Goal: Information Seeking & Learning: Learn about a topic

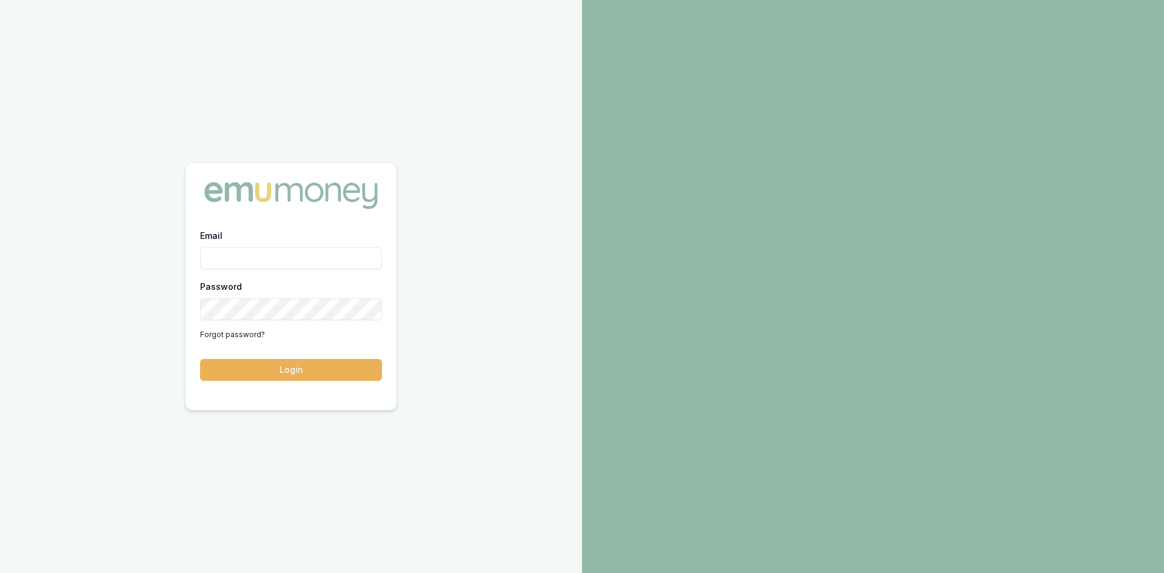
click at [332, 255] on input "Email" at bounding box center [291, 258] width 182 height 22
type input "wendy.fonseka@emumoney.com.au"
click at [339, 361] on button "Login" at bounding box center [291, 370] width 182 height 22
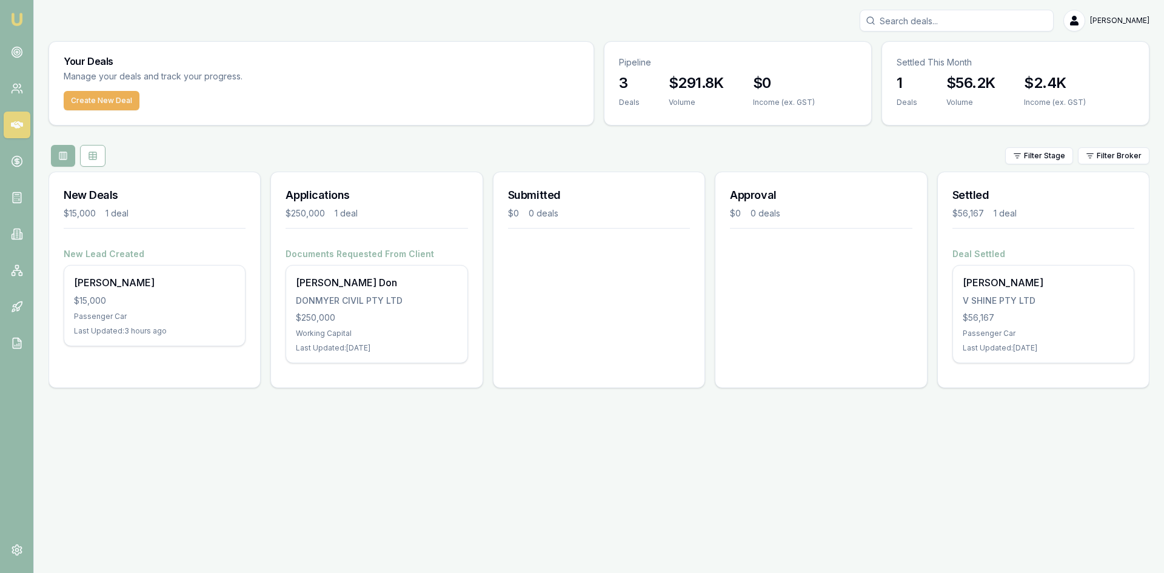
click at [1, 52] on nav "Emu Broker" at bounding box center [16, 183] width 33 height 366
click at [6, 55] on link at bounding box center [17, 52] width 27 height 27
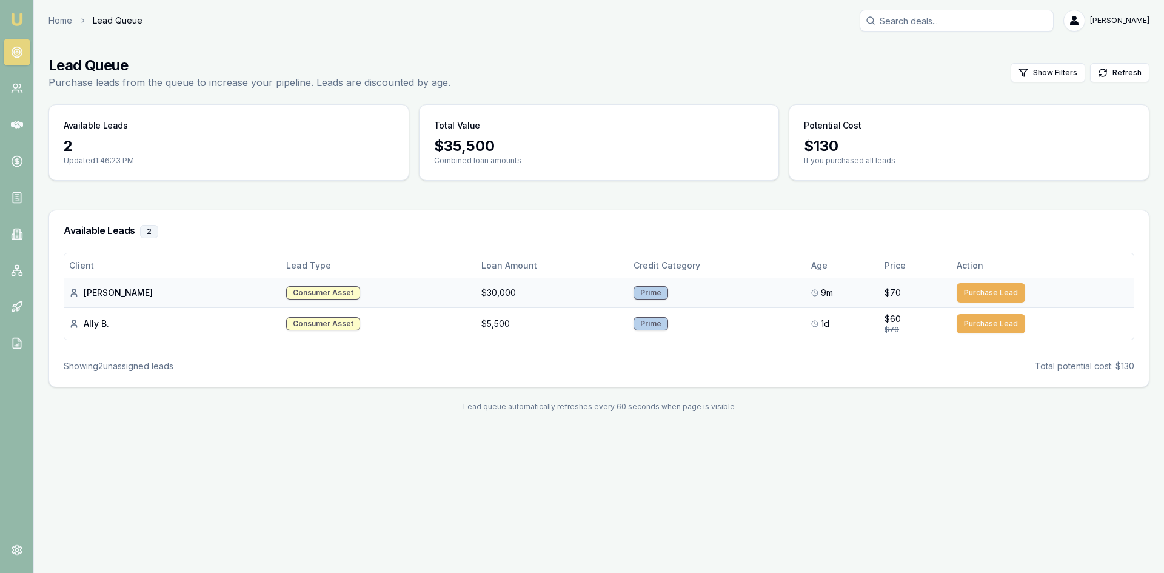
click at [961, 294] on button "Purchase Lead" at bounding box center [991, 292] width 69 height 19
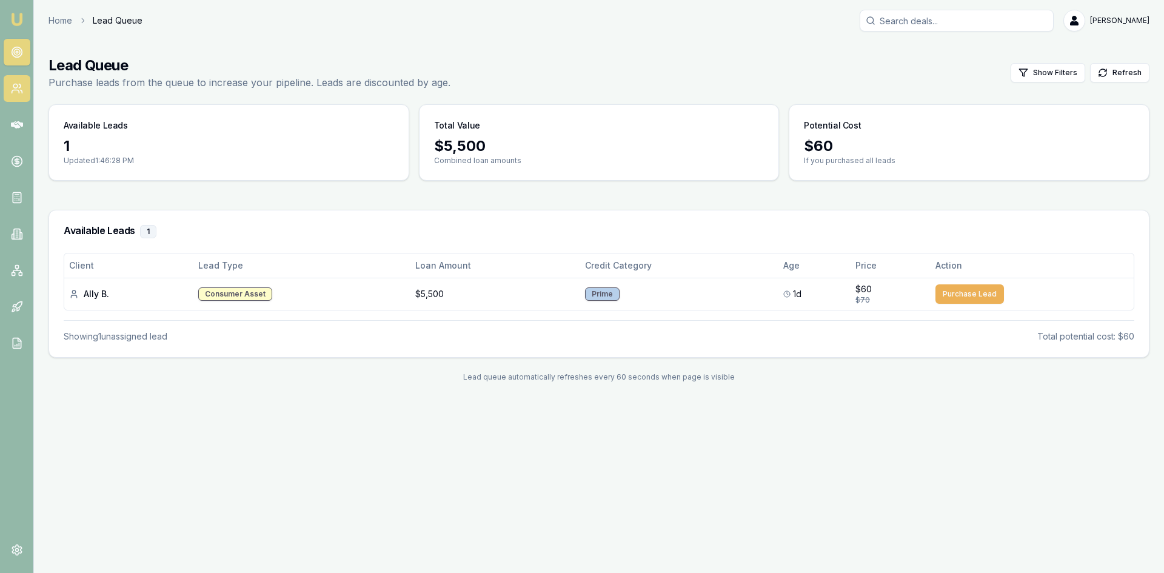
click at [18, 79] on link at bounding box center [17, 88] width 27 height 27
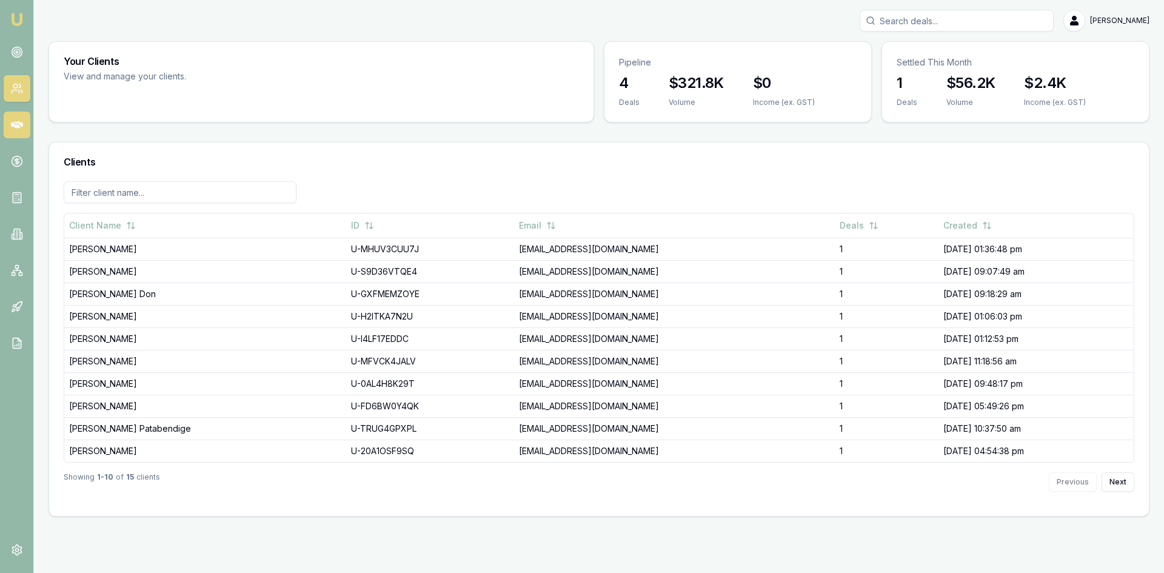
click at [16, 122] on icon at bounding box center [17, 124] width 12 height 7
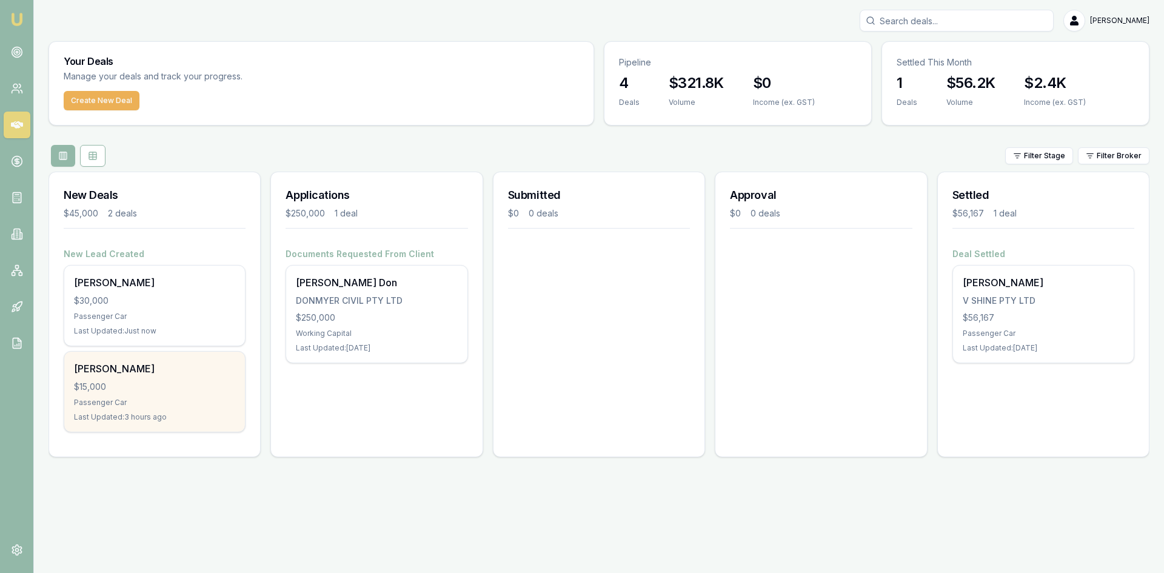
click at [134, 384] on div "$15,000" at bounding box center [154, 387] width 161 height 12
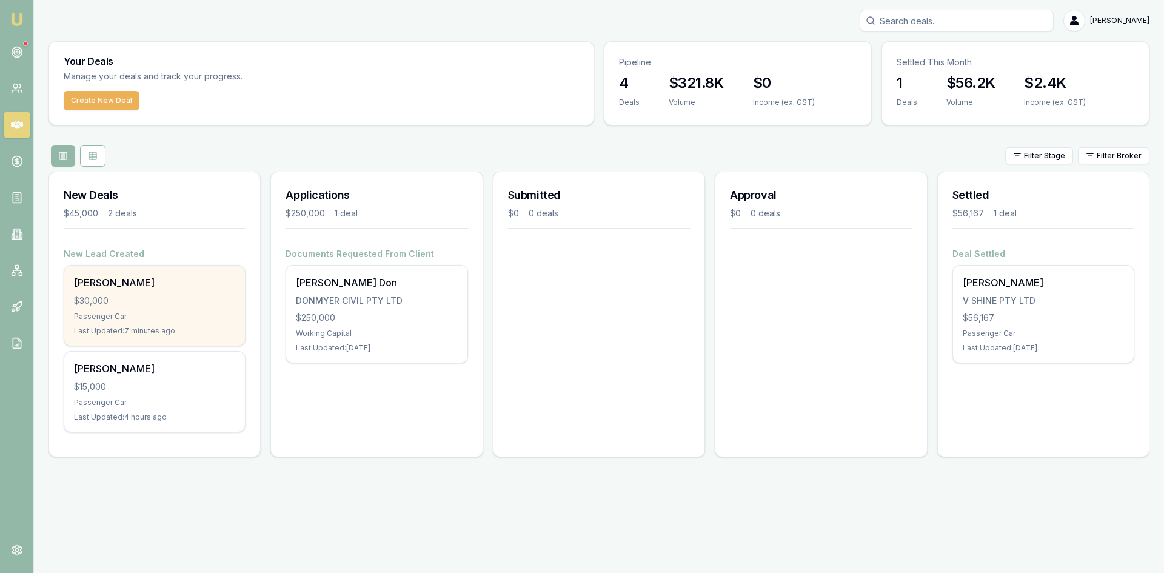
click at [166, 307] on div "Abbie Goninan $30,000 Passenger Car Last Updated: 7 minutes ago" at bounding box center [154, 306] width 181 height 80
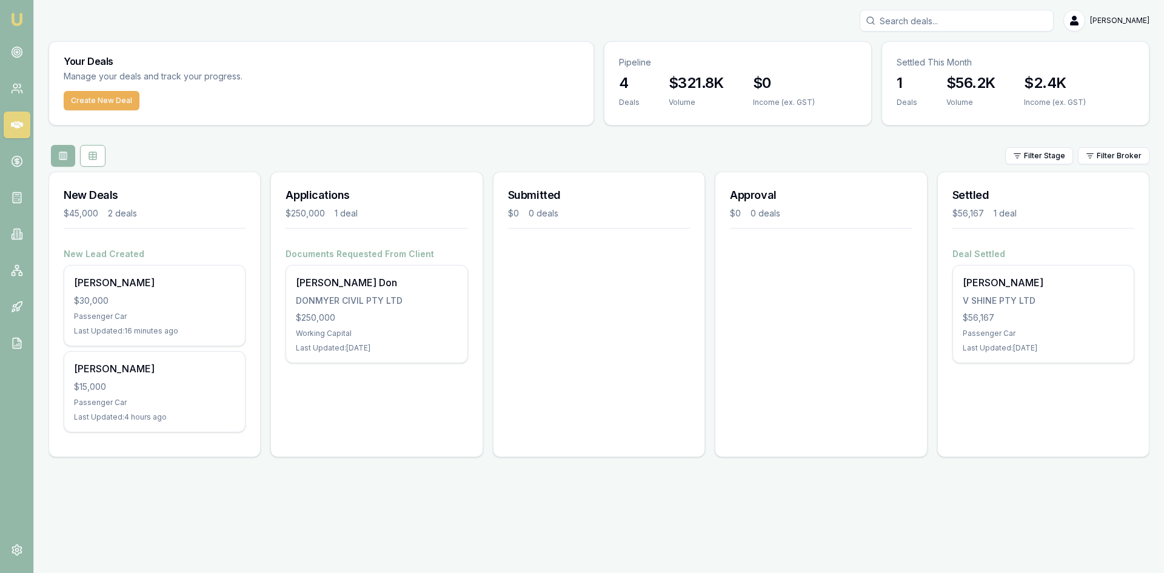
click at [20, 120] on icon at bounding box center [17, 125] width 12 height 12
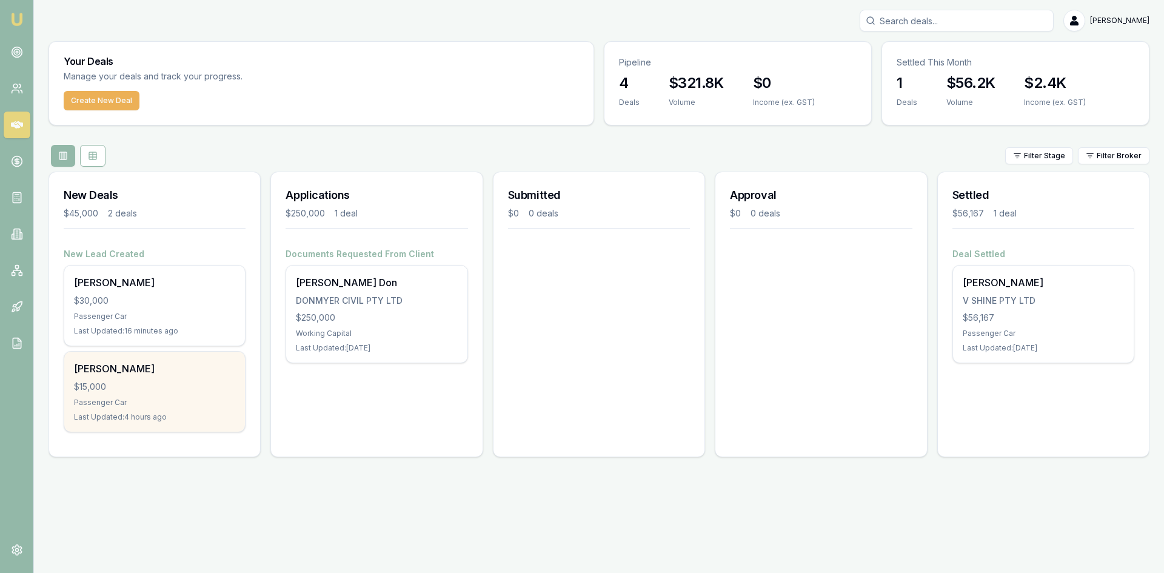
click at [114, 381] on div "$15,000" at bounding box center [154, 387] width 161 height 12
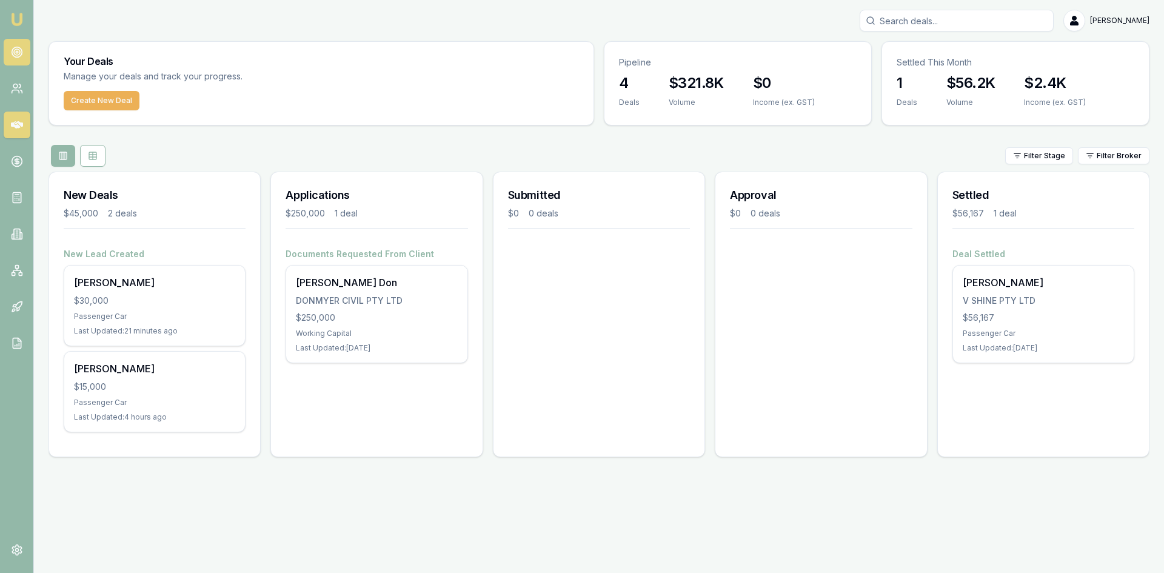
click at [12, 52] on circle at bounding box center [17, 52] width 10 height 10
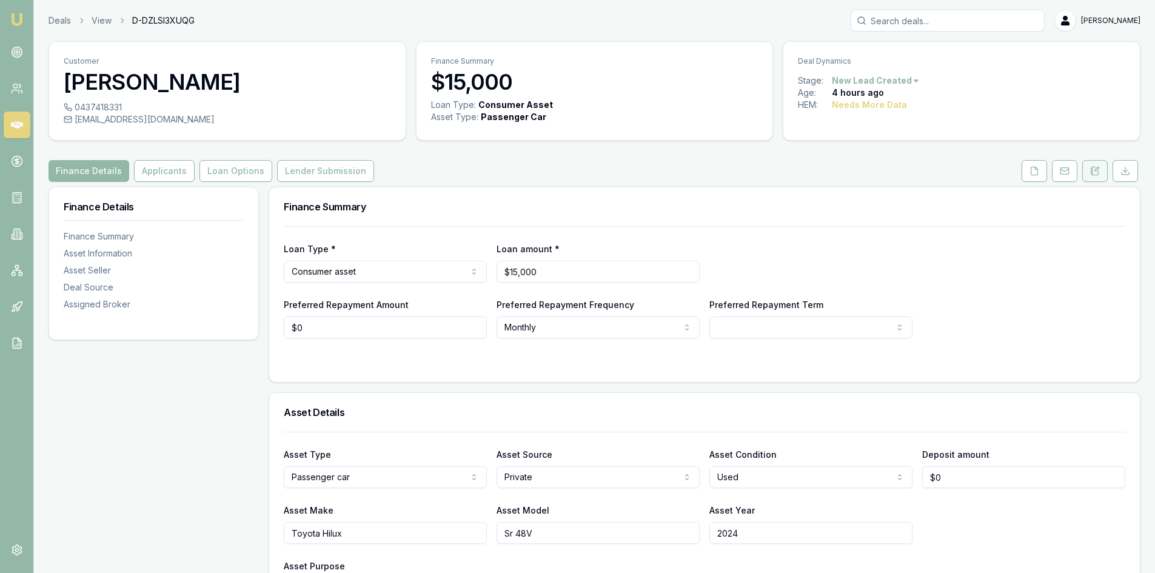
click at [1094, 172] on icon at bounding box center [1095, 171] width 10 height 10
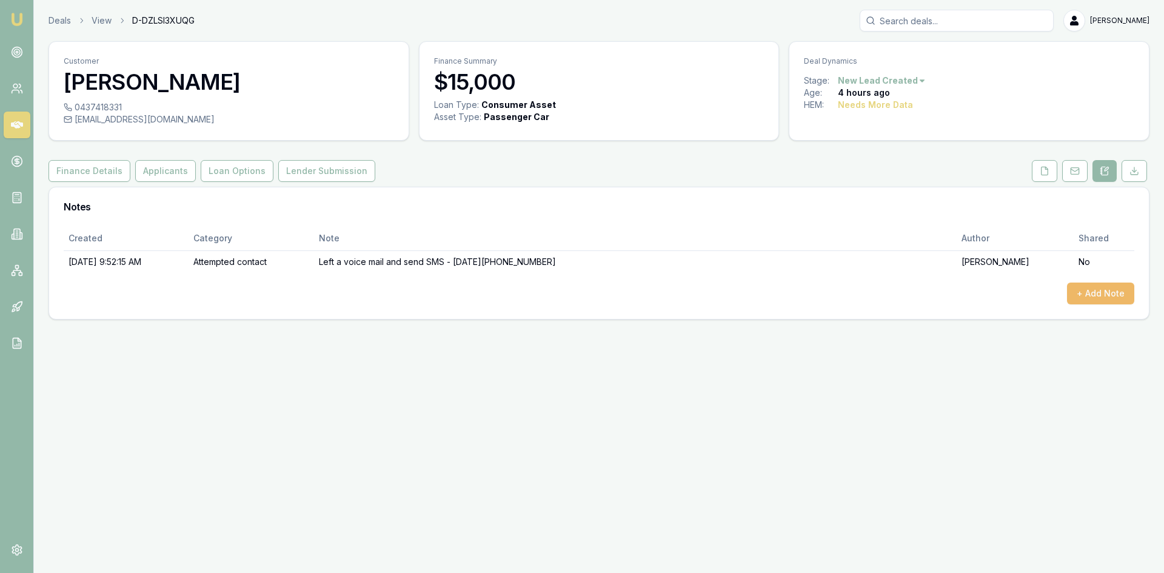
click at [1080, 292] on button "+ Add Note" at bounding box center [1100, 294] width 67 height 22
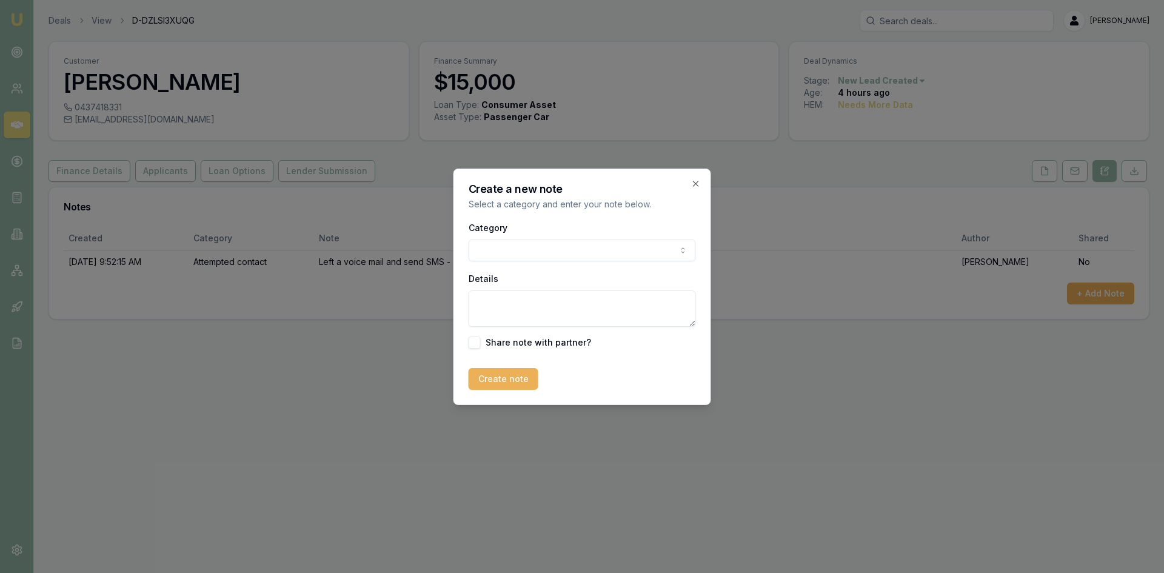
click at [574, 251] on body "Emu Broker Deals View D-DZLSI3XUQG Wendy Fonseka Toggle Menu Customer Nelly-Joh…" at bounding box center [582, 286] width 1164 height 573
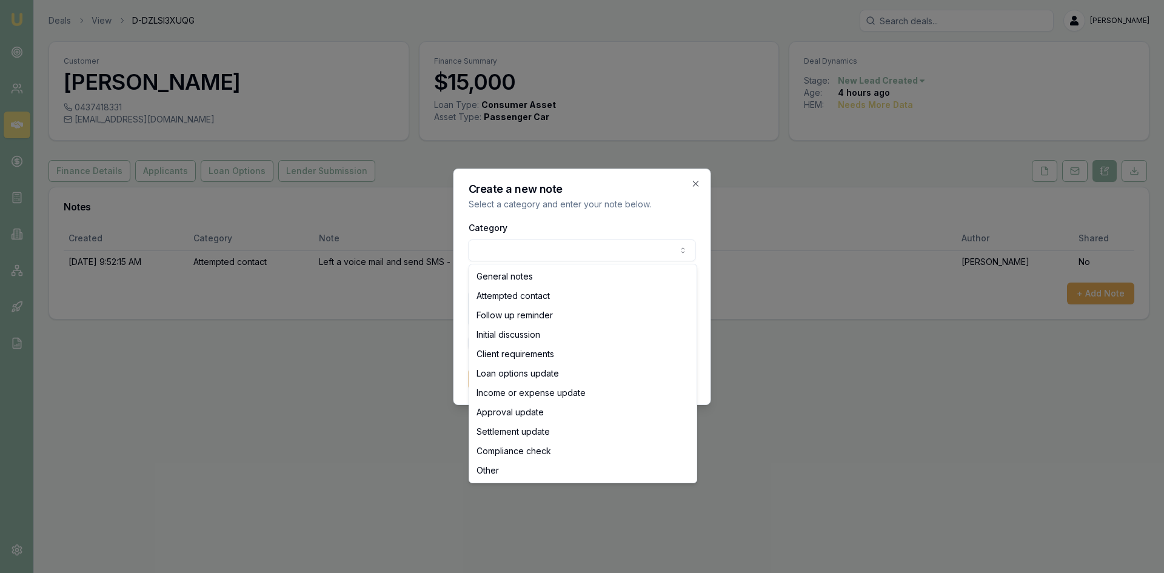
select select "ATTEMPTED_CONTACT"
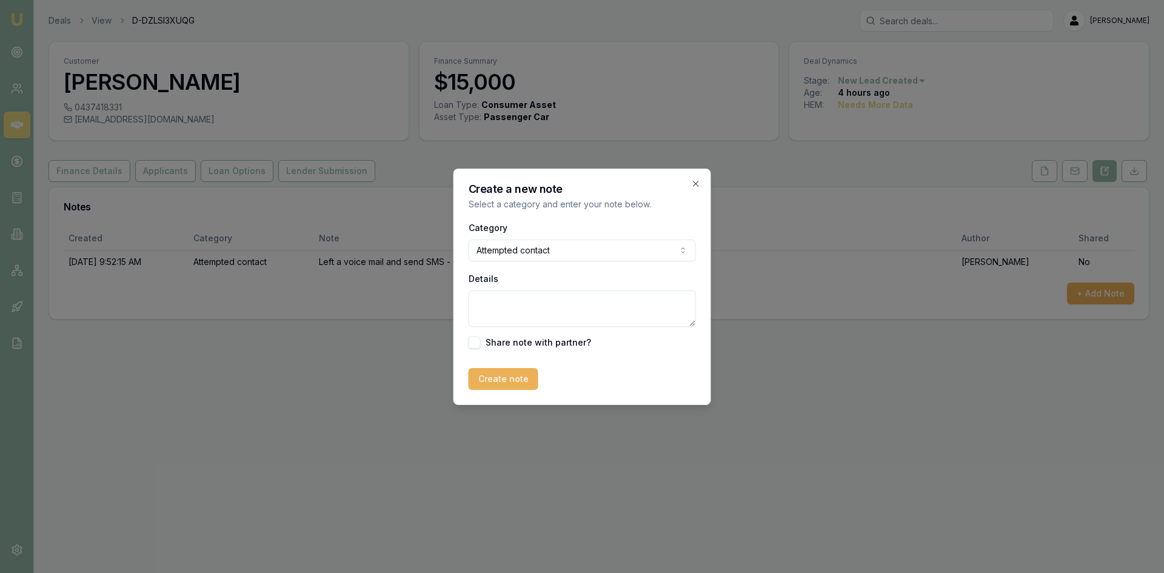
click at [512, 303] on textarea "Details" at bounding box center [582, 308] width 227 height 36
type textarea "No answer - 1.46pm"
click at [520, 373] on button "Create note" at bounding box center [504, 379] width 70 height 22
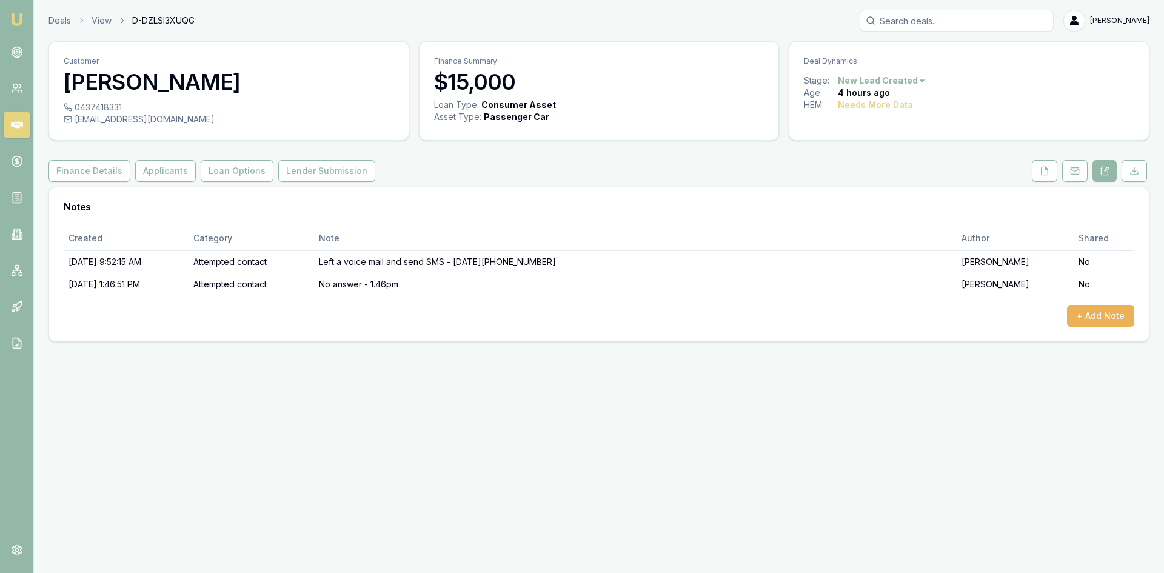
click at [25, 120] on link at bounding box center [17, 125] width 27 height 27
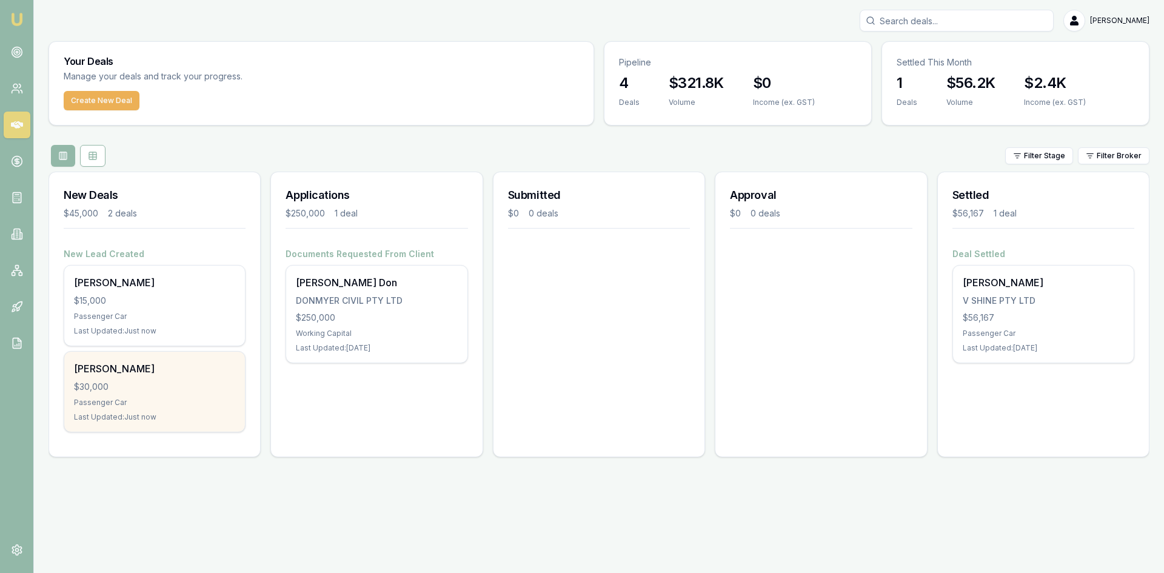
click at [122, 386] on div "$30,000" at bounding box center [154, 387] width 161 height 12
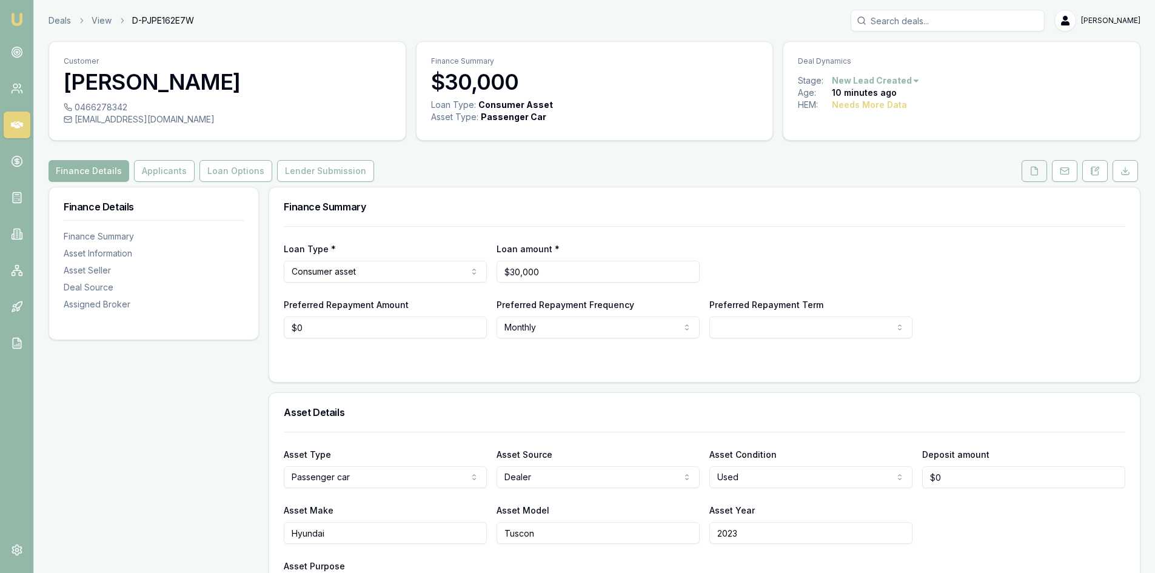
click at [1034, 167] on icon at bounding box center [1034, 171] width 7 height 8
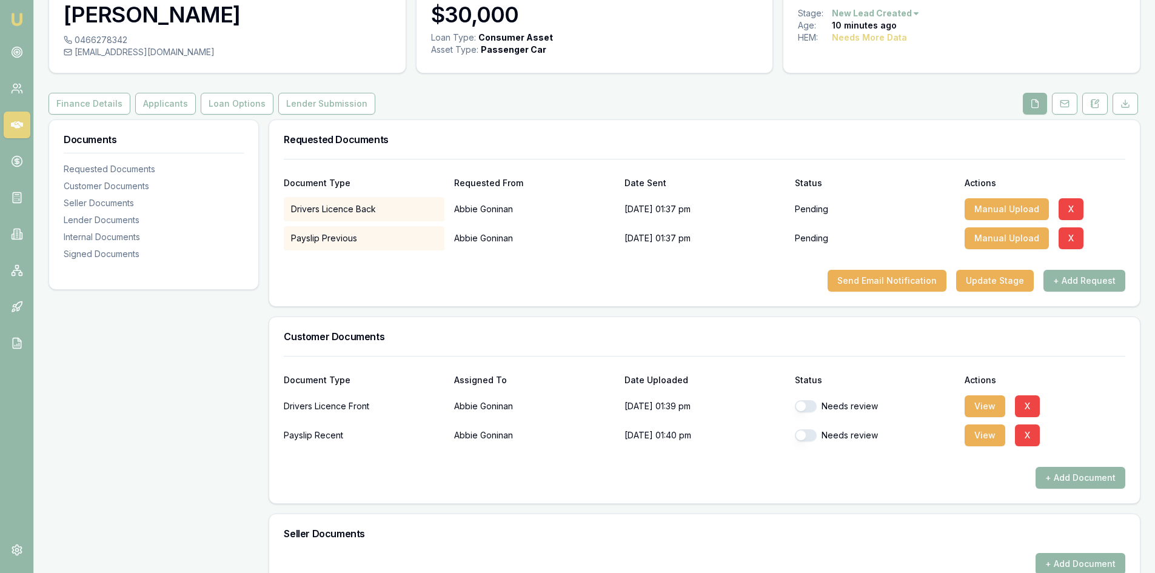
scroll to position [121, 0]
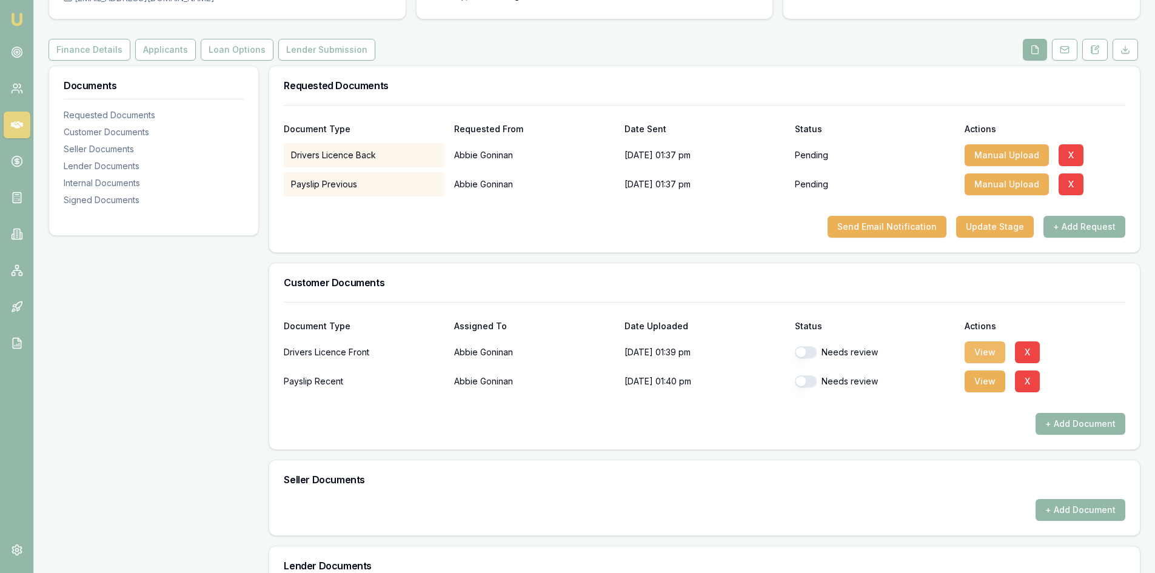
click at [974, 349] on button "View" at bounding box center [985, 352] width 41 height 22
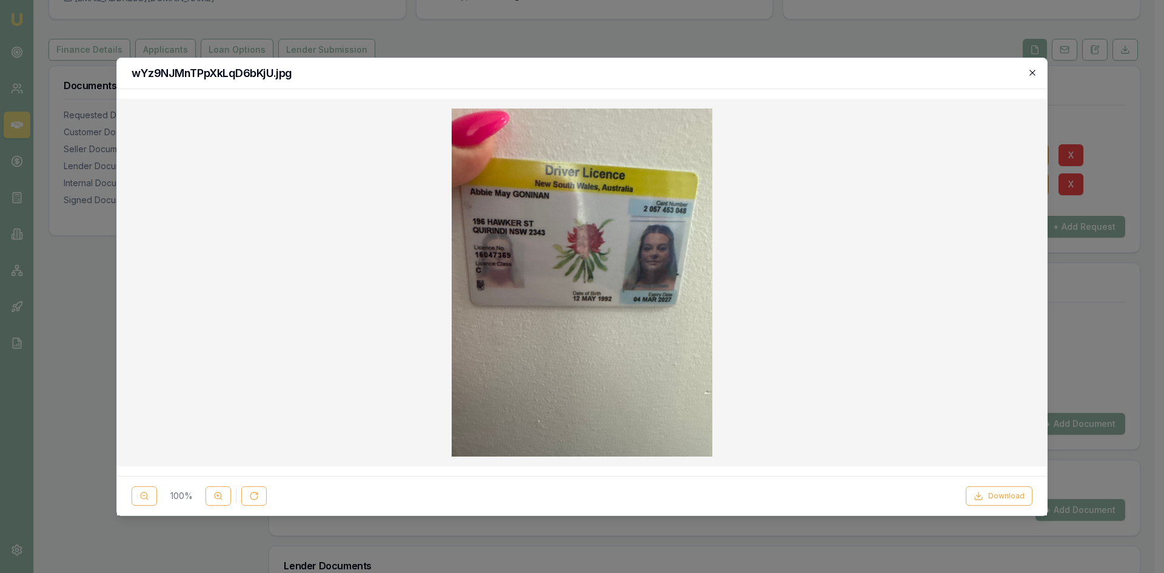
click at [1031, 70] on icon "button" at bounding box center [1033, 73] width 10 height 10
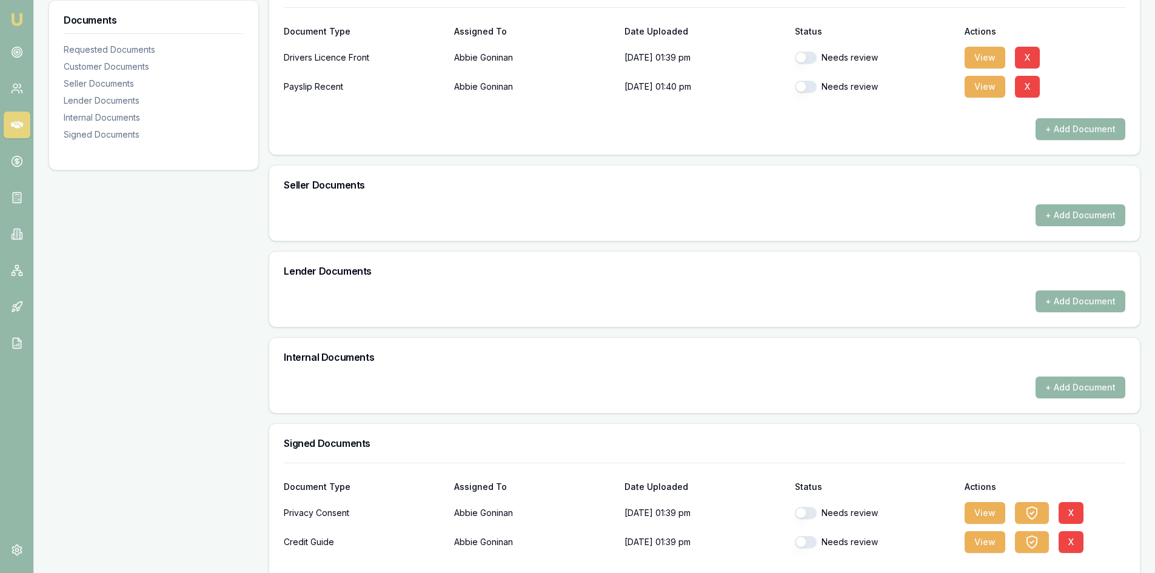
scroll to position [463, 0]
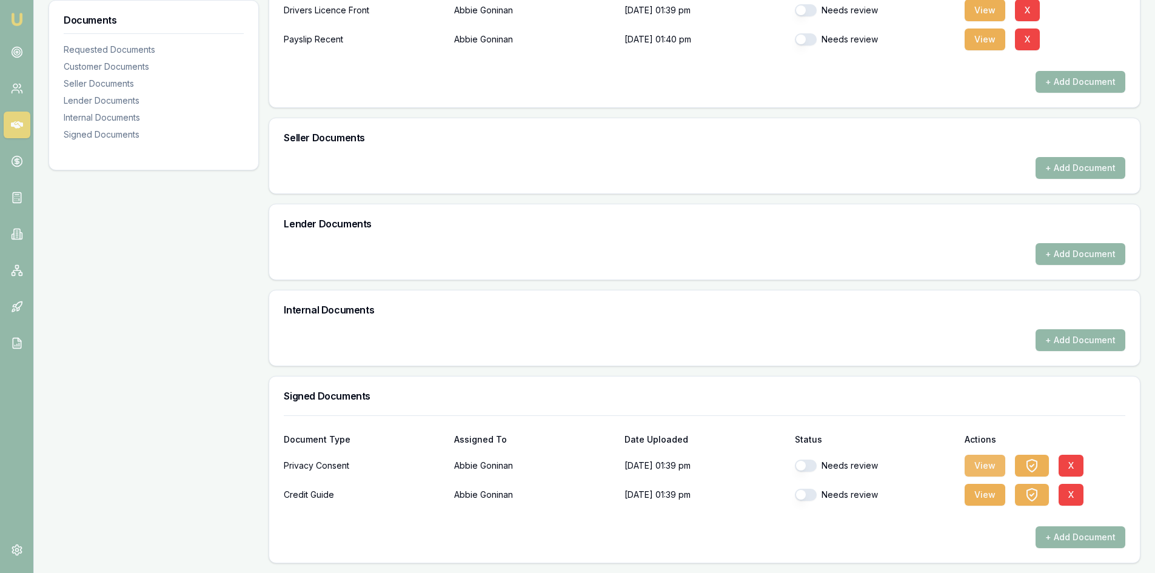
click at [976, 471] on button "View" at bounding box center [985, 466] width 41 height 22
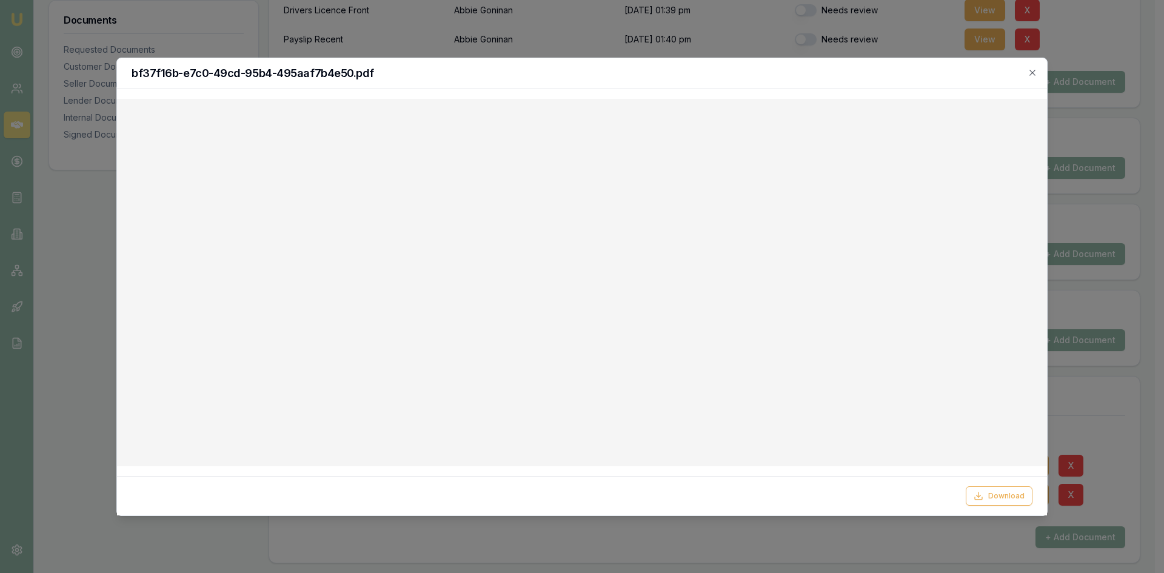
click at [1027, 70] on h2 "bf37f16b-e7c0-49cd-95b4-495aaf7b4e50.pdf" at bounding box center [582, 73] width 901 height 11
click at [1030, 74] on icon "button" at bounding box center [1033, 73] width 10 height 10
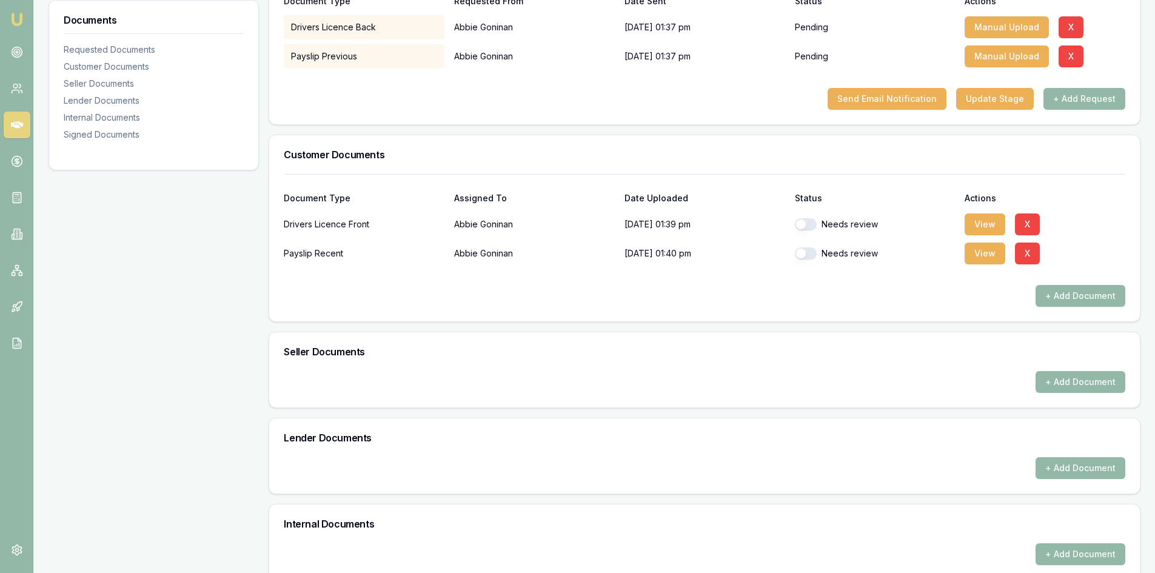
scroll to position [39, 0]
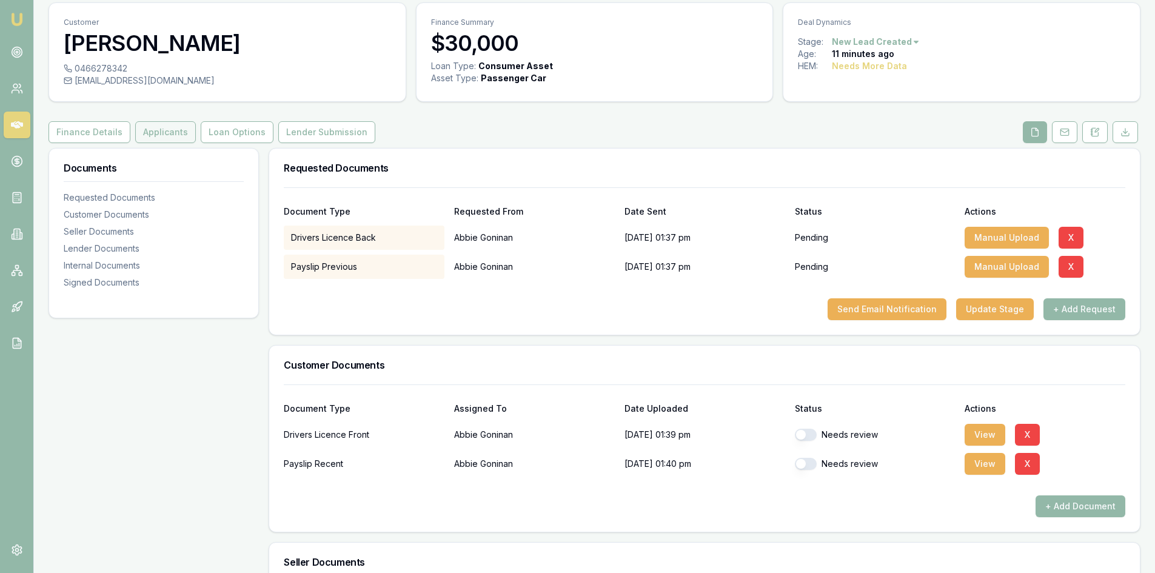
click at [161, 135] on button "Applicants" at bounding box center [165, 132] width 61 height 22
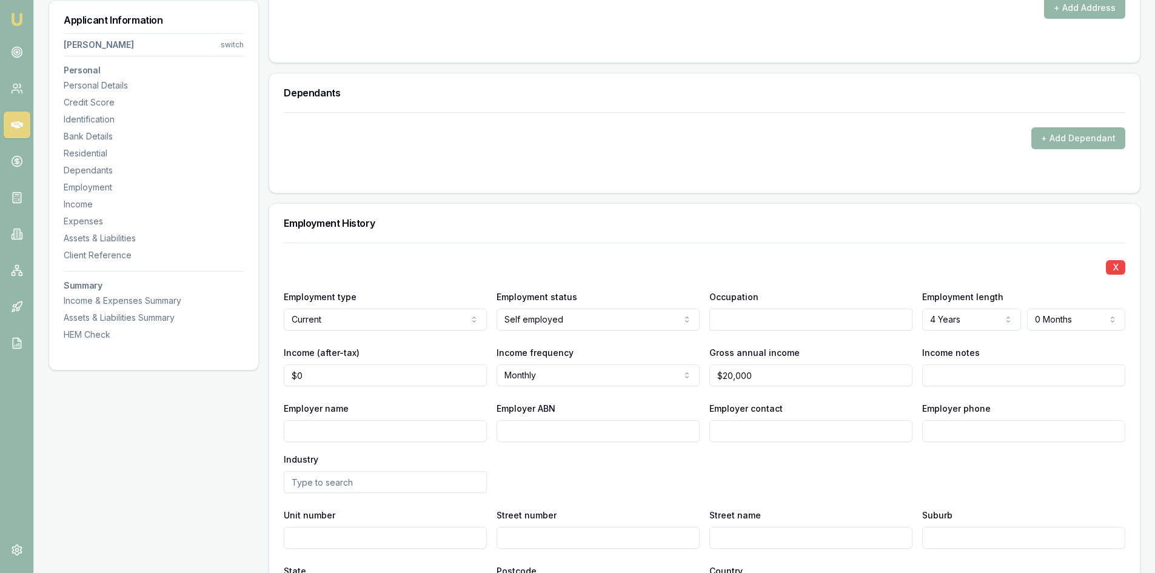
scroll to position [1433, 0]
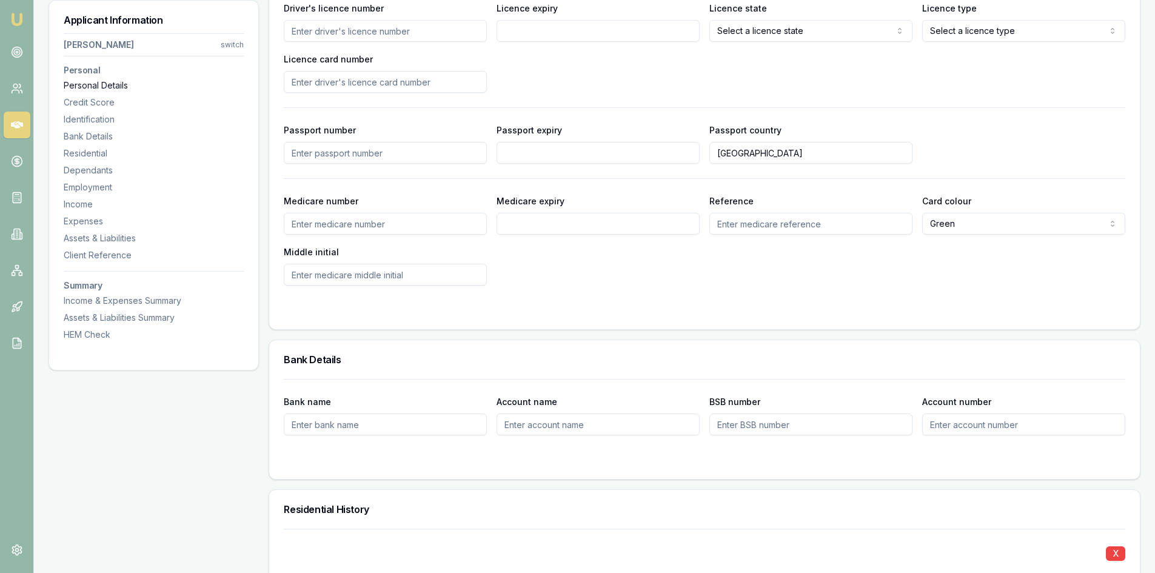
click at [96, 81] on div "Personal Details" at bounding box center [154, 85] width 180 height 12
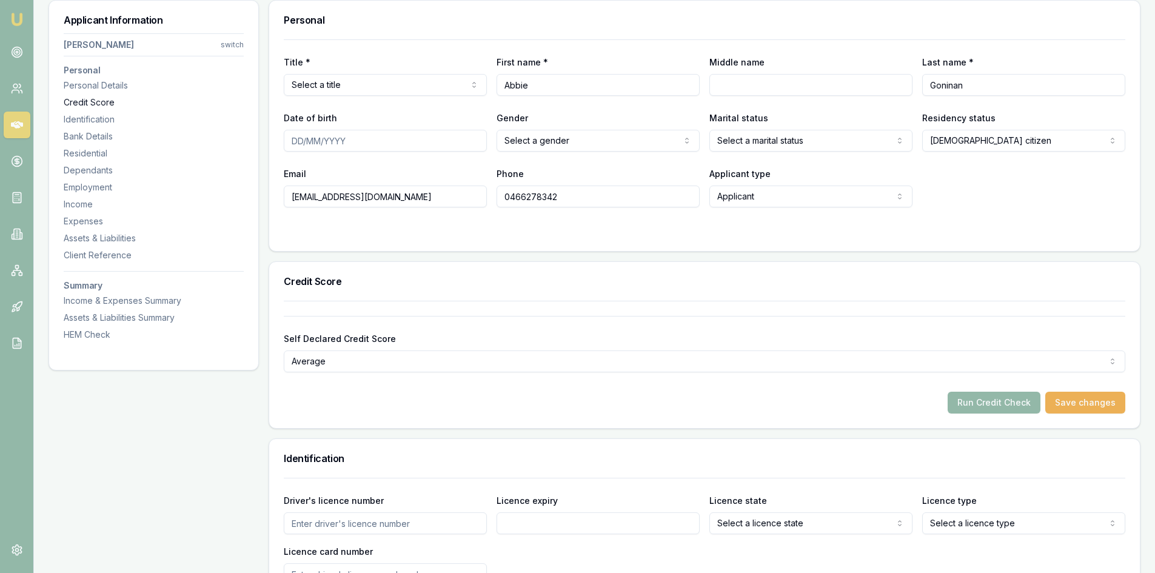
click at [87, 104] on div "Credit Score" at bounding box center [154, 102] width 180 height 12
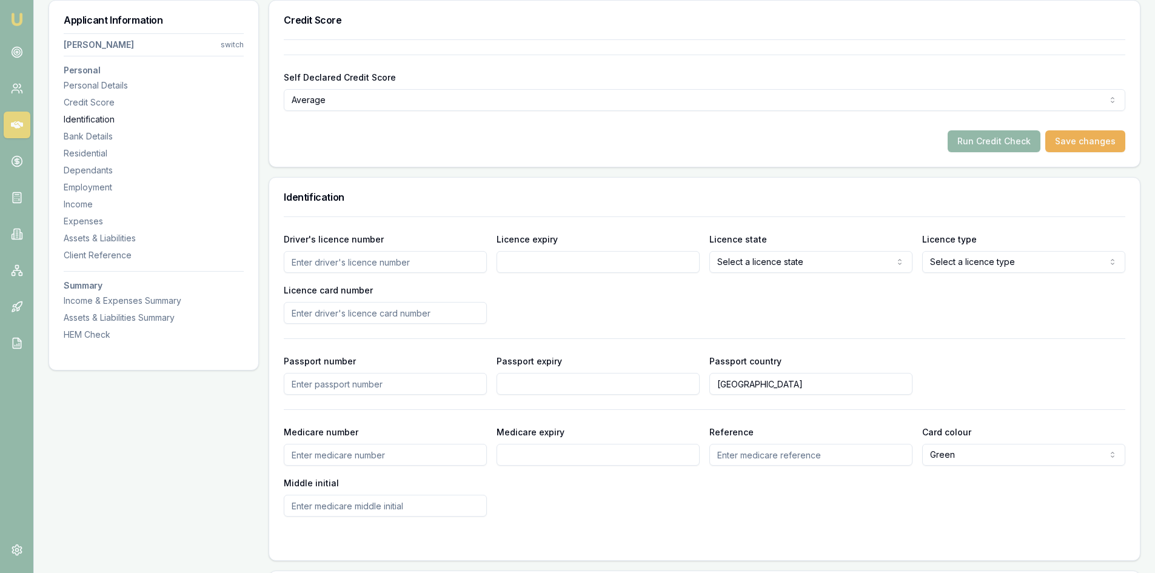
click at [87, 116] on div "Identification" at bounding box center [154, 119] width 180 height 12
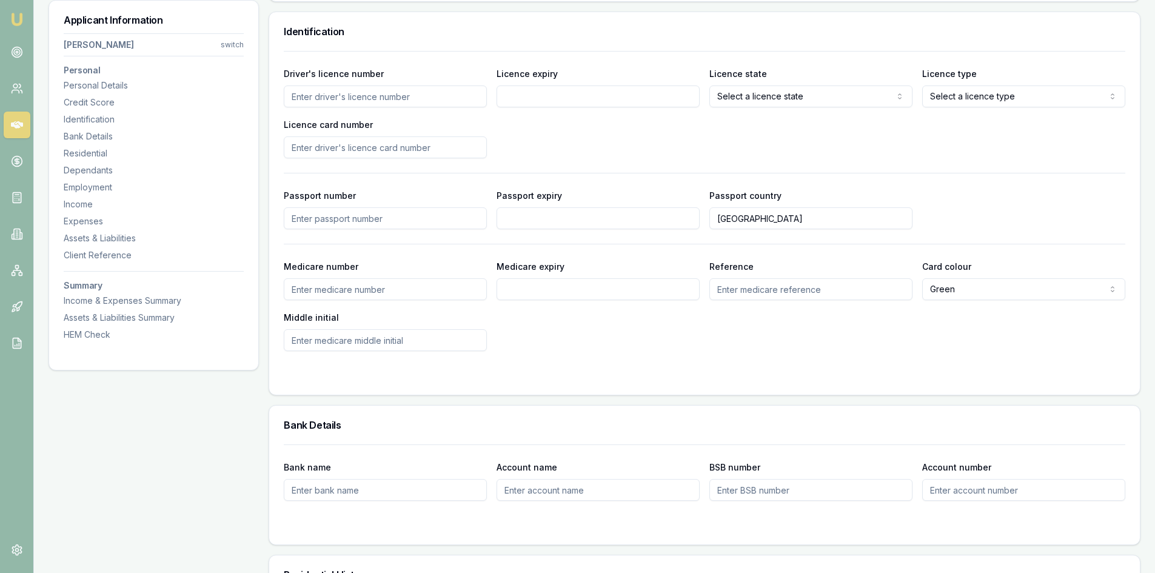
scroll to position [625, 0]
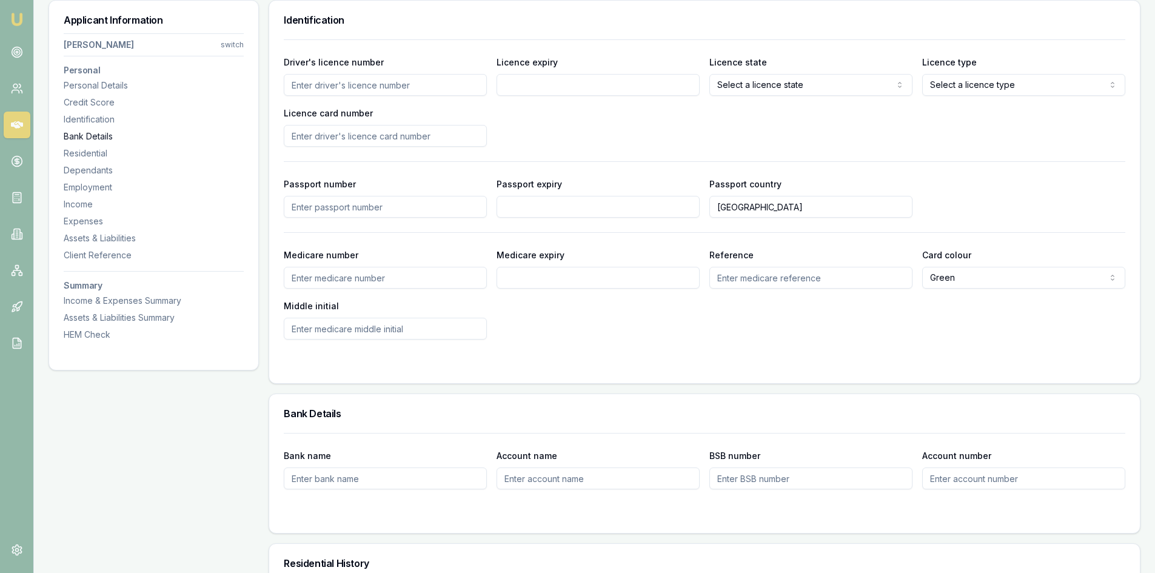
click at [87, 133] on div "Bank Details" at bounding box center [154, 136] width 180 height 12
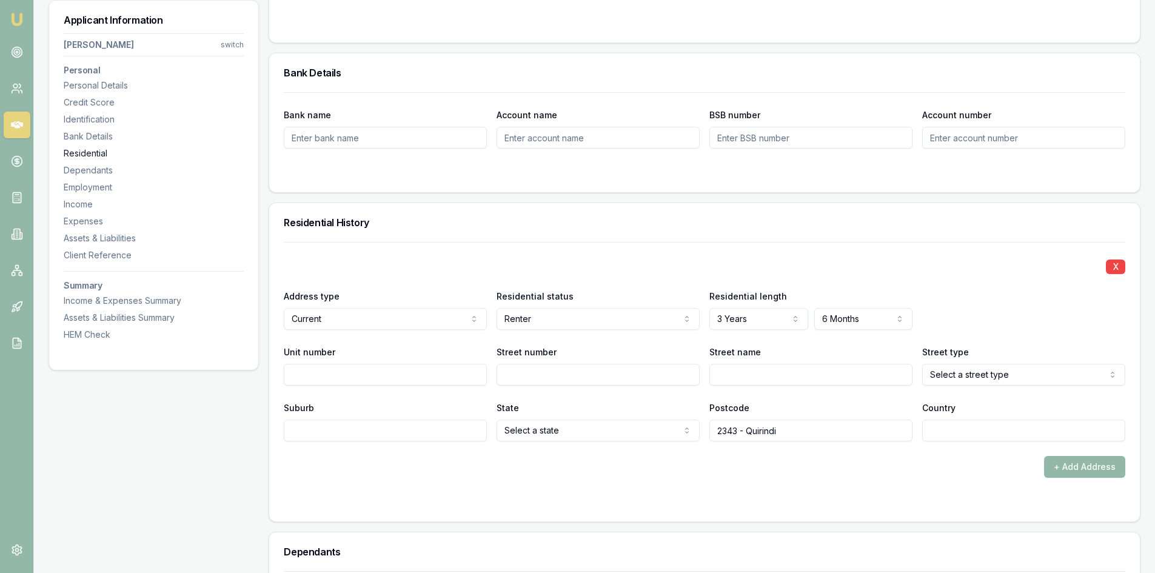
scroll to position [1018, 0]
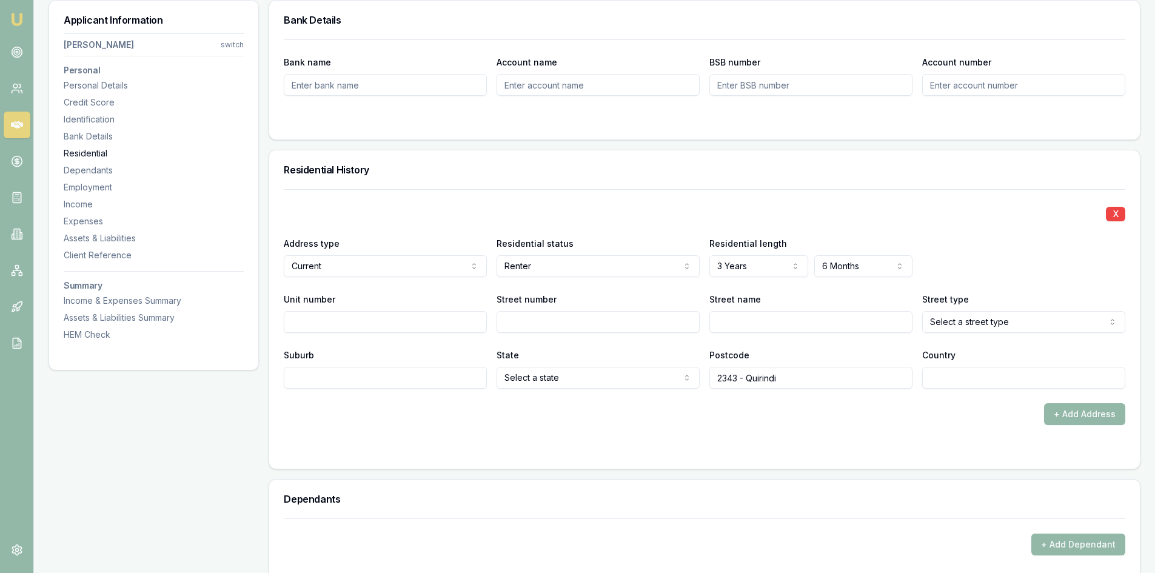
click at [87, 150] on div "Residential" at bounding box center [154, 153] width 180 height 12
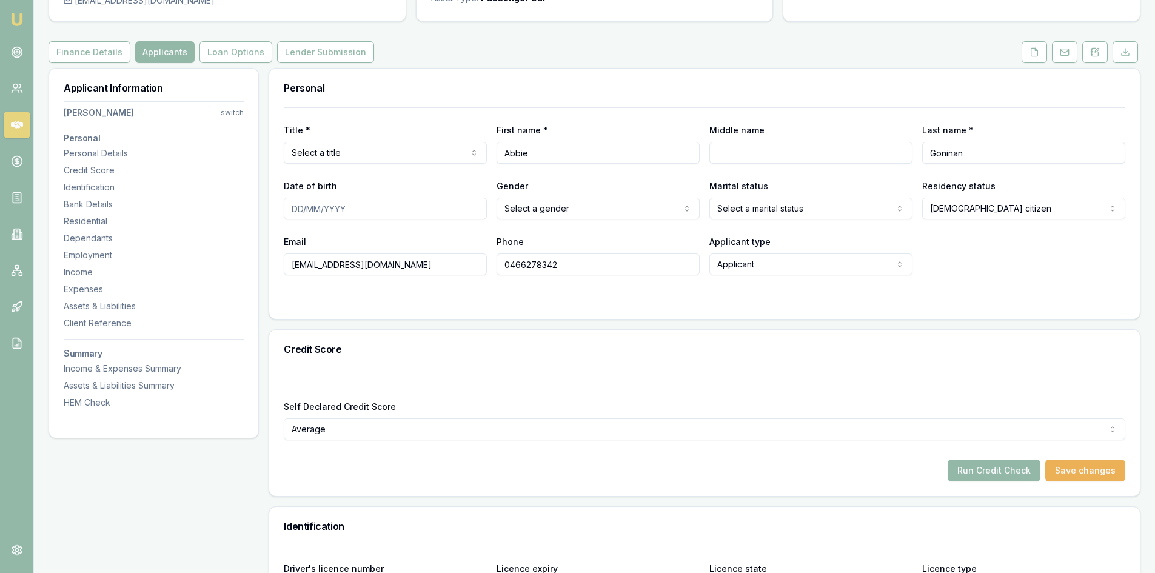
scroll to position [0, 0]
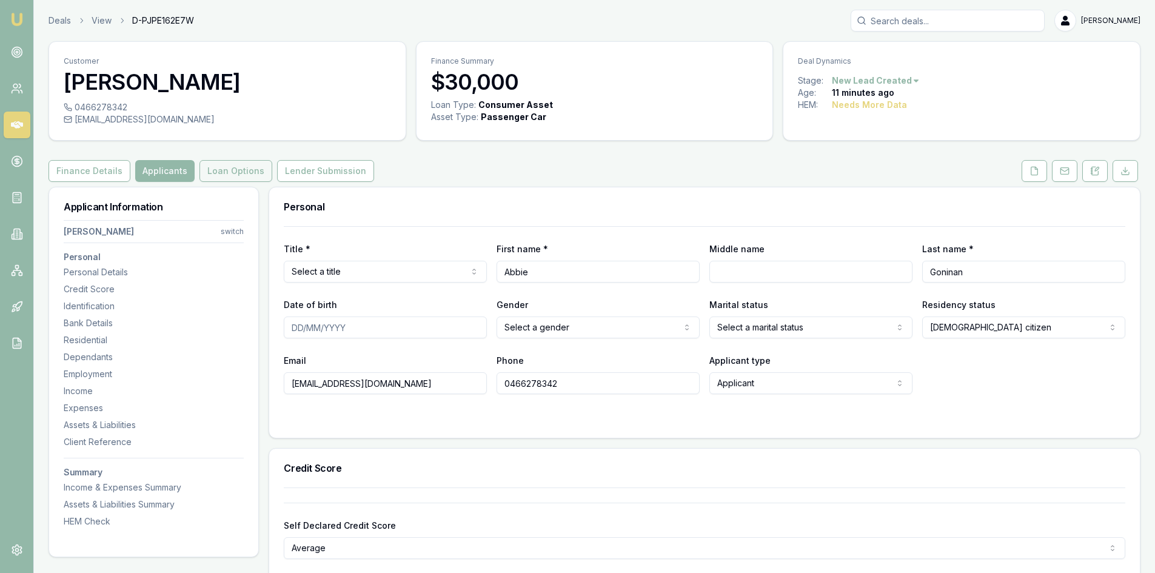
click at [225, 176] on button "Loan Options" at bounding box center [235, 171] width 73 height 22
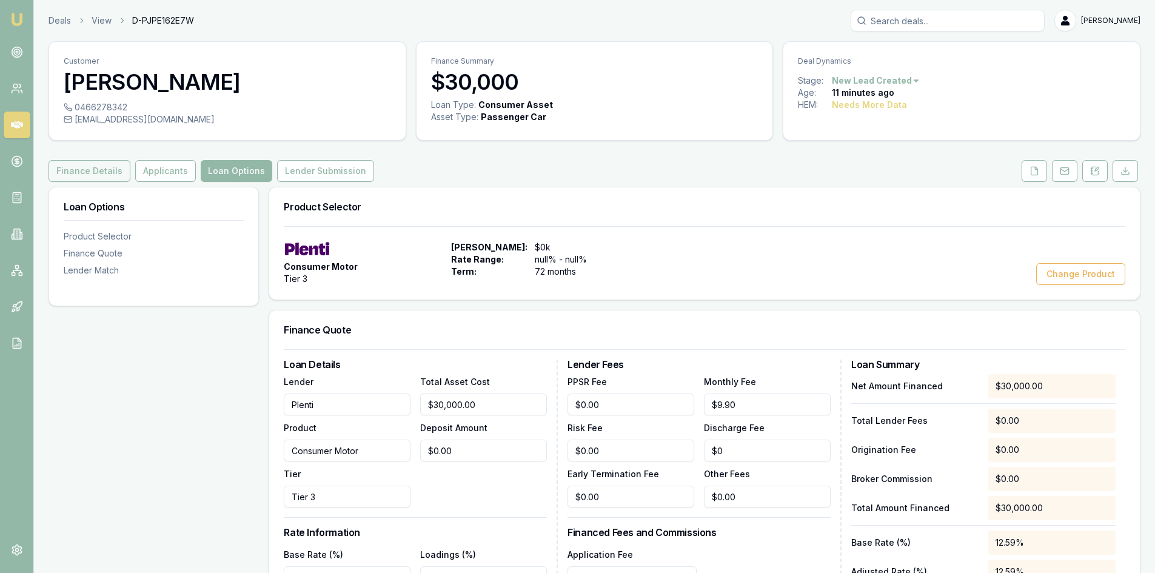
click at [85, 176] on button "Finance Details" at bounding box center [89, 171] width 82 height 22
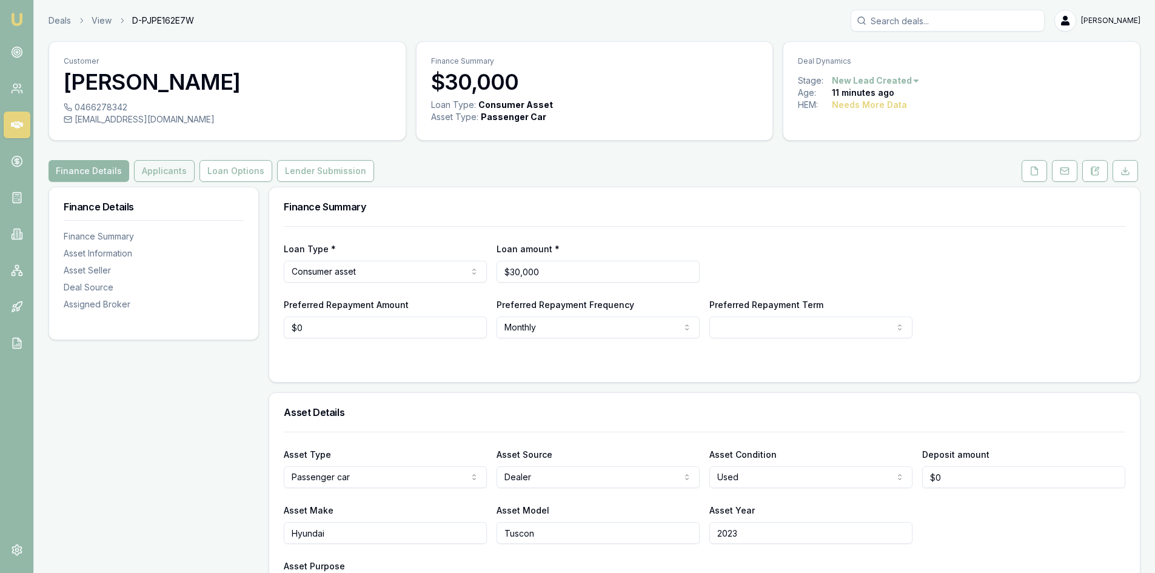
click at [167, 181] on button "Applicants" at bounding box center [164, 171] width 61 height 22
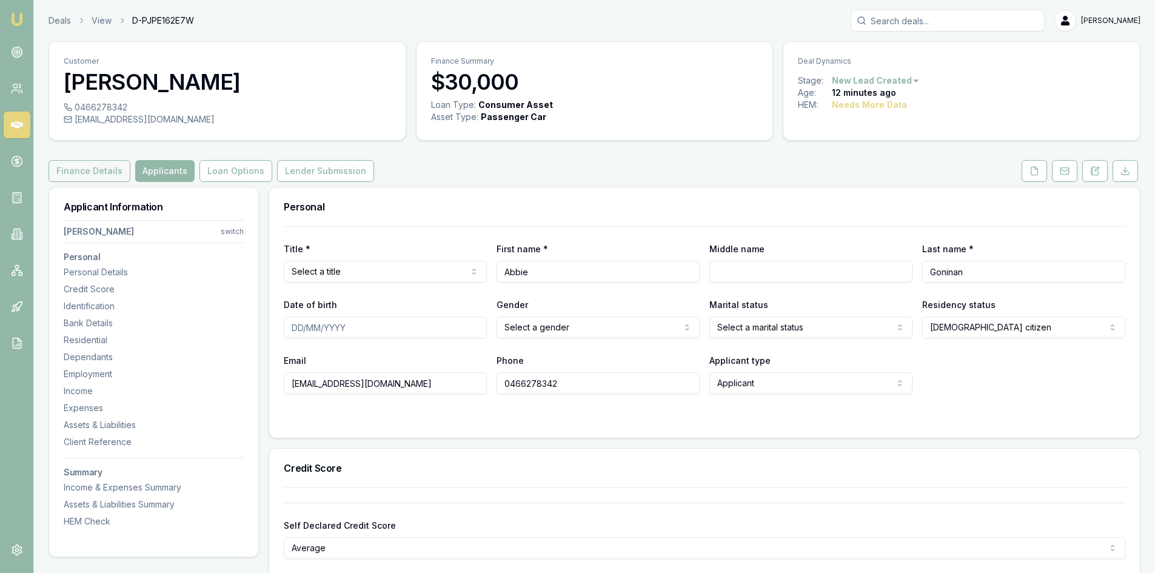
click at [75, 172] on button "Finance Details" at bounding box center [89, 171] width 82 height 22
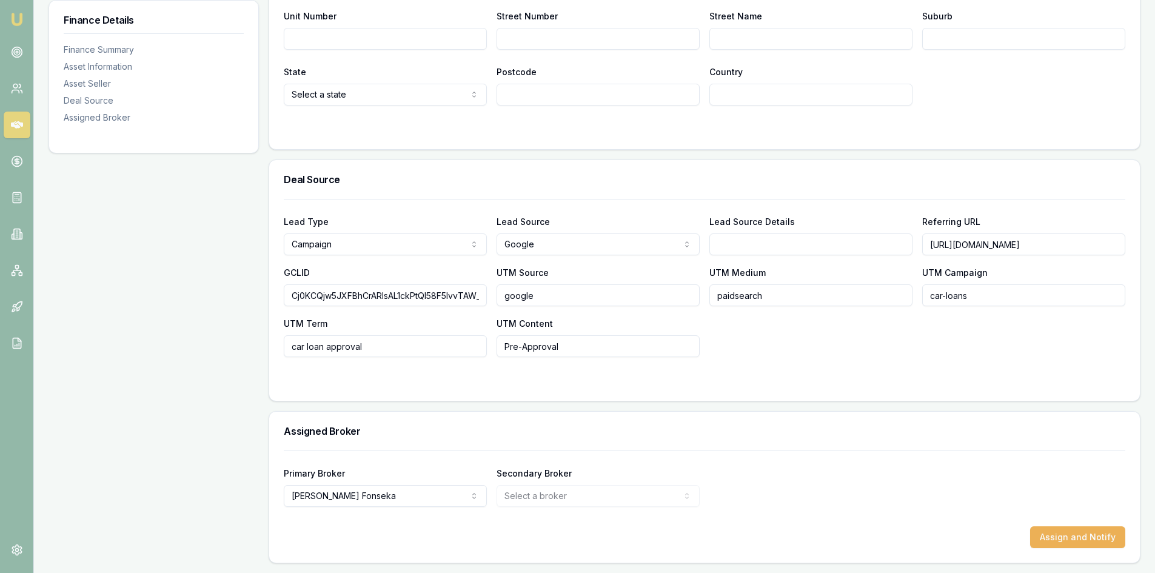
scroll to position [0, 72]
drag, startPoint x: 1018, startPoint y: 245, endPoint x: 1140, endPoint y: 239, distance: 122.0
click at [1056, 339] on div "Lead Type Campaign New client Repeat client Partner Campaign Other Lead Source …" at bounding box center [704, 285] width 841 height 143
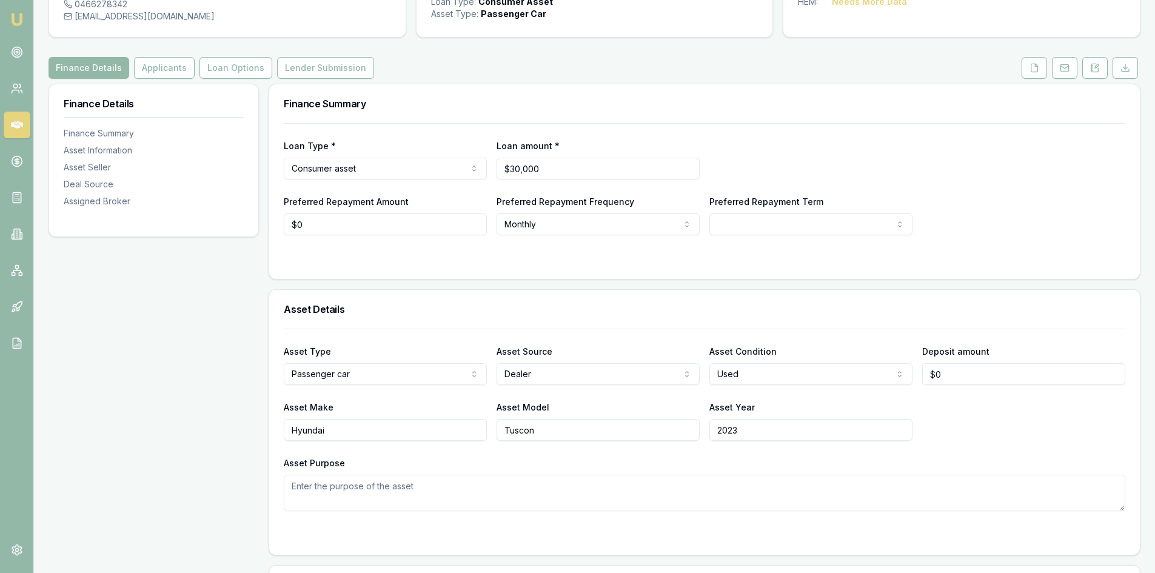
scroll to position [0, 0]
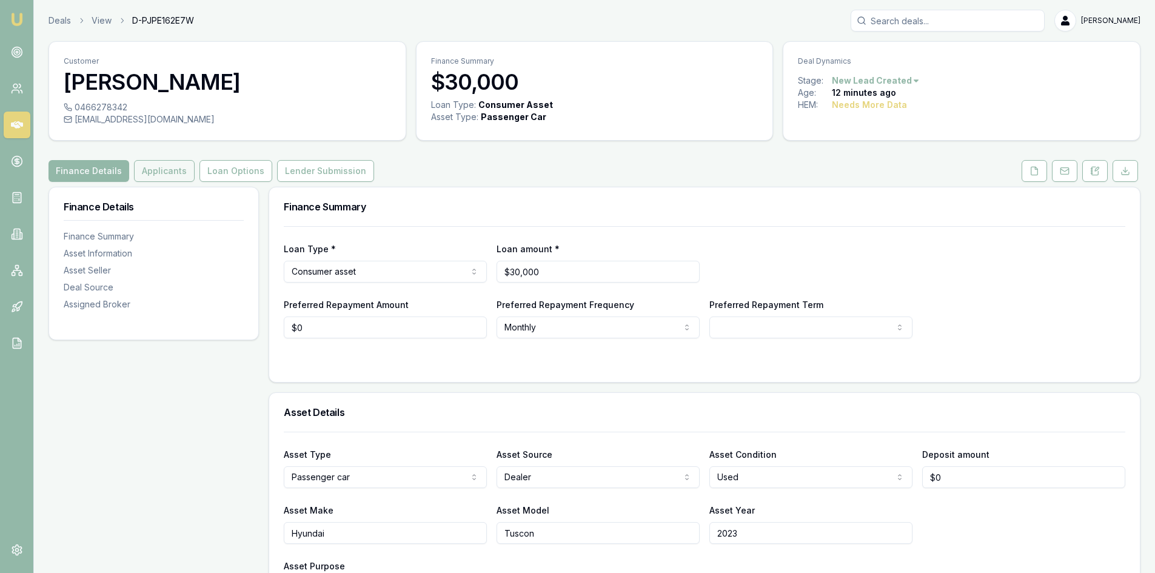
click at [160, 170] on button "Applicants" at bounding box center [164, 171] width 61 height 22
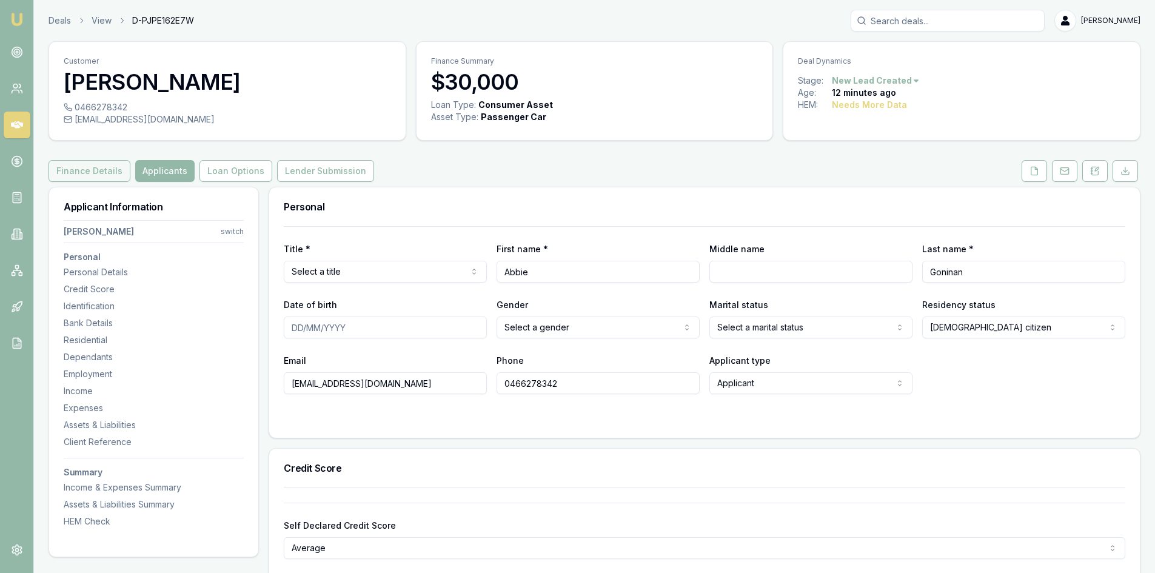
click at [97, 172] on button "Finance Details" at bounding box center [89, 171] width 82 height 22
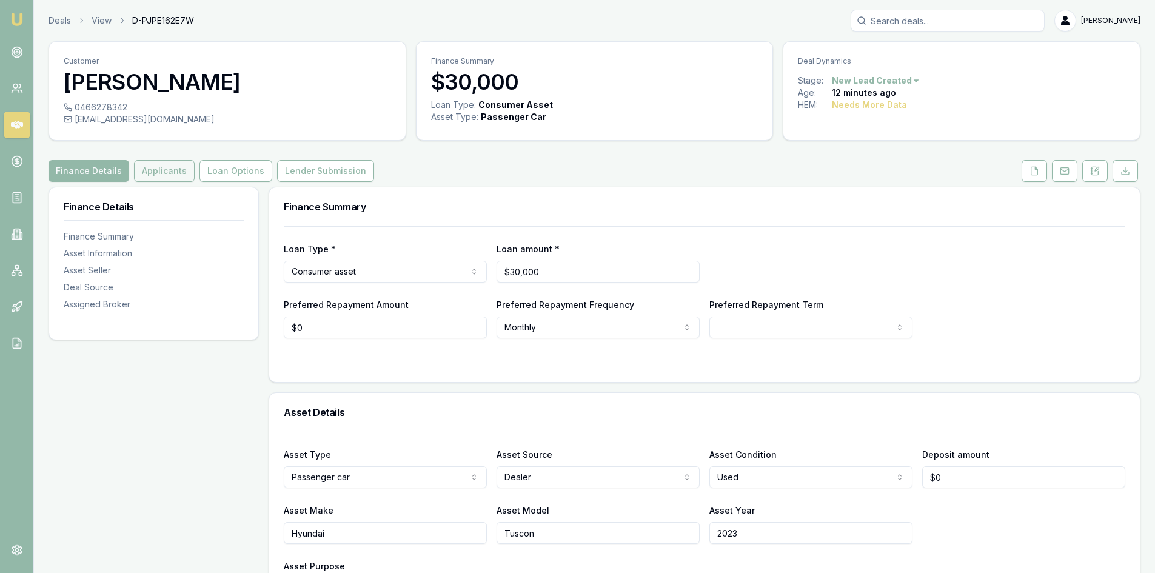
click at [136, 172] on button "Applicants" at bounding box center [164, 171] width 61 height 22
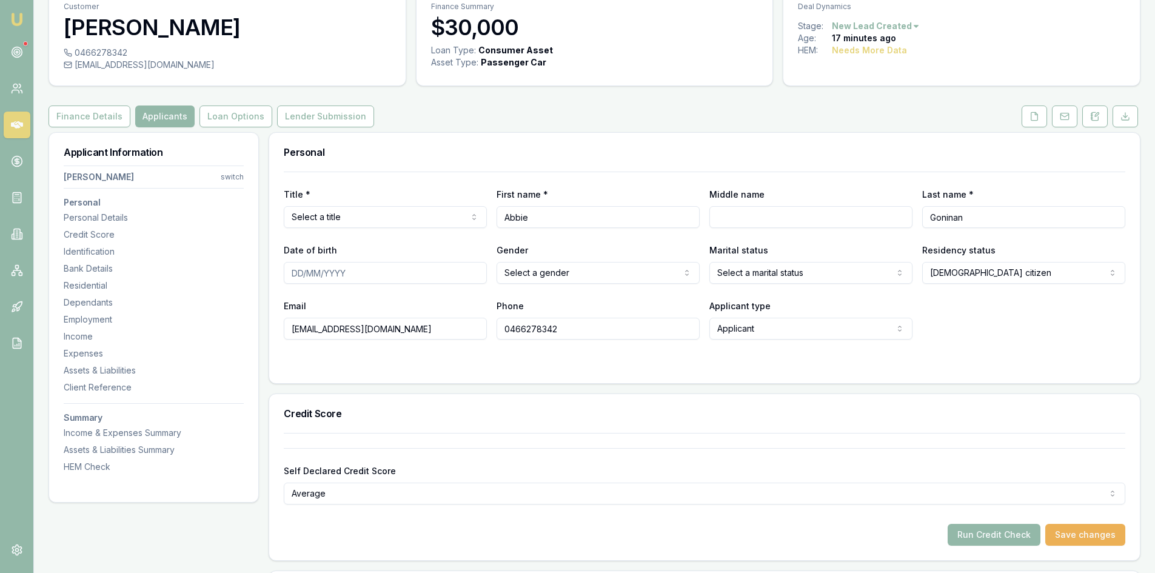
scroll to position [121, 0]
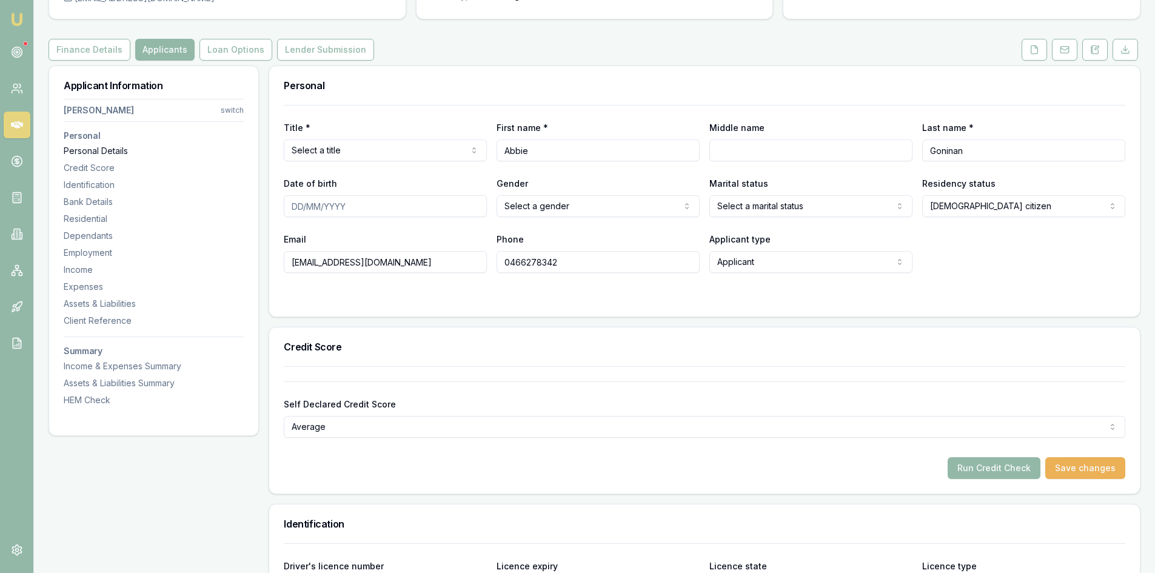
click at [98, 154] on div "Personal Details" at bounding box center [154, 151] width 180 height 12
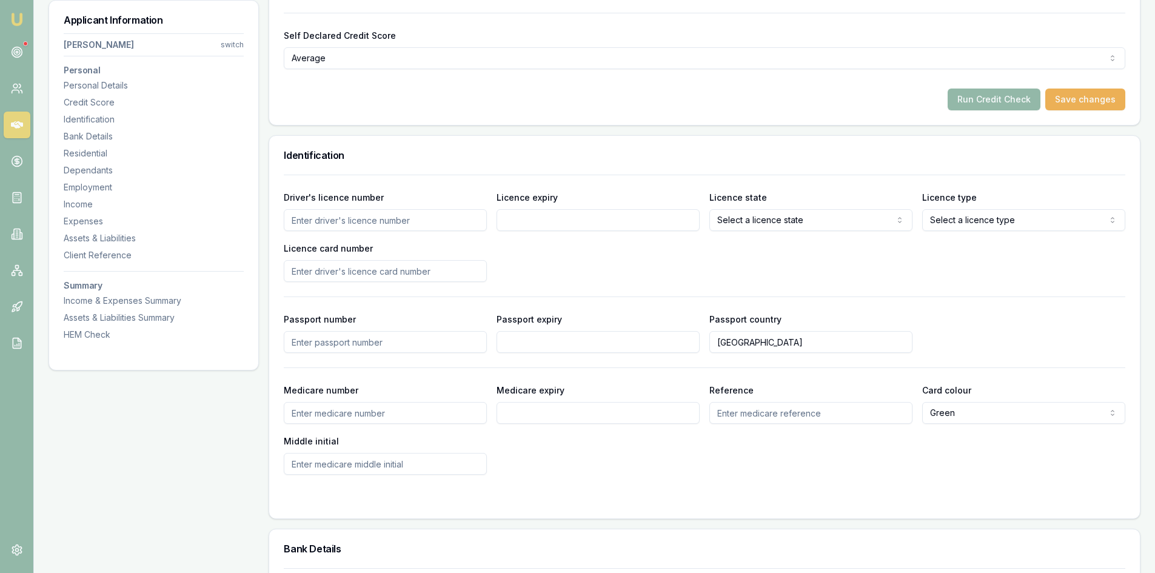
scroll to position [247, 0]
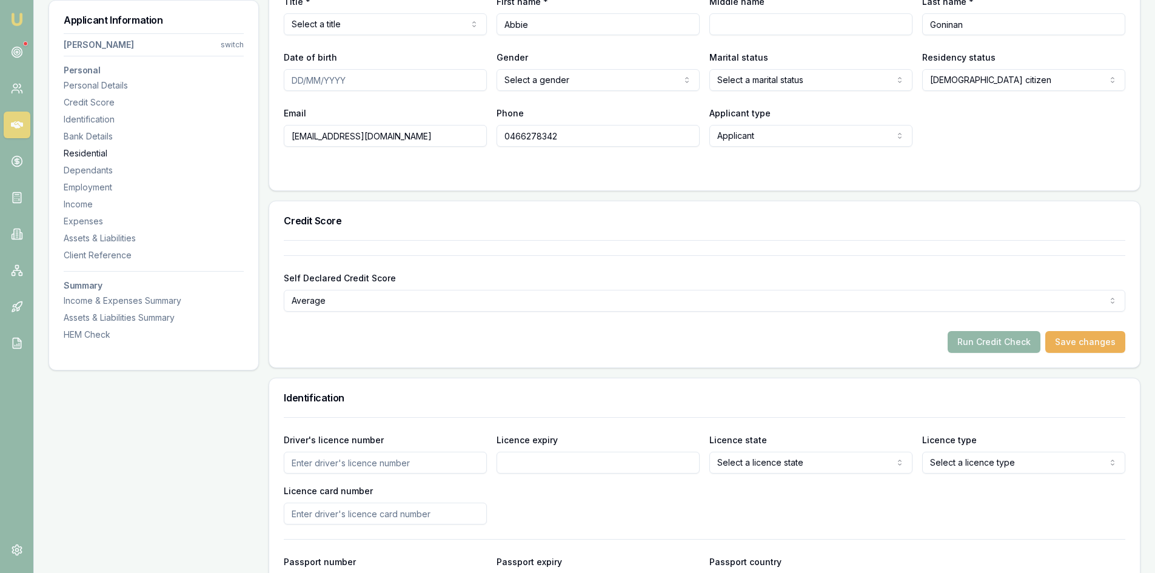
click at [94, 154] on div "Residential" at bounding box center [154, 153] width 180 height 12
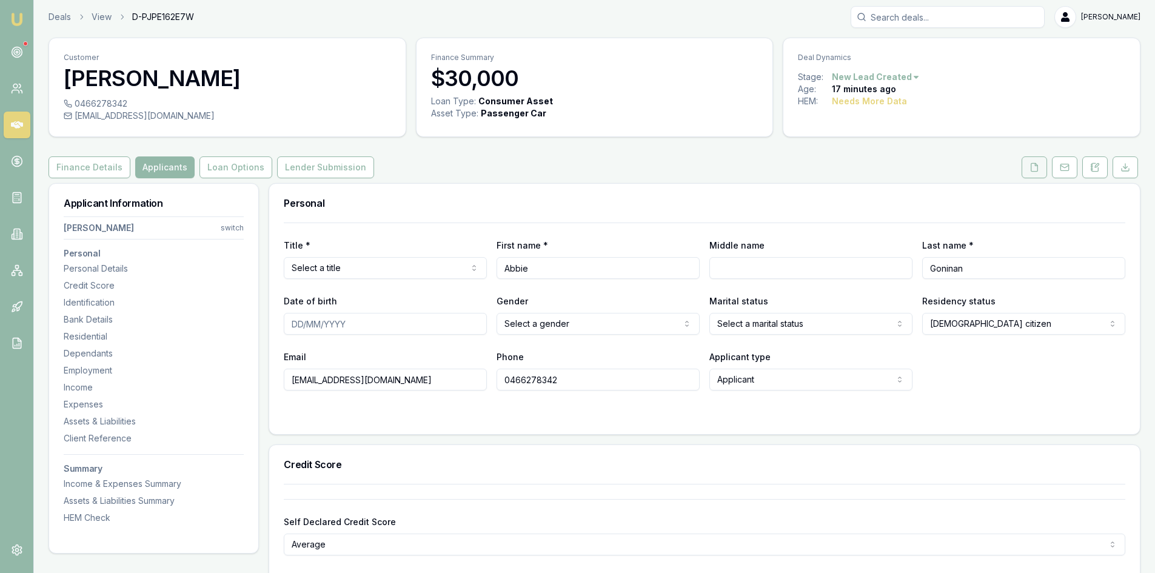
scroll to position [0, 0]
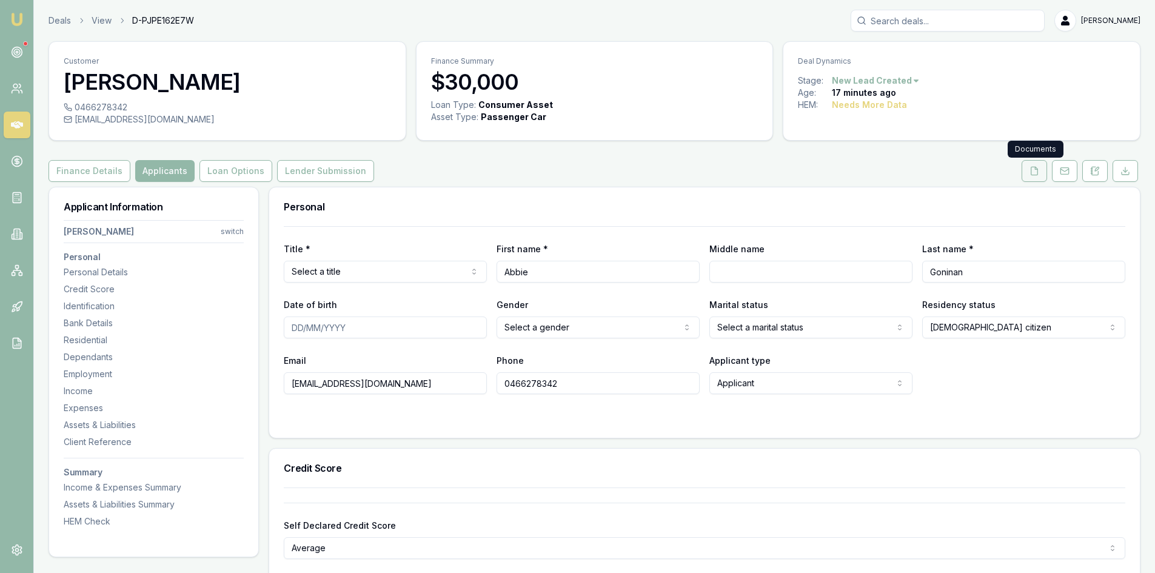
click at [1029, 171] on button at bounding box center [1034, 171] width 25 height 22
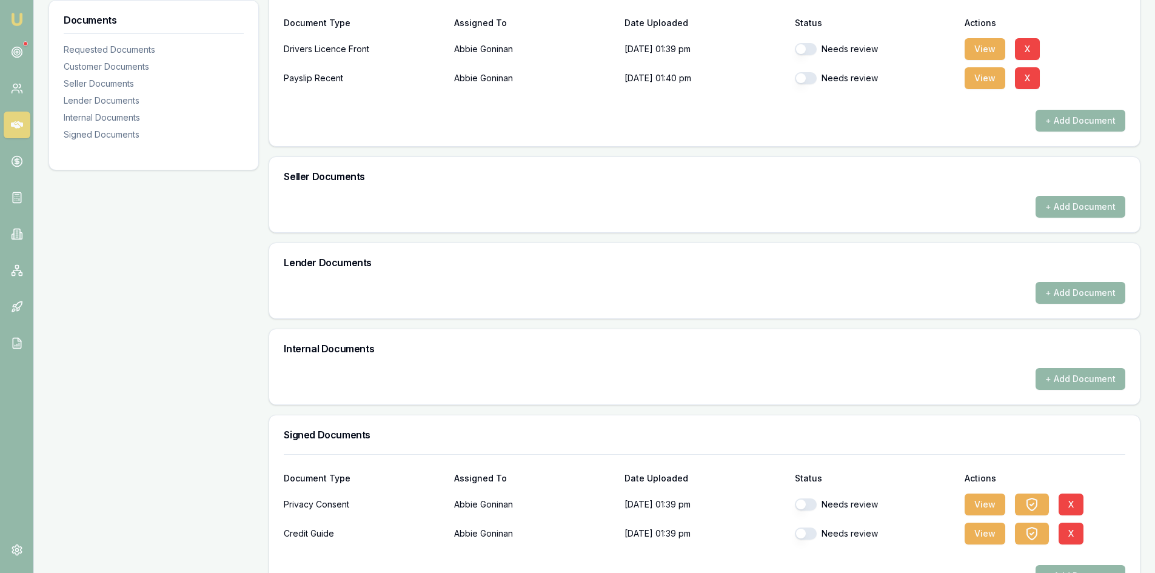
scroll to position [463, 0]
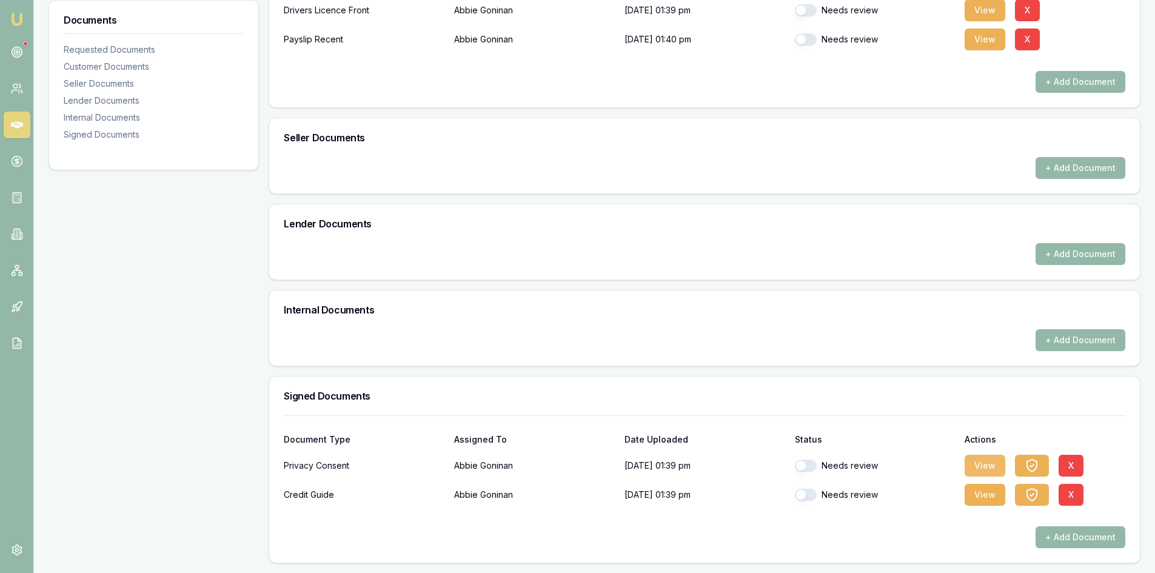
click at [978, 464] on button "View" at bounding box center [985, 466] width 41 height 22
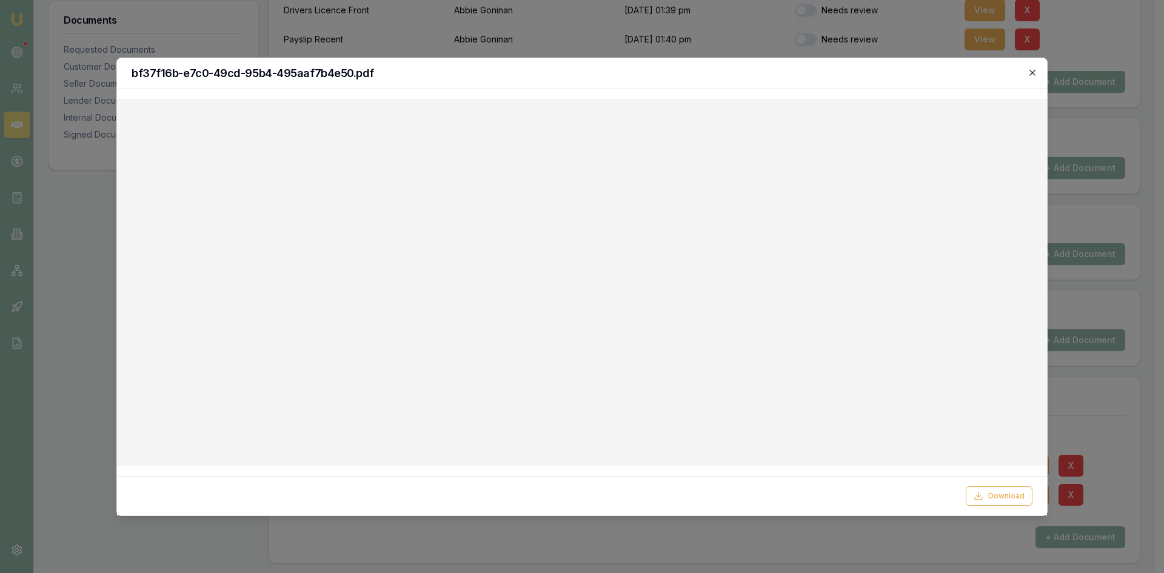
click at [1036, 74] on icon "button" at bounding box center [1033, 73] width 10 height 10
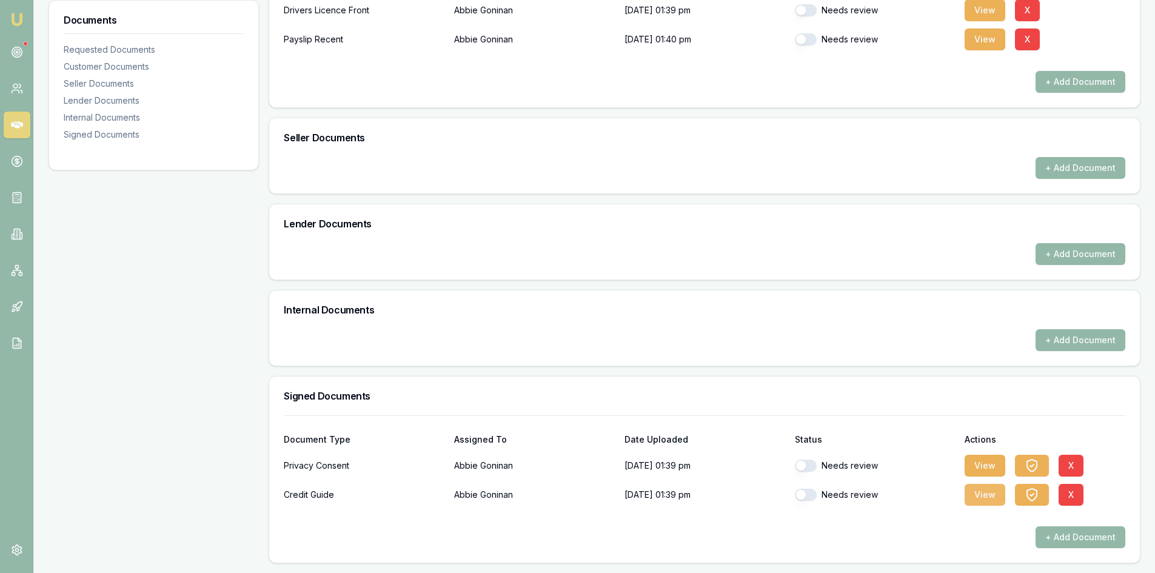
click at [986, 495] on button "View" at bounding box center [985, 495] width 41 height 22
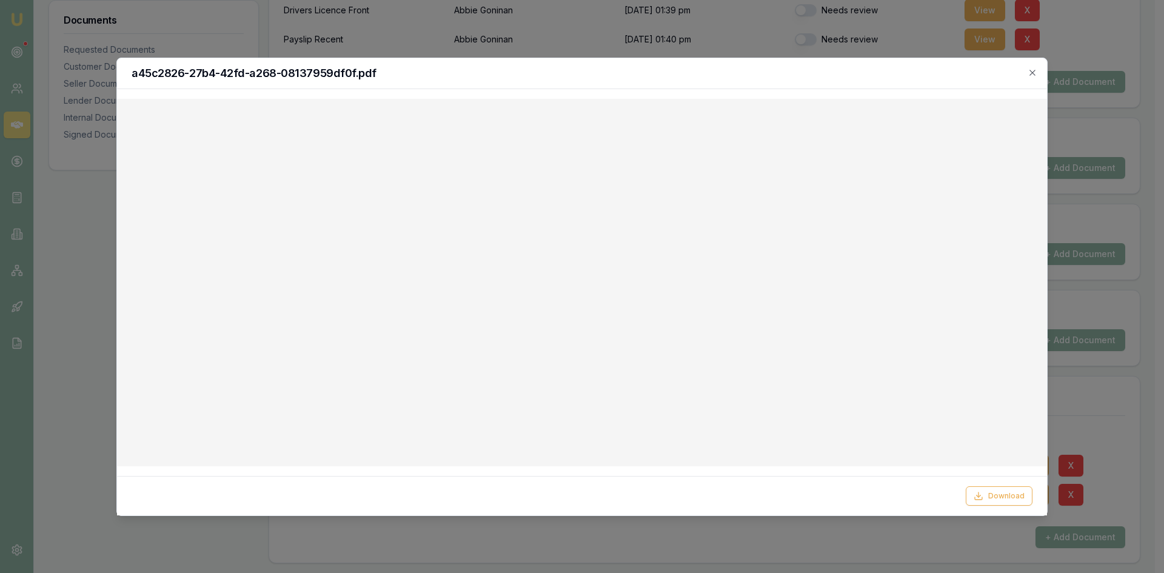
click at [1029, 78] on h2 "a45c2826-27b4-42fd-a268-08137959df0f.pdf" at bounding box center [582, 73] width 901 height 11
click at [1029, 73] on icon "button" at bounding box center [1033, 73] width 10 height 10
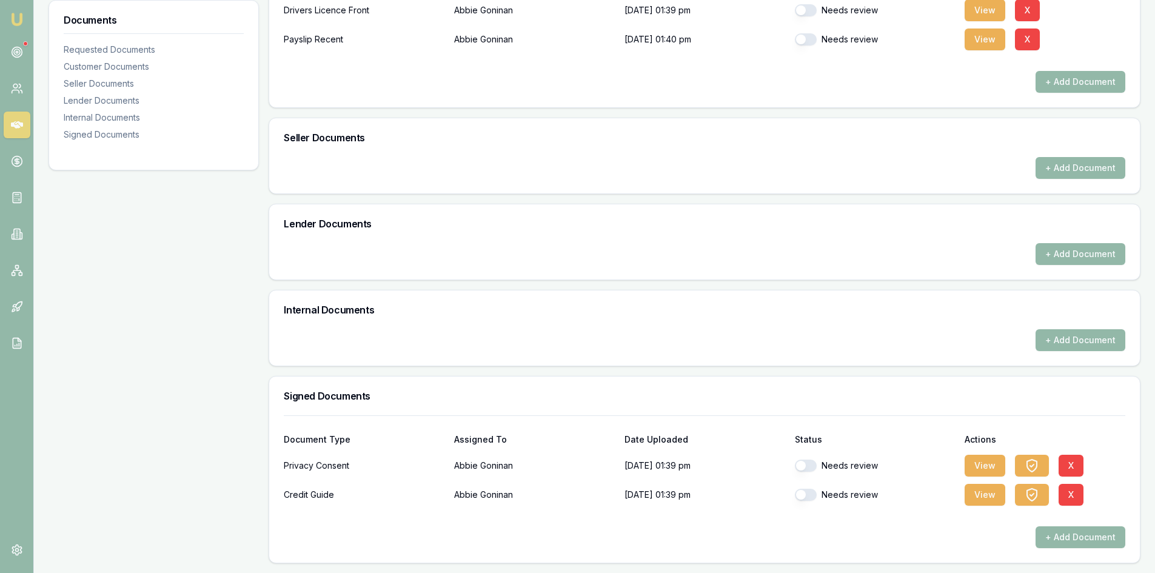
click at [808, 465] on button "button" at bounding box center [806, 466] width 22 height 12
checkbox input "true"
click at [808, 493] on button "button" at bounding box center [806, 495] width 22 height 12
checkbox input "true"
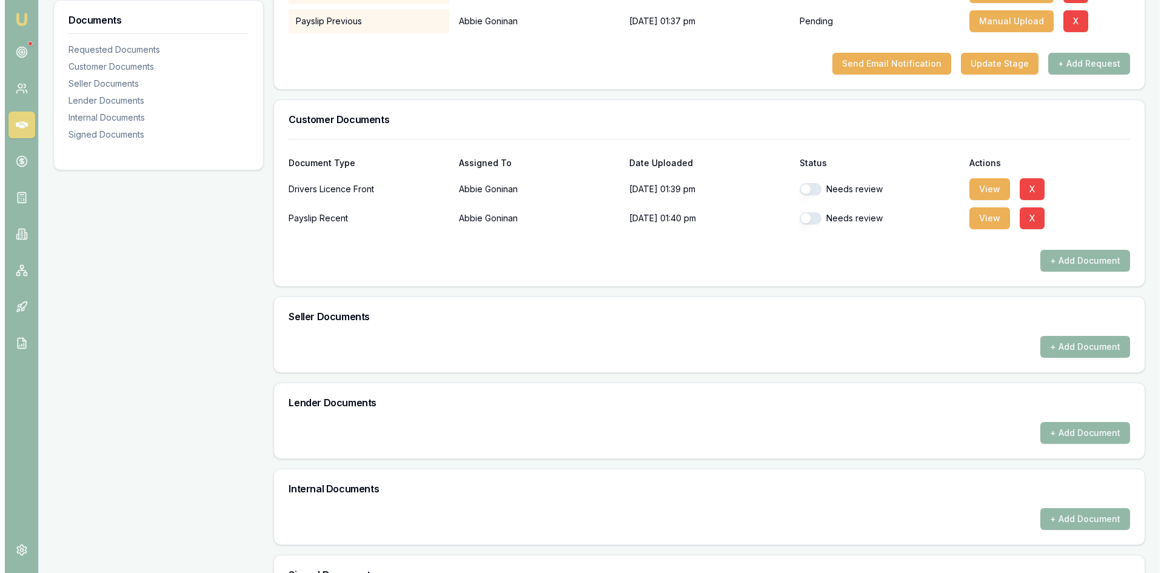
scroll to position [281, 0]
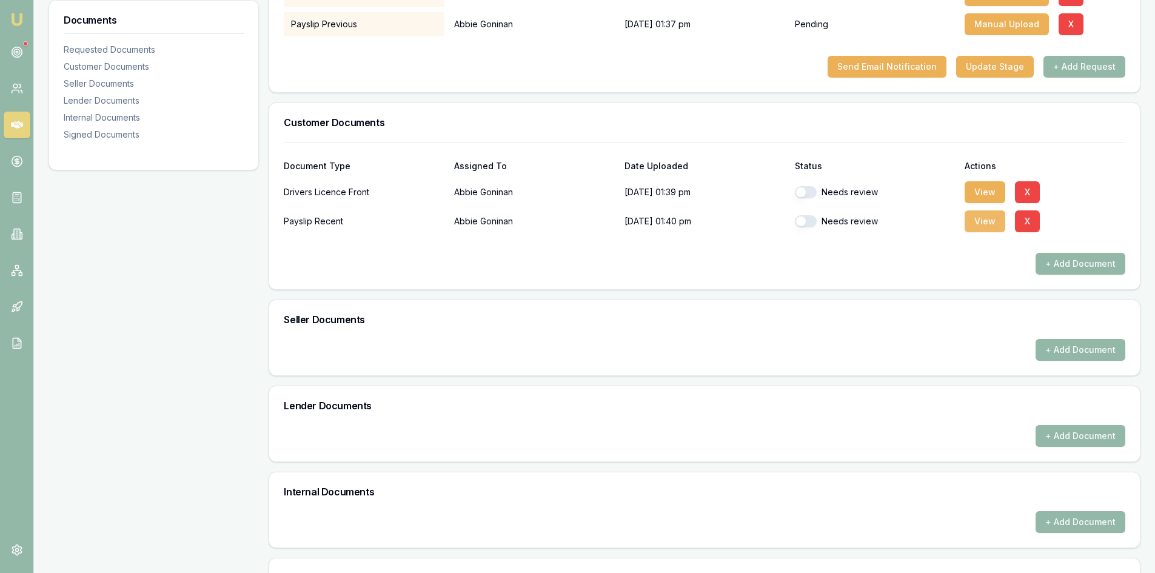
click at [971, 222] on button "View" at bounding box center [985, 221] width 41 height 22
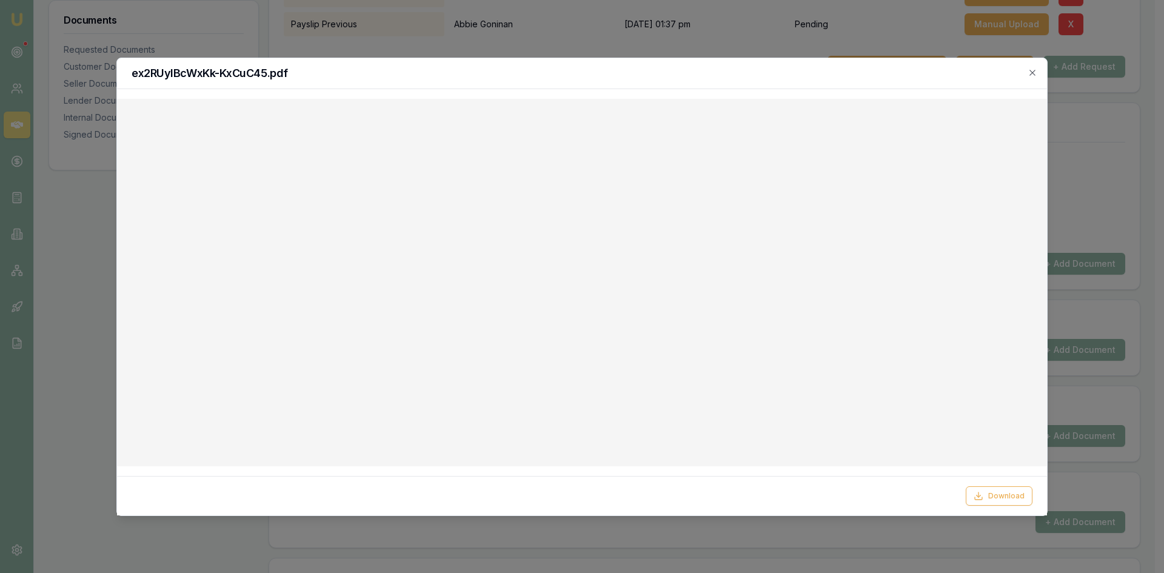
click at [1031, 75] on icon "button" at bounding box center [1033, 73] width 10 height 10
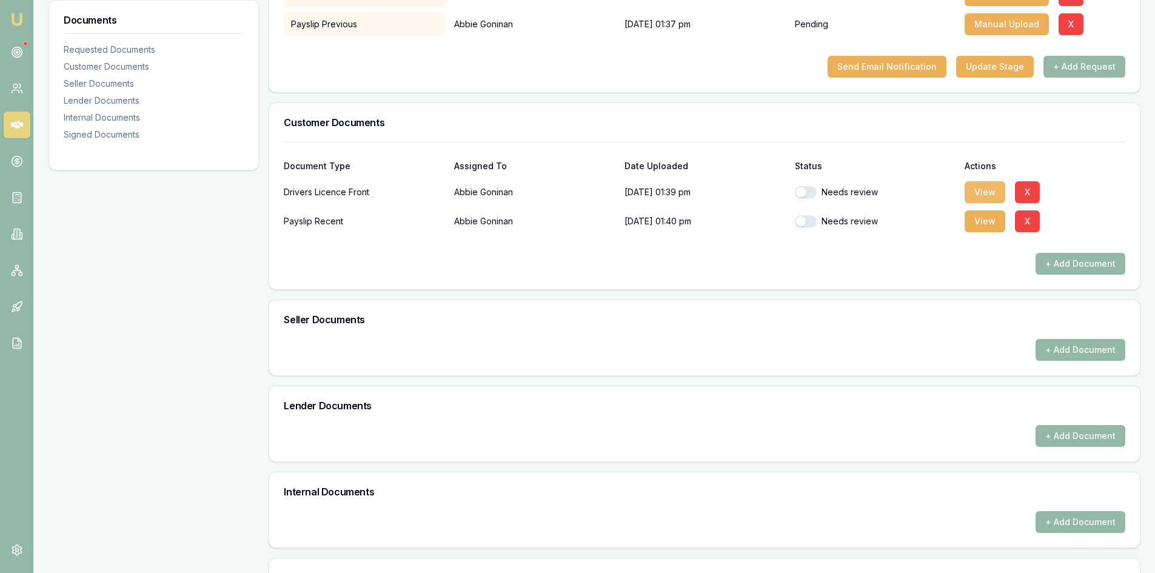
click at [980, 189] on button "View" at bounding box center [985, 192] width 41 height 22
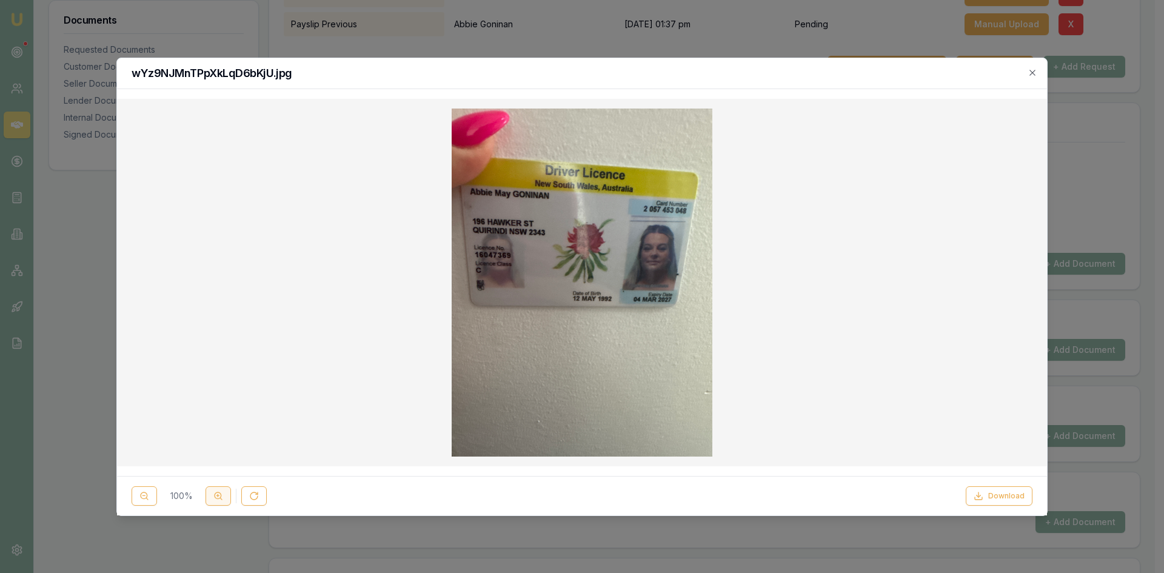
click at [215, 493] on circle at bounding box center [218, 495] width 7 height 7
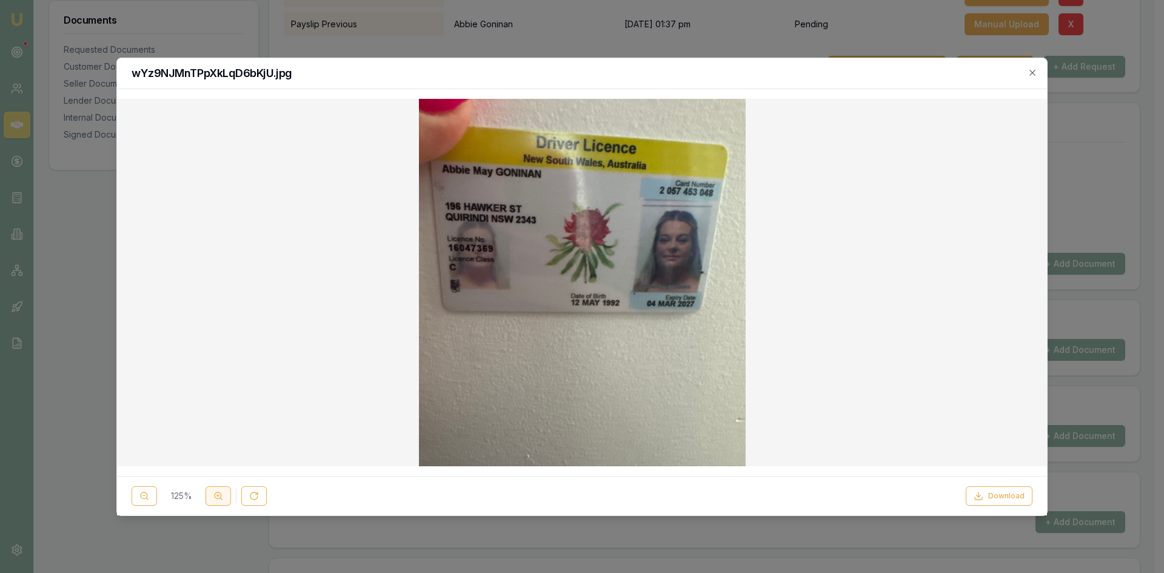
click at [215, 493] on circle at bounding box center [218, 495] width 7 height 7
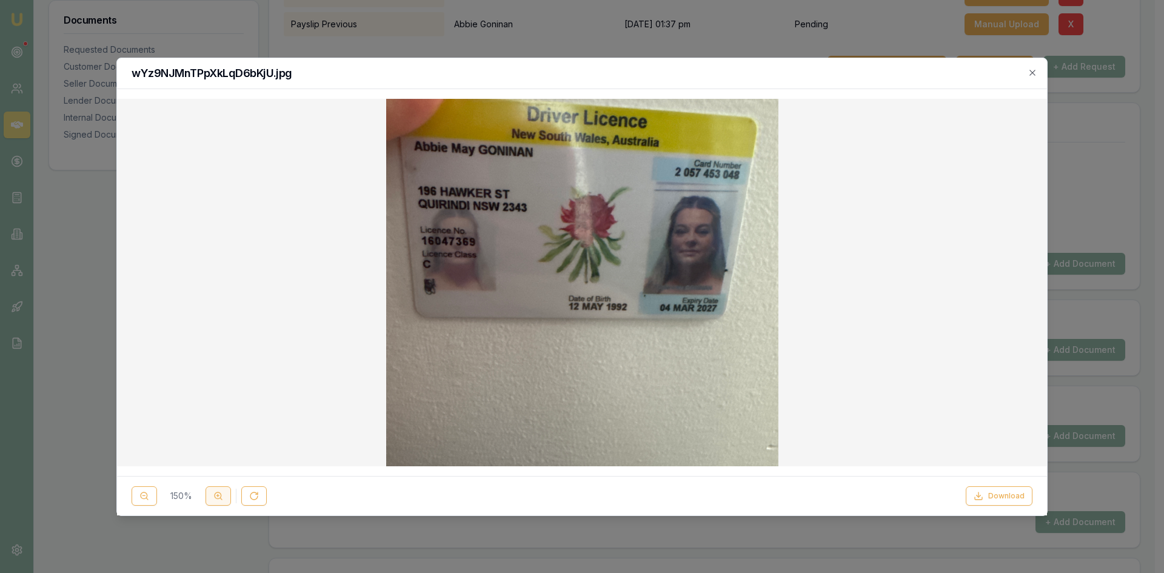
click at [215, 493] on circle at bounding box center [218, 495] width 7 height 7
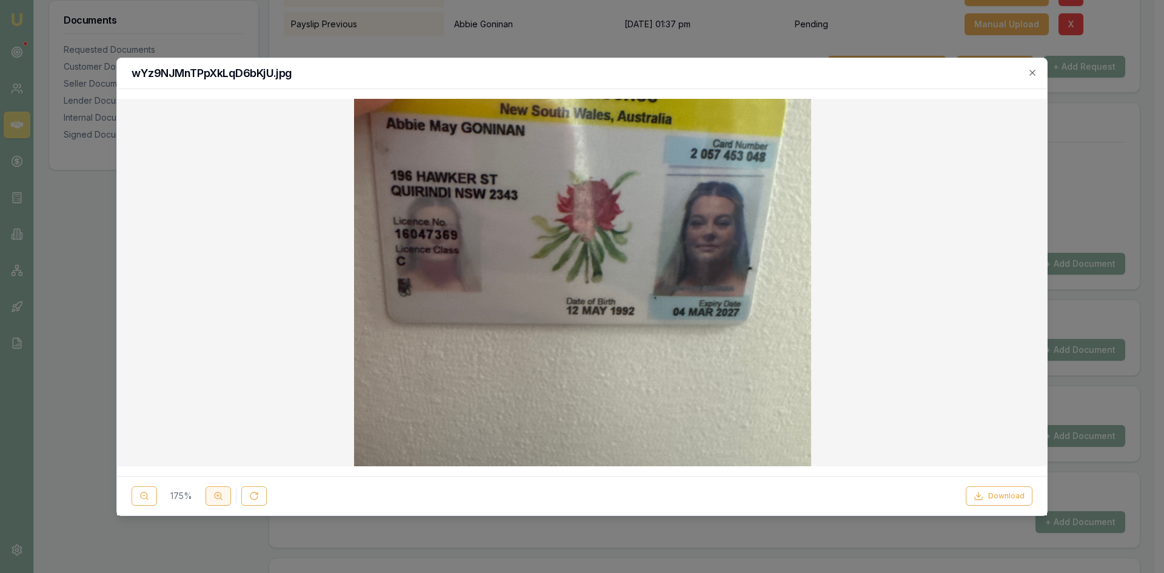
click at [215, 493] on circle at bounding box center [218, 495] width 7 height 7
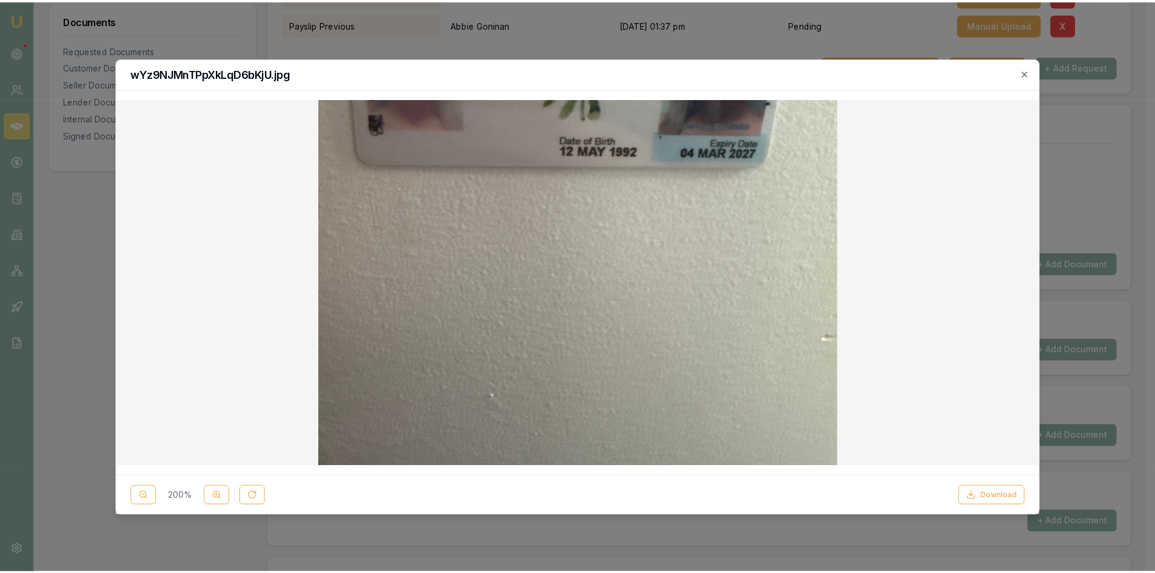
scroll to position [0, 0]
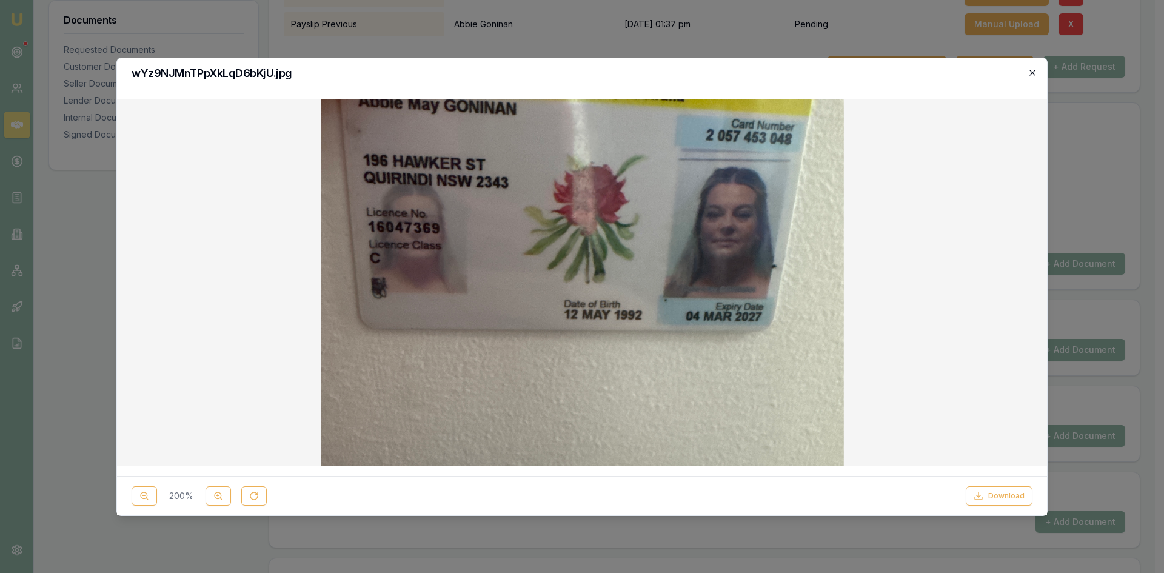
click at [1036, 71] on icon "button" at bounding box center [1033, 73] width 10 height 10
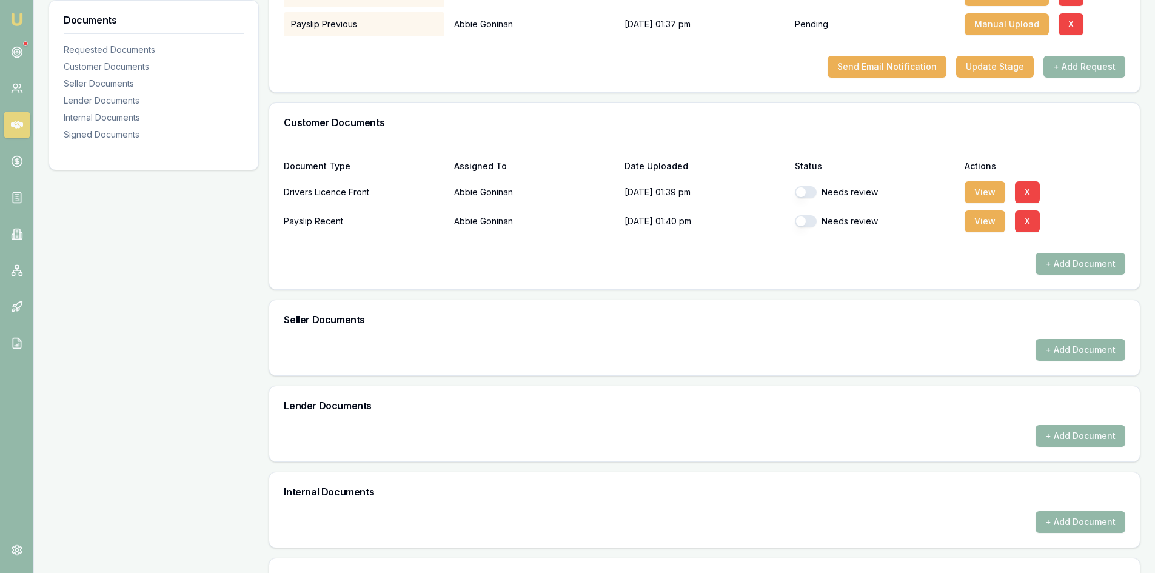
click at [808, 190] on button "button" at bounding box center [806, 192] width 22 height 12
checkbox input "true"
click at [806, 219] on button "button" at bounding box center [806, 221] width 22 height 12
checkbox input "true"
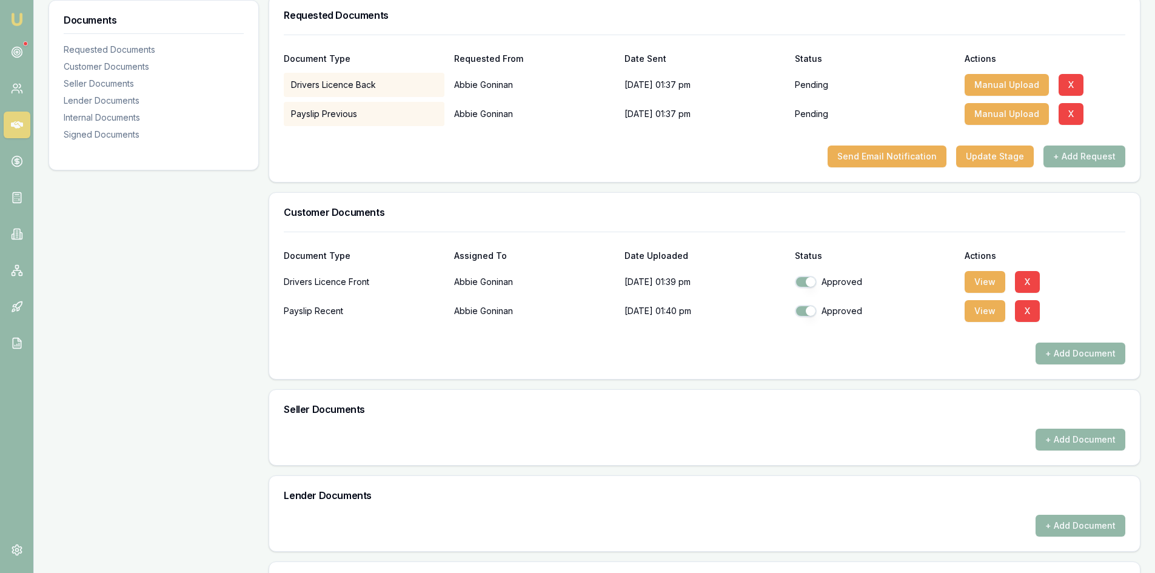
scroll to position [39, 0]
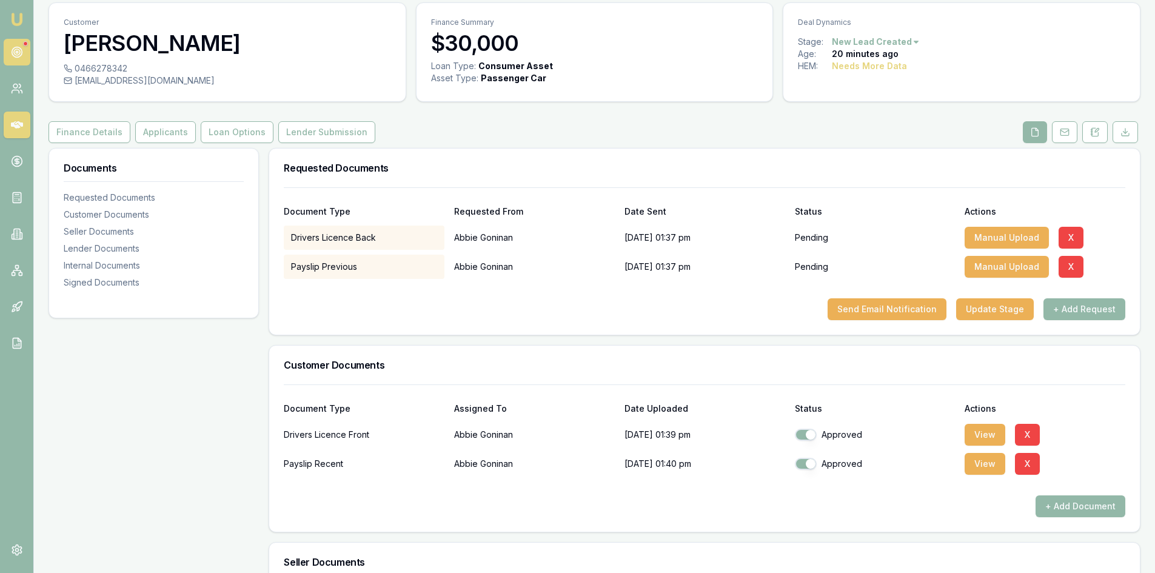
click at [19, 48] on circle at bounding box center [17, 52] width 10 height 10
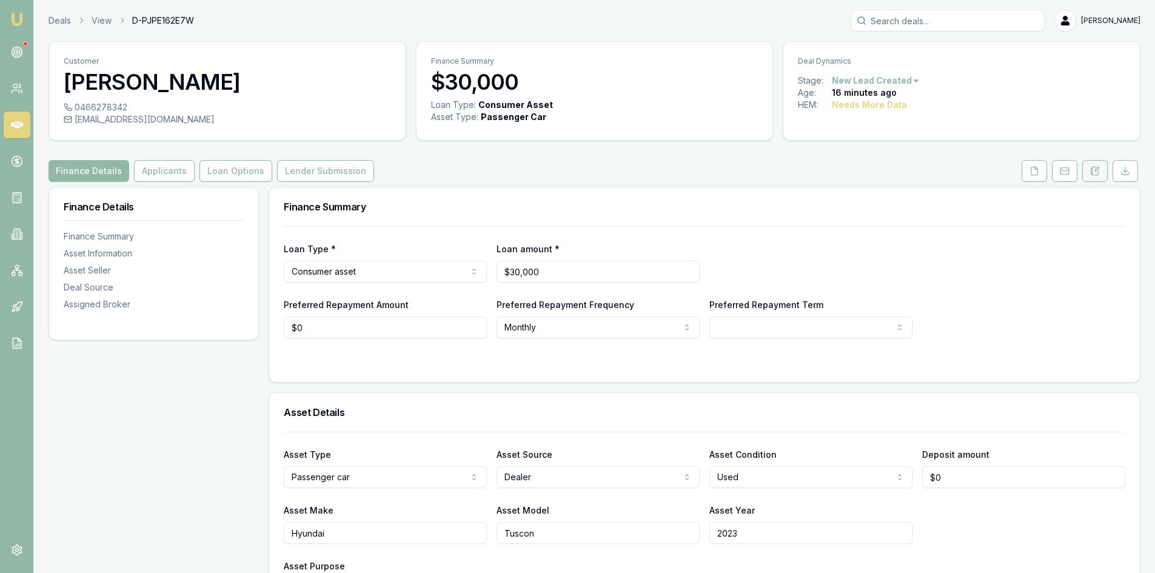
click at [1094, 167] on icon at bounding box center [1095, 171] width 7 height 8
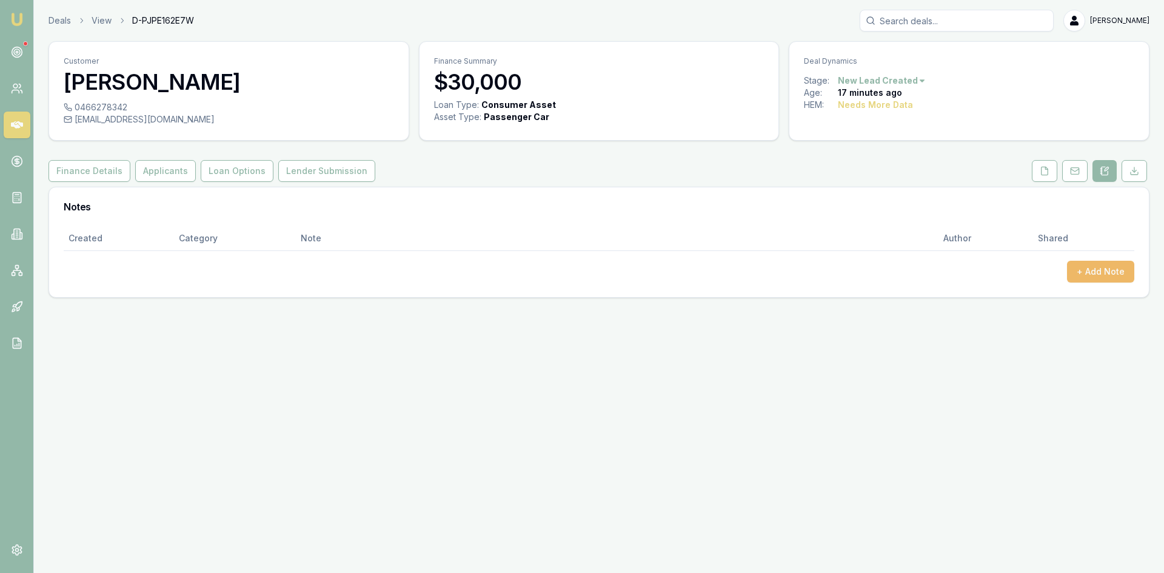
click at [1100, 267] on button "+ Add Note" at bounding box center [1100, 272] width 67 height 22
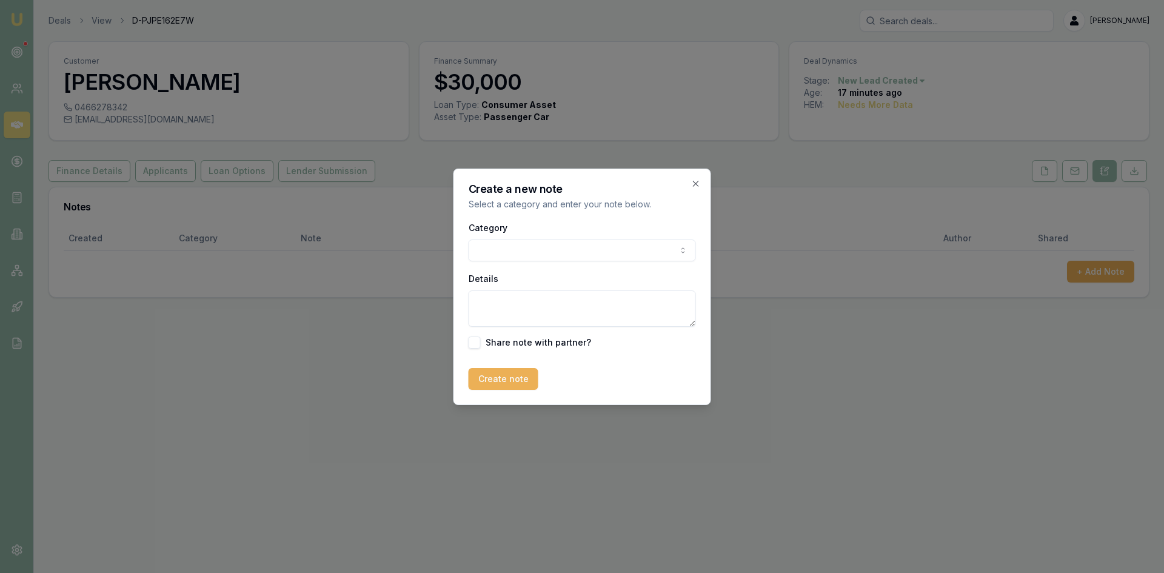
click at [487, 242] on body "Emu Broker Deals View D-PJPE162E7W Wendy Fonseka Toggle Menu Customer Abbie Gon…" at bounding box center [582, 286] width 1164 height 573
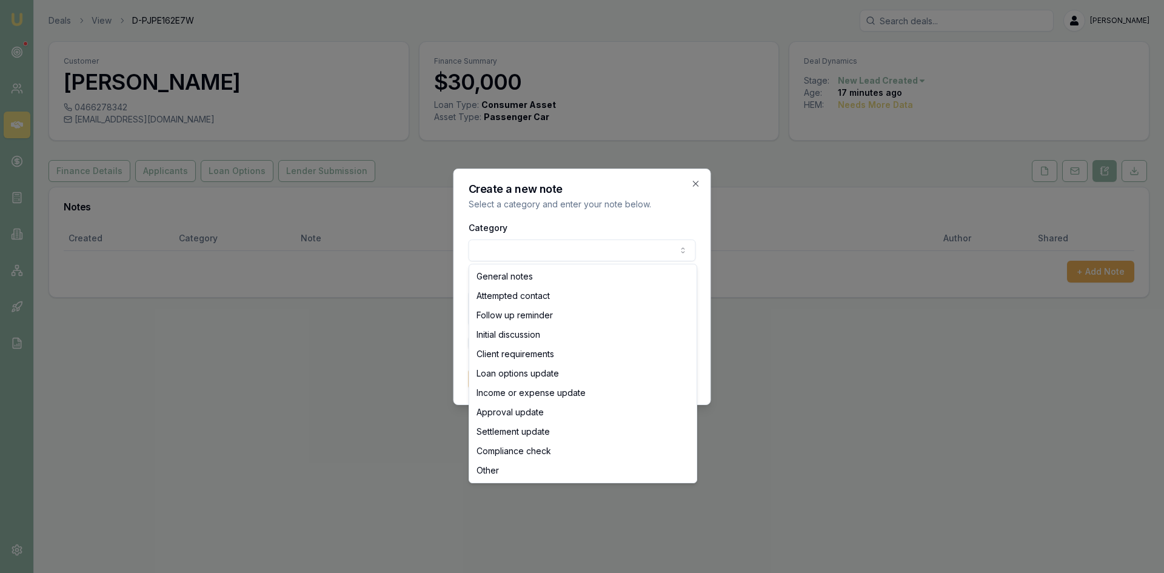
select select "ATTEMPTED_CONTACT"
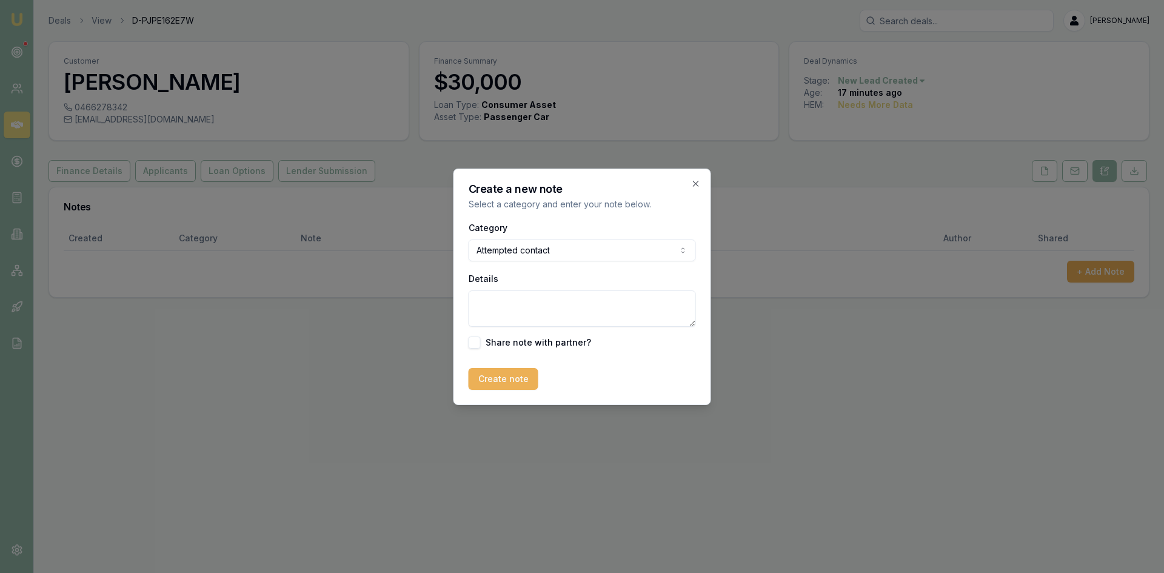
click at [547, 315] on textarea "Details" at bounding box center [582, 308] width 227 height 36
type textarea "left a voice mail and send sms"
click at [512, 375] on button "Create note" at bounding box center [504, 379] width 70 height 22
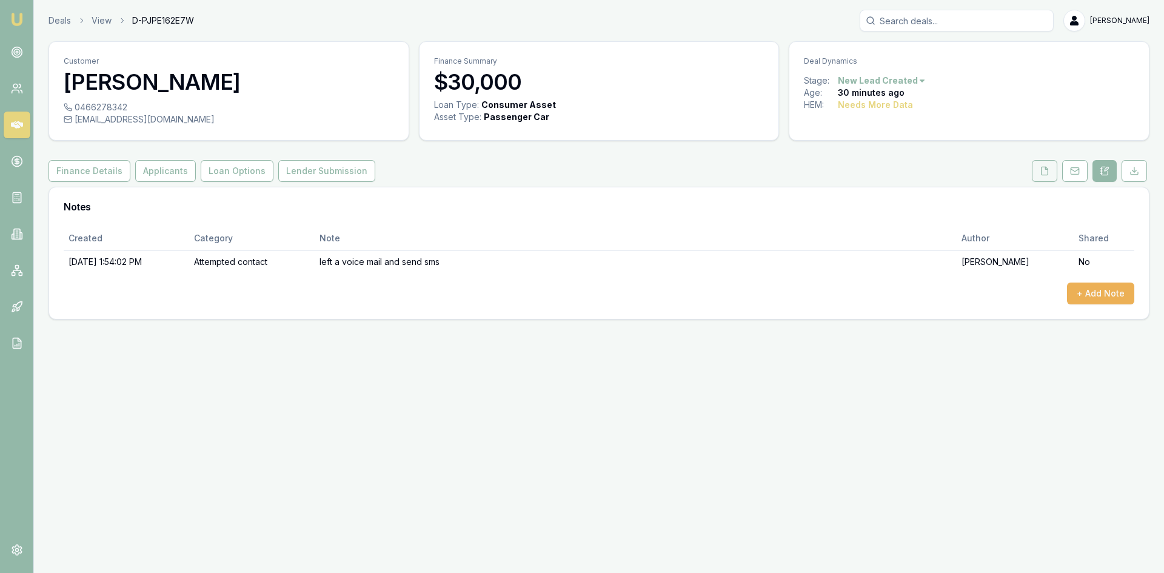
click at [1040, 166] on icon at bounding box center [1045, 171] width 10 height 10
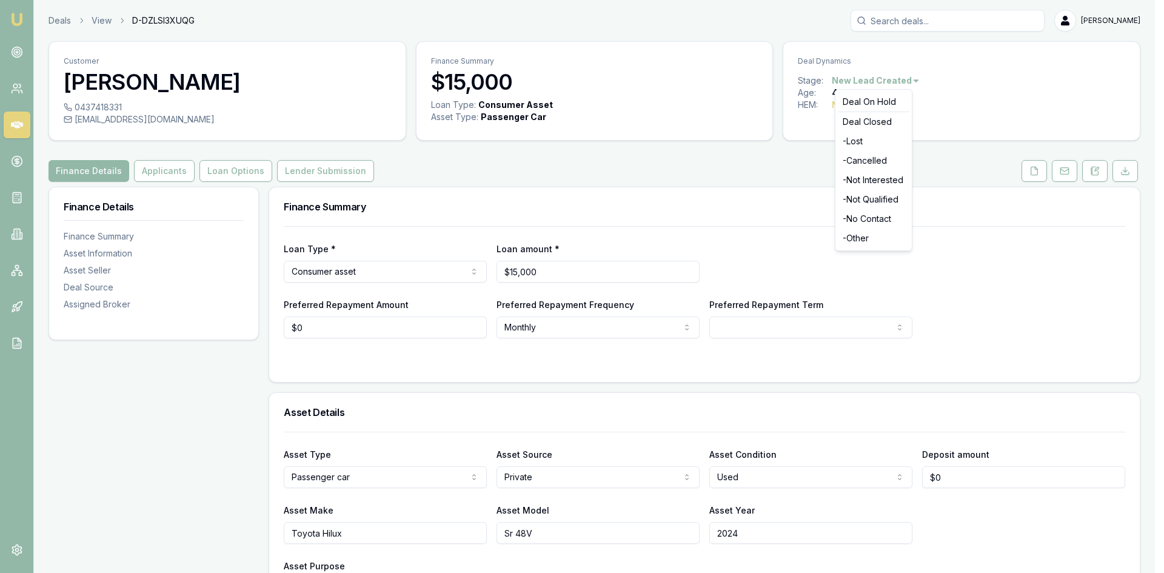
click at [912, 84] on html "Emu Broker Deals View D-DZLSI3XUQG Wendy Fonseka Toggle Menu Customer Nelly-Joh…" at bounding box center [582, 286] width 1164 height 573
click at [948, 119] on html "Emu Broker Deals View D-DZLSI3XUQG Wendy Fonseka Toggle Menu Customer Nelly-Joh…" at bounding box center [582, 286] width 1164 height 573
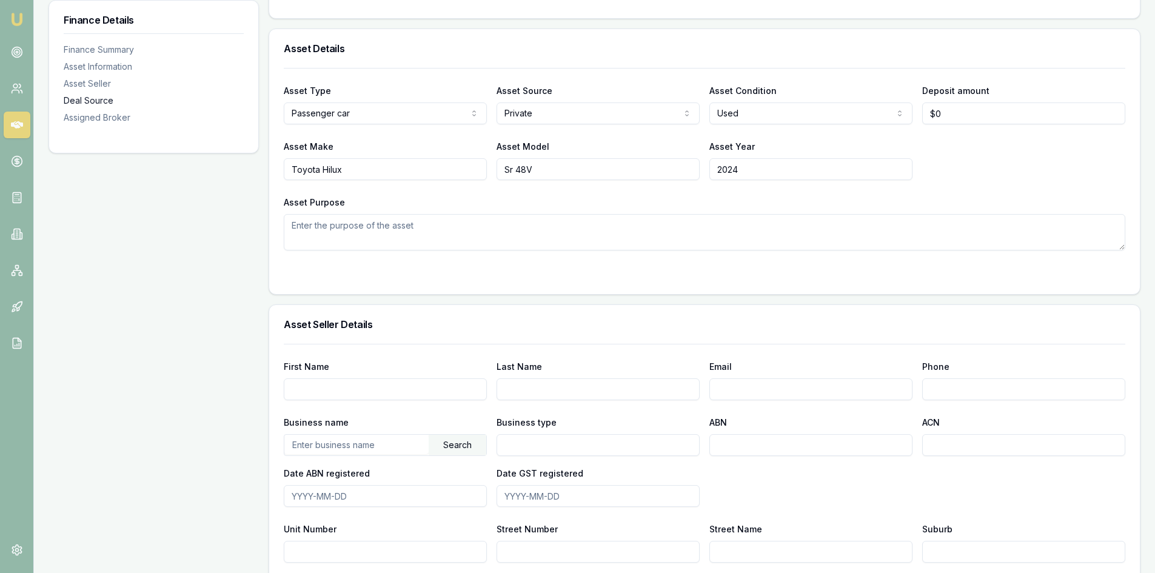
scroll to position [303, 0]
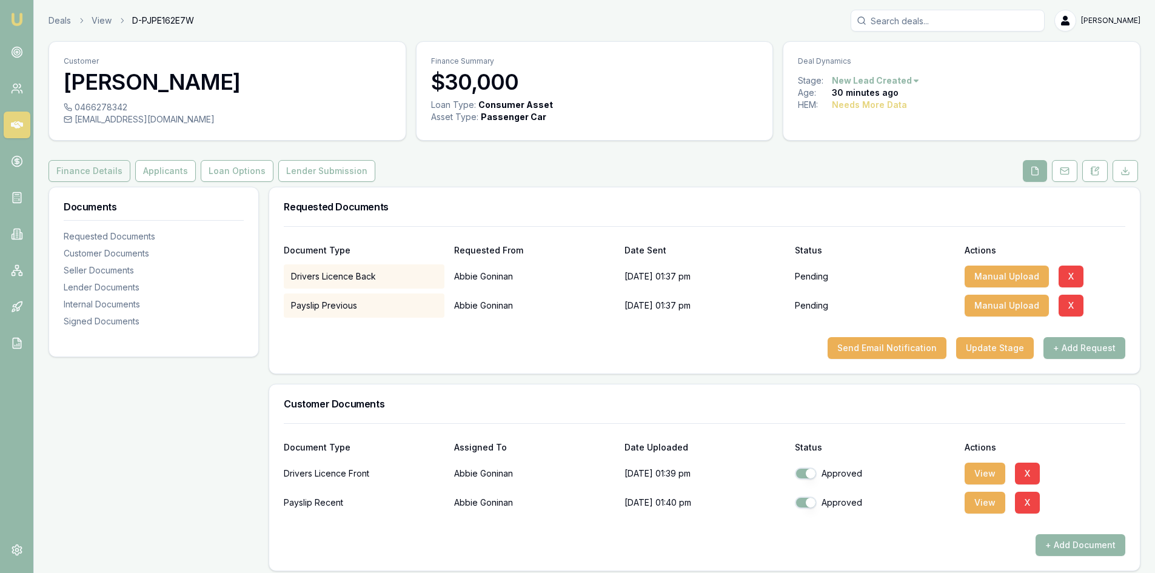
click at [104, 178] on button "Finance Details" at bounding box center [89, 171] width 82 height 22
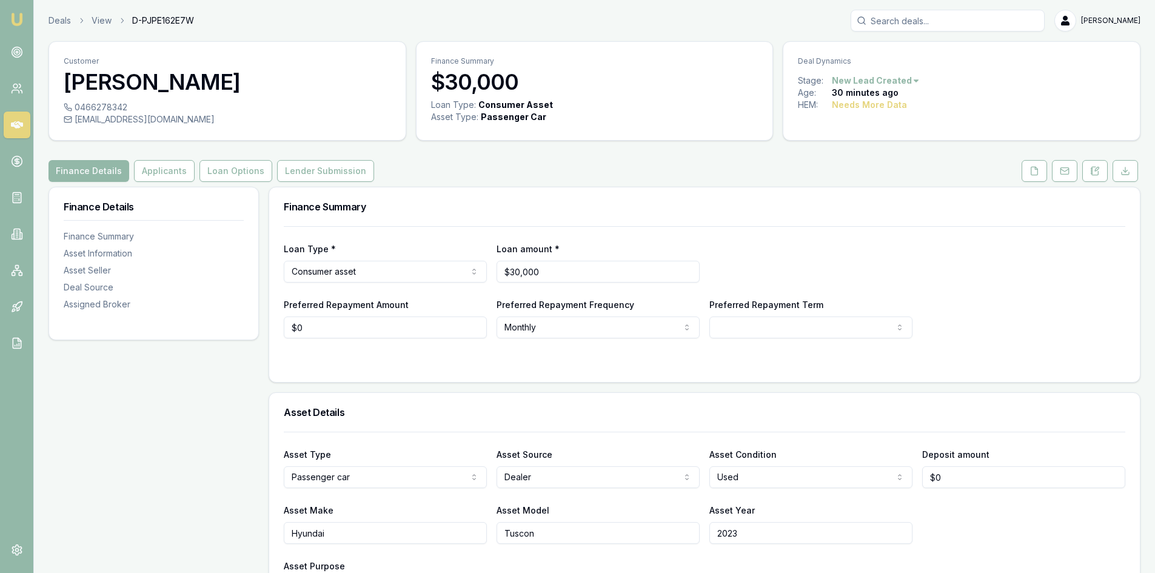
click at [24, 116] on link at bounding box center [17, 125] width 27 height 27
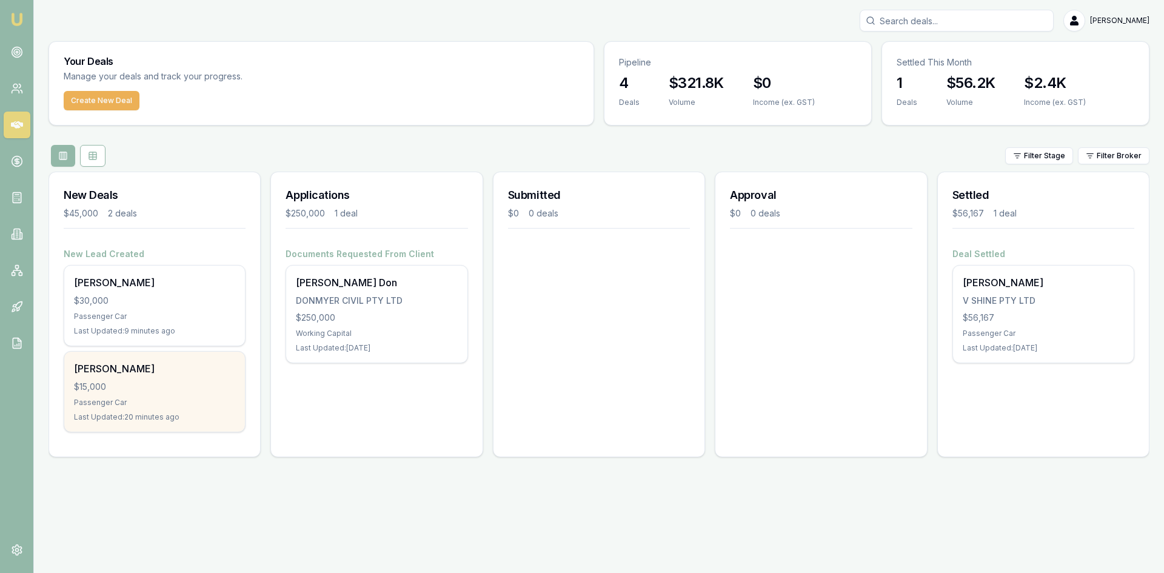
click at [130, 373] on div "[PERSON_NAME]" at bounding box center [154, 368] width 161 height 15
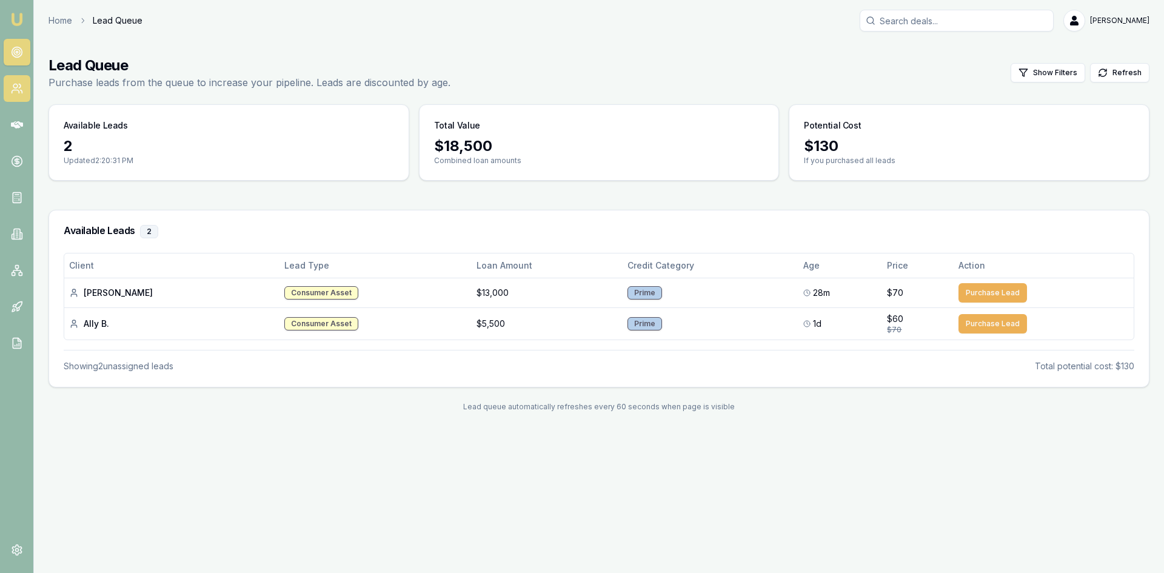
click at [9, 95] on link at bounding box center [17, 88] width 27 height 27
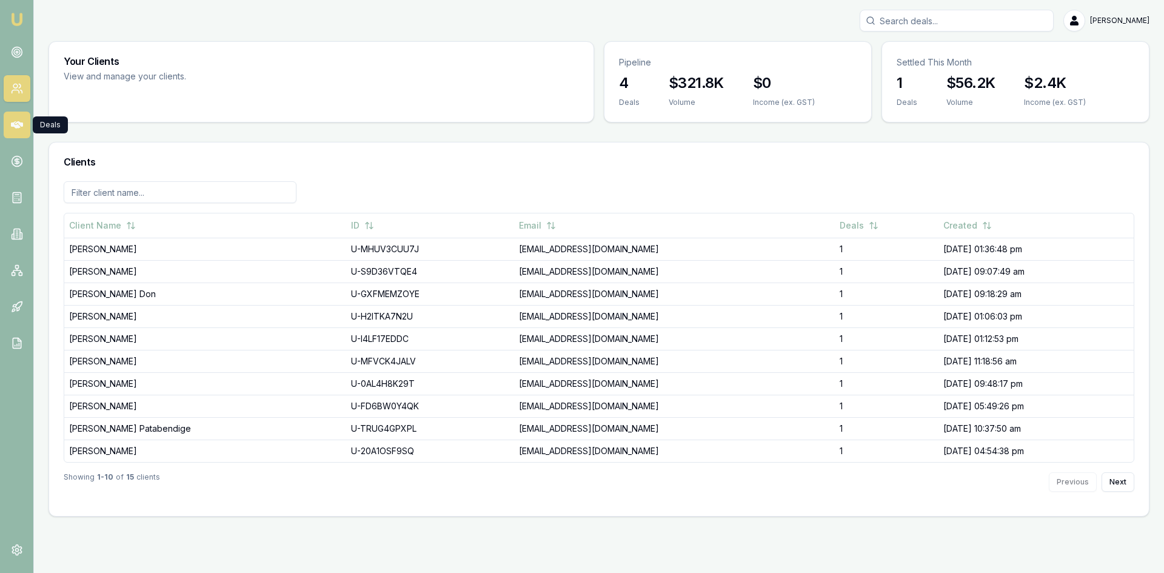
click at [22, 134] on link at bounding box center [17, 125] width 27 height 27
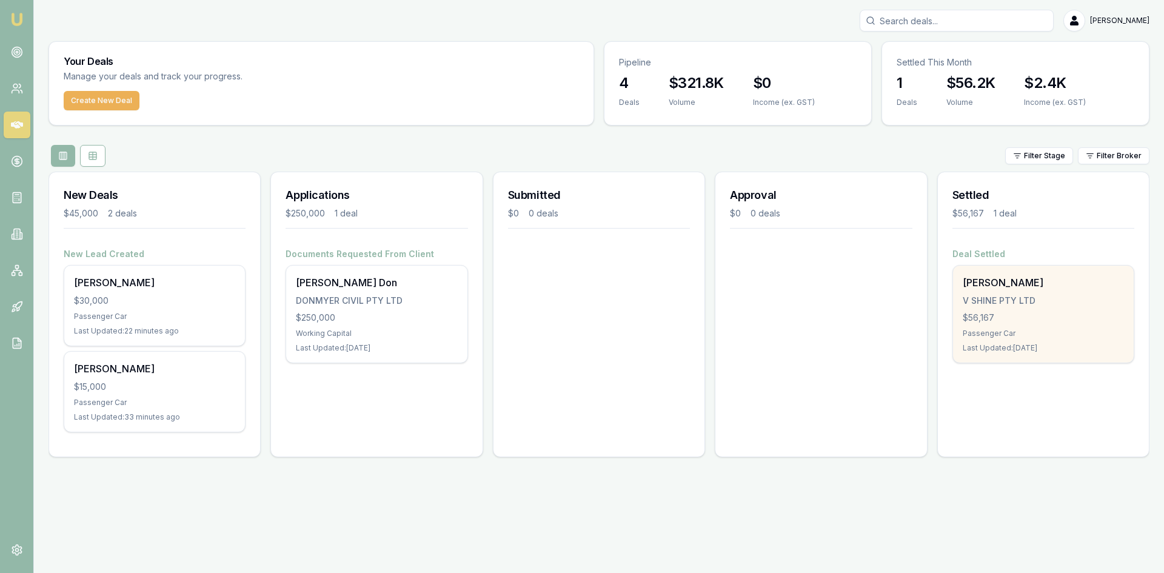
click at [998, 310] on div "Sella Silva V SHINE PTY LTD $56,167 Passenger Car Last Updated: 3 days ago" at bounding box center [1043, 314] width 181 height 97
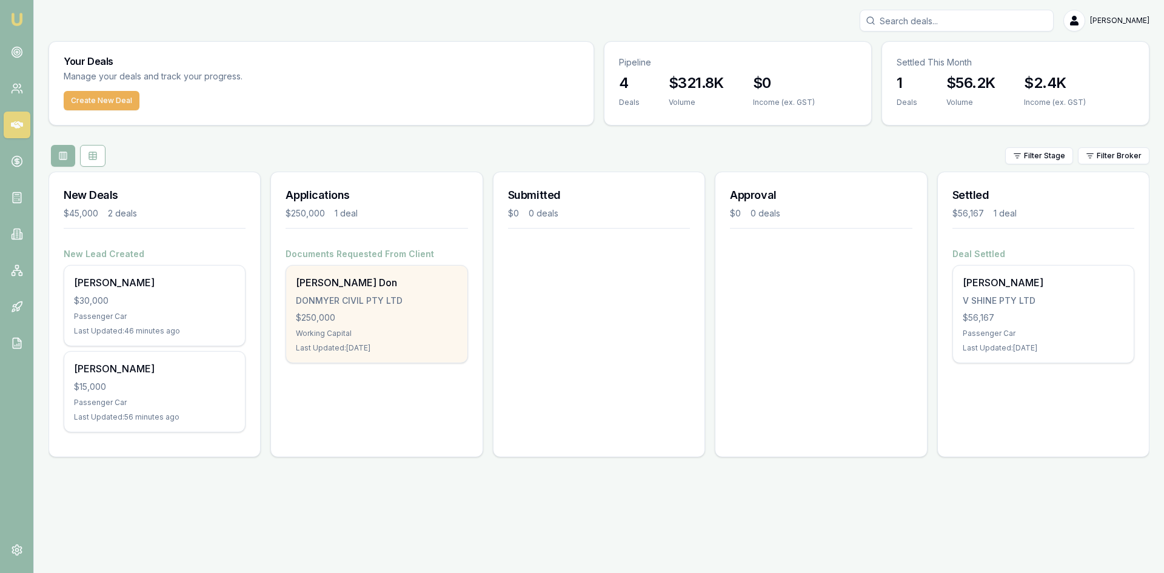
click at [352, 295] on div "DONMYER CIVIL PTY LTD" at bounding box center [376, 301] width 161 height 12
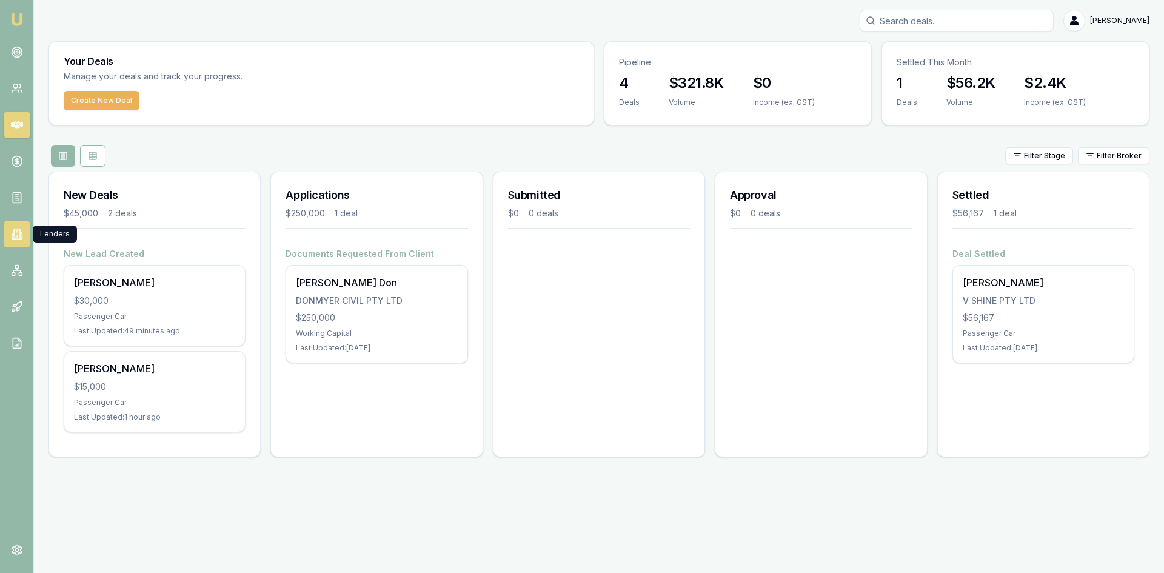
click at [14, 233] on icon at bounding box center [17, 234] width 12 height 12
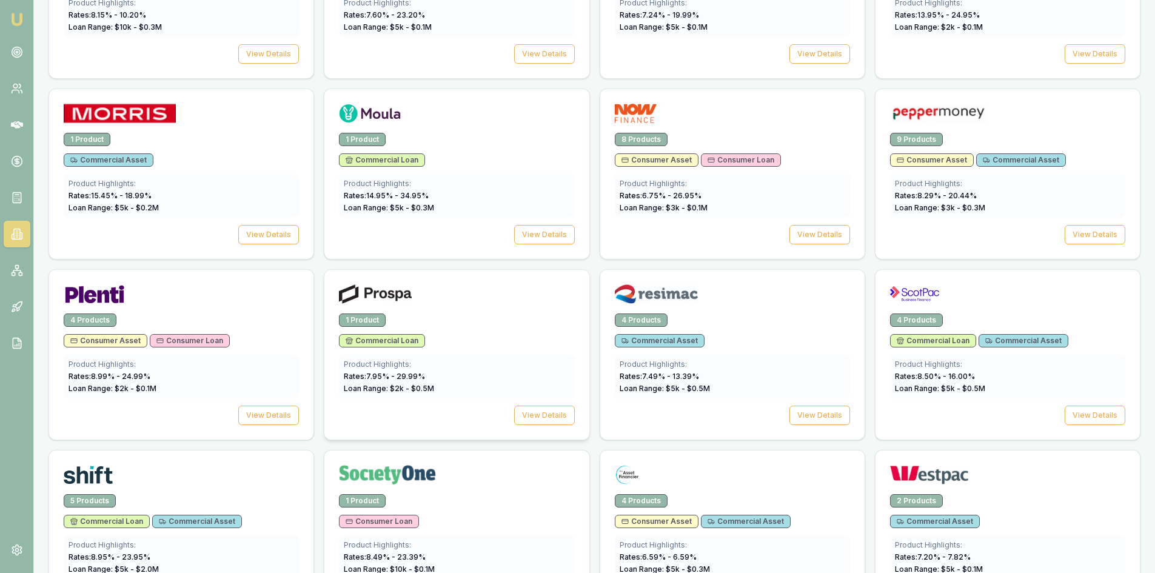
scroll to position [1576, 0]
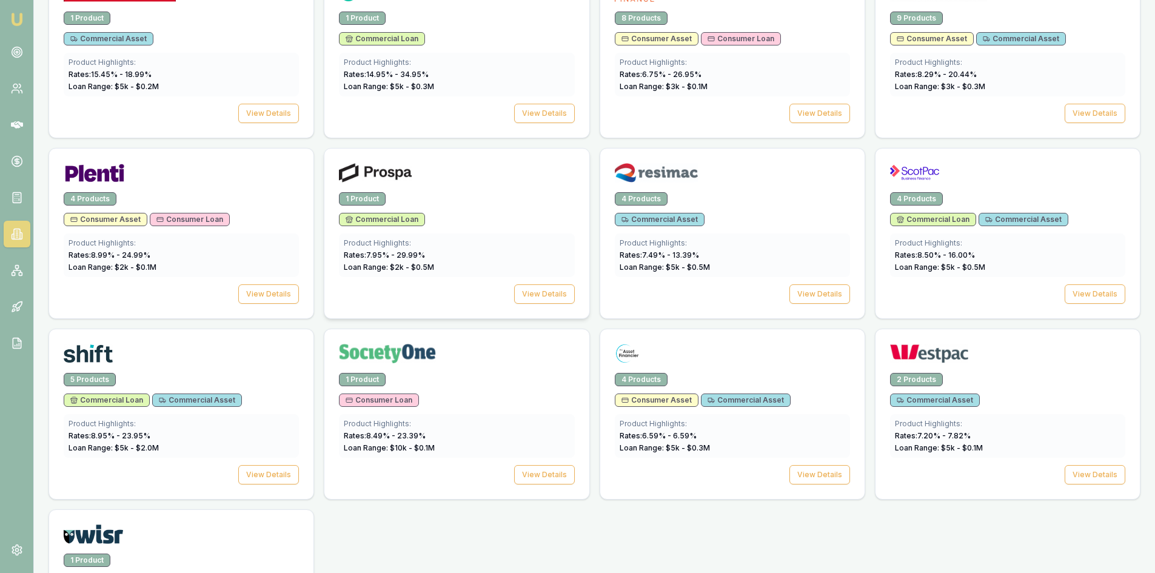
click at [390, 256] on span "Rates: 7.95 % - 29.99 %" at bounding box center [384, 254] width 81 height 9
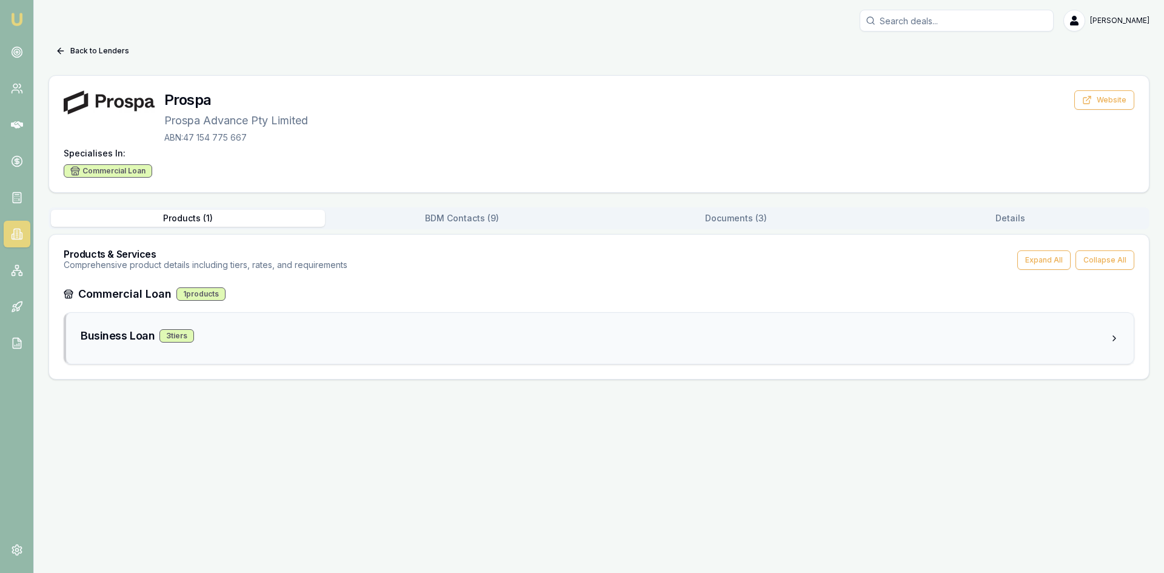
click at [136, 335] on h3 "Business Loan" at bounding box center [118, 335] width 74 height 17
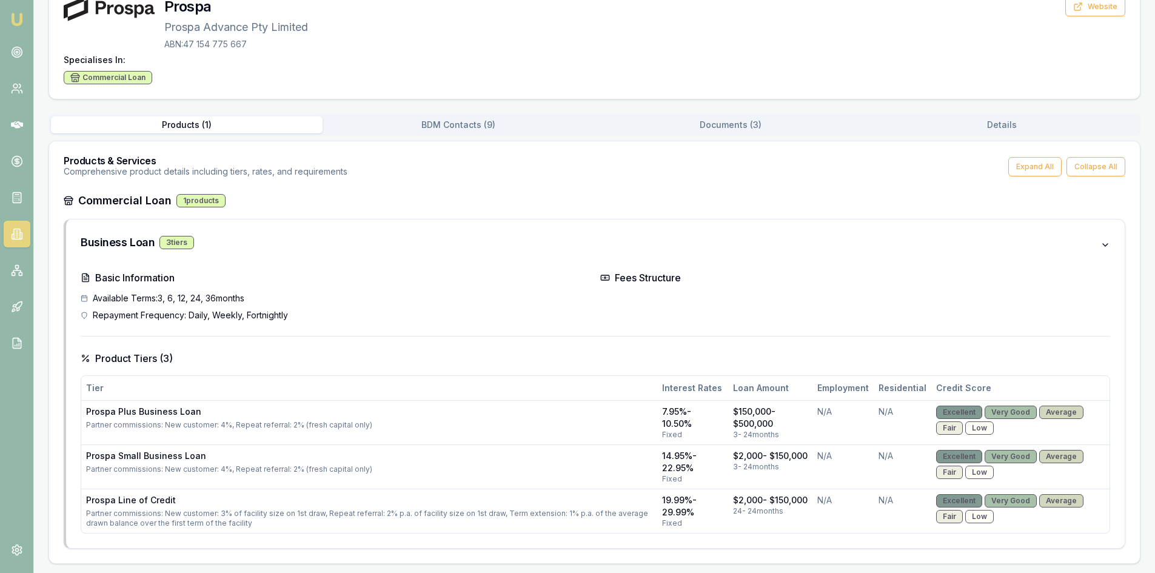
scroll to position [94, 0]
click at [773, 509] on div "24 - 24 months" at bounding box center [770, 511] width 75 height 10
click at [669, 507] on div "19.99% - 29.99%" at bounding box center [692, 505] width 61 height 24
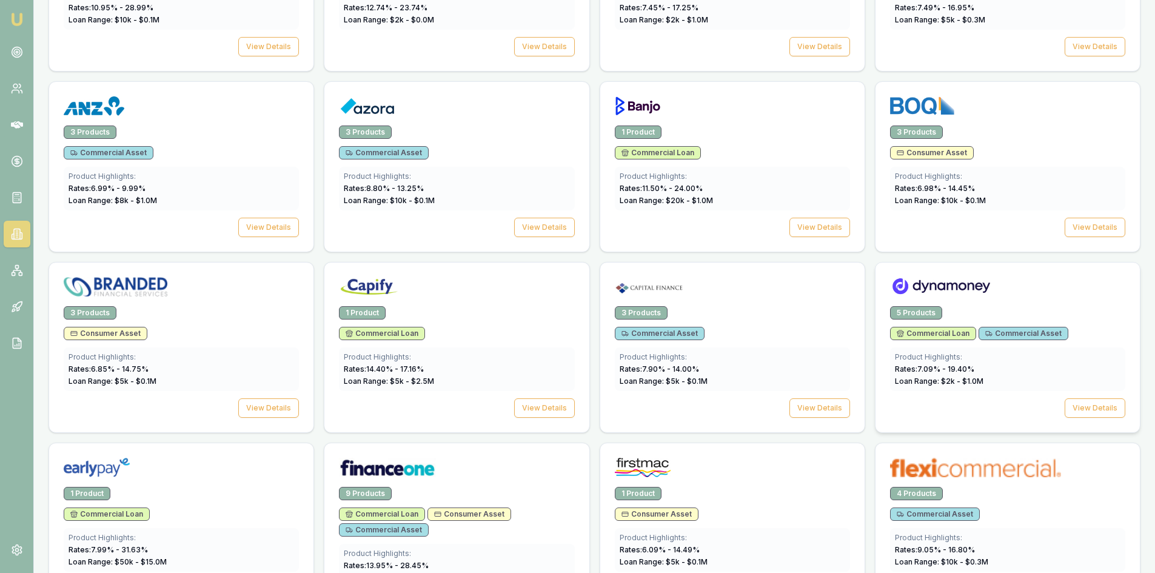
scroll to position [546, 0]
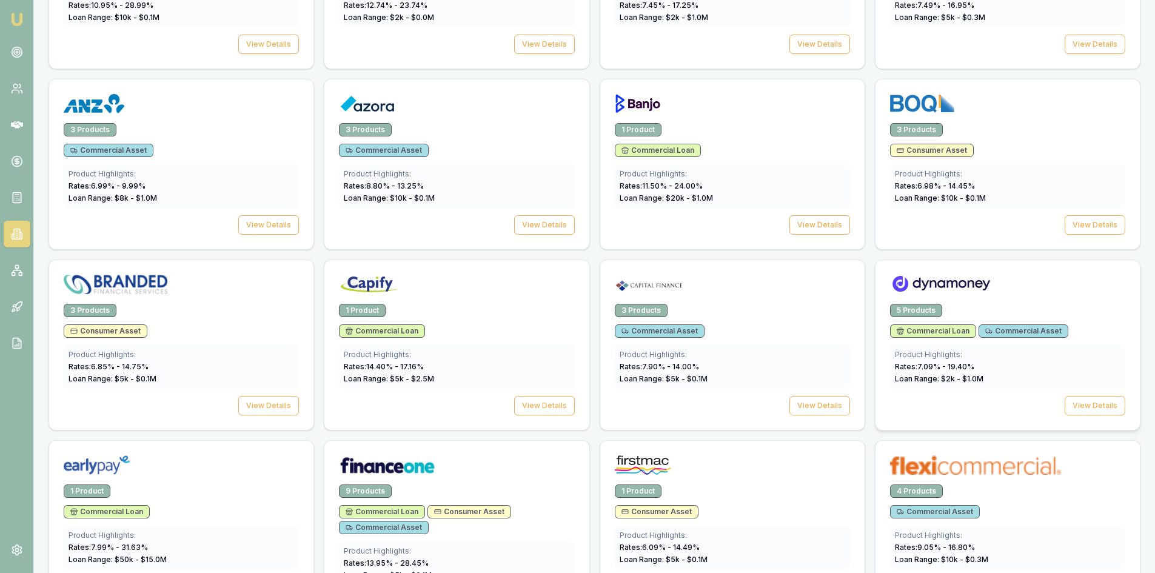
click at [949, 330] on span "Commercial Loan" at bounding box center [933, 331] width 73 height 10
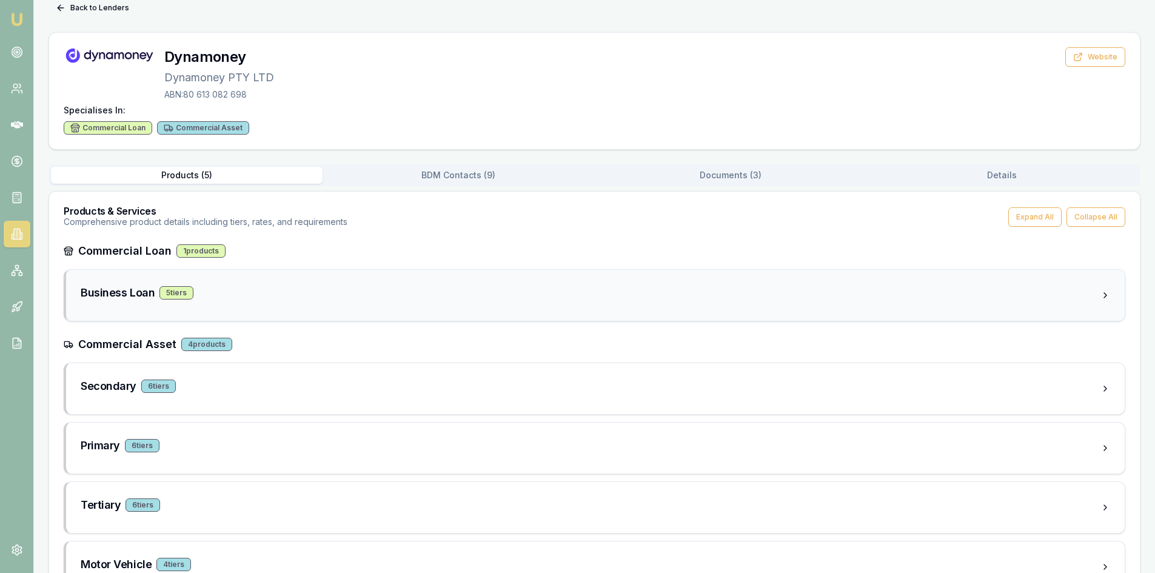
scroll to position [88, 0]
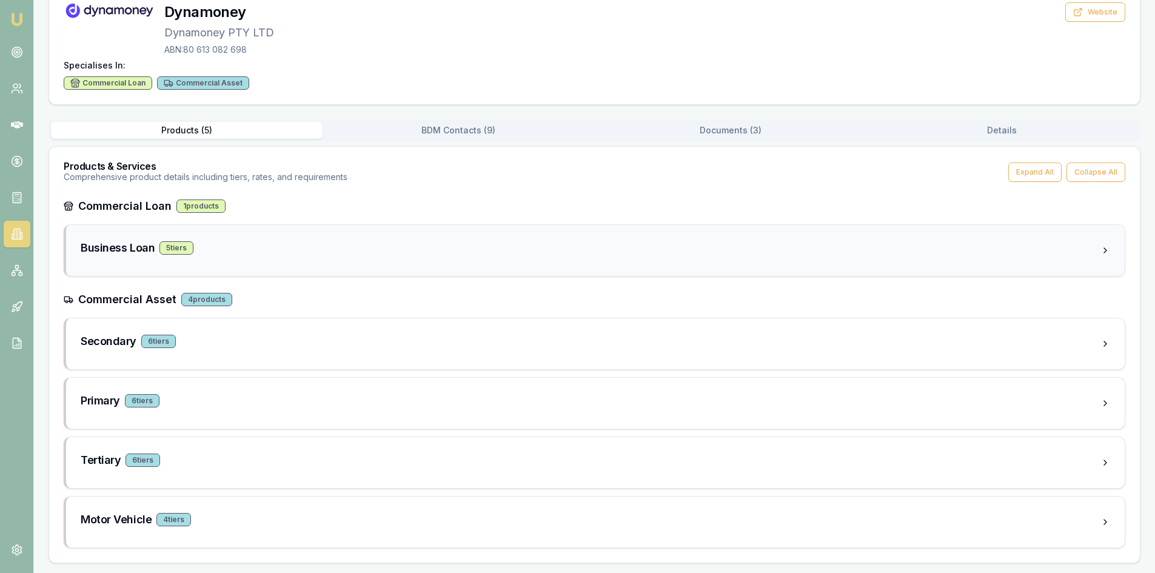
click at [137, 247] on h3 "Business Loan" at bounding box center [118, 247] width 74 height 17
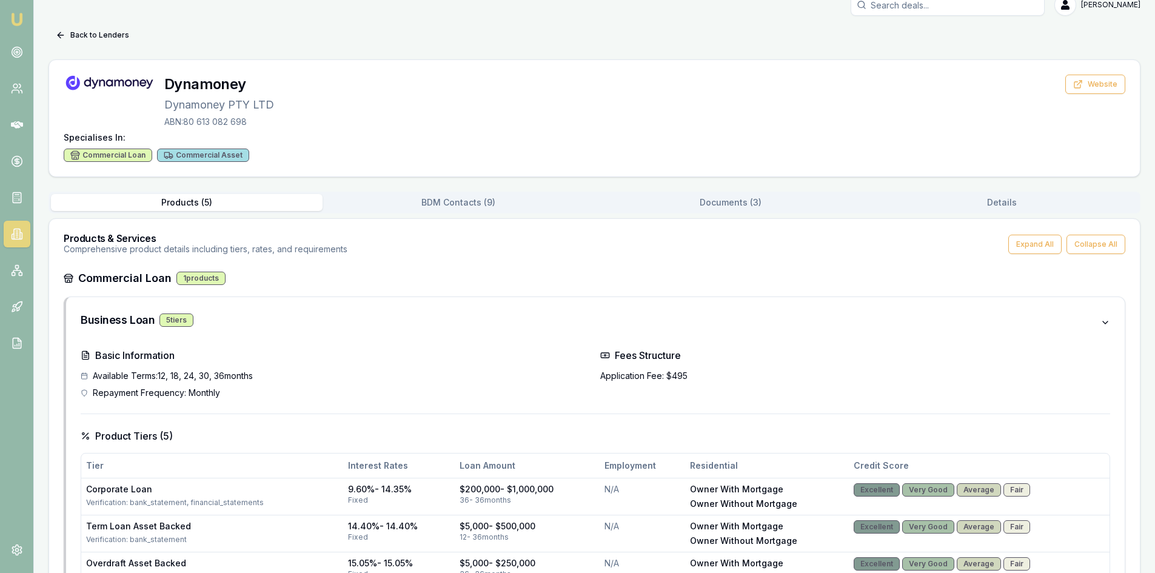
scroll to position [0, 0]
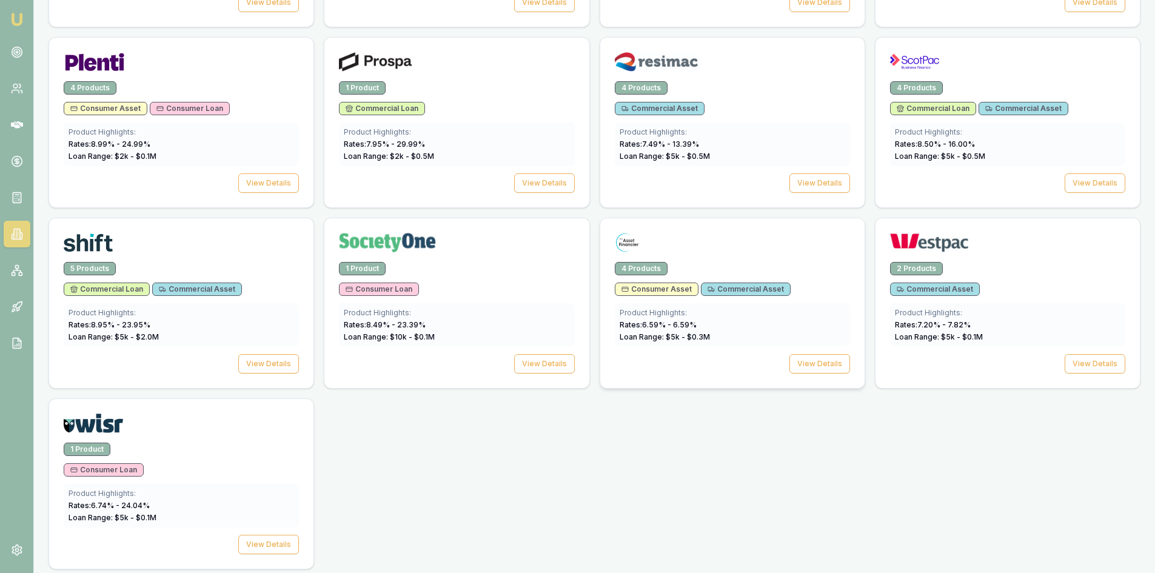
scroll to position [1693, 0]
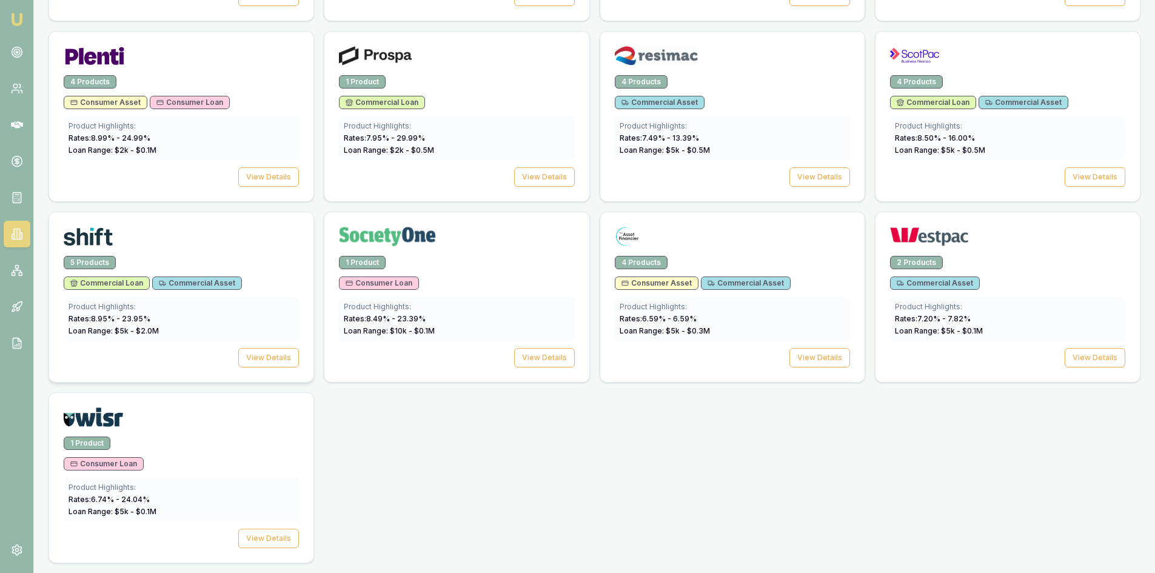
click at [109, 286] on span "Commercial Loan" at bounding box center [106, 283] width 73 height 10
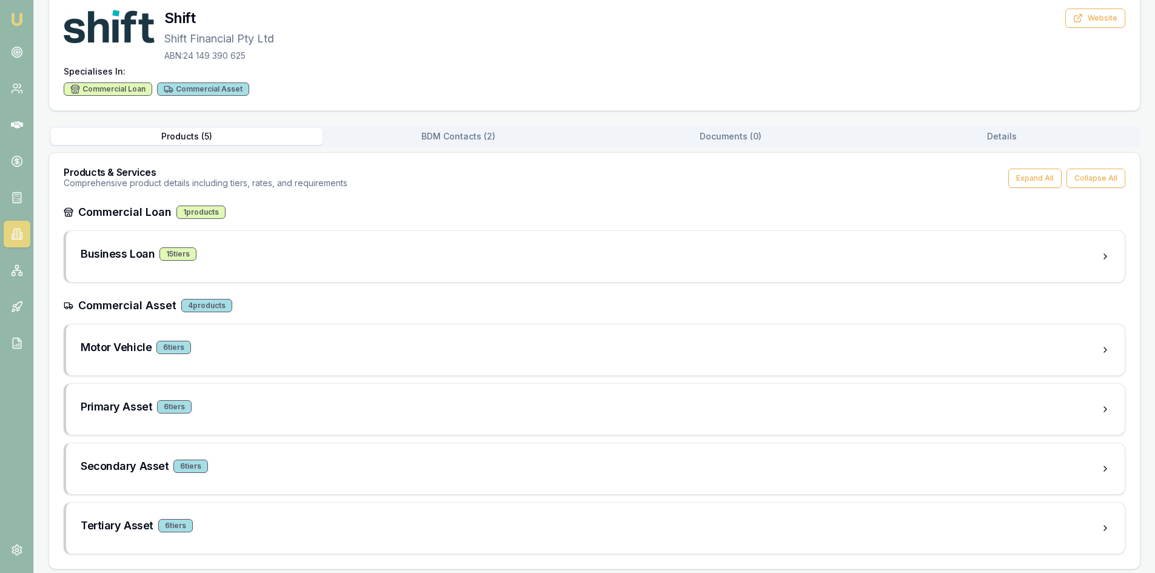
scroll to position [88, 0]
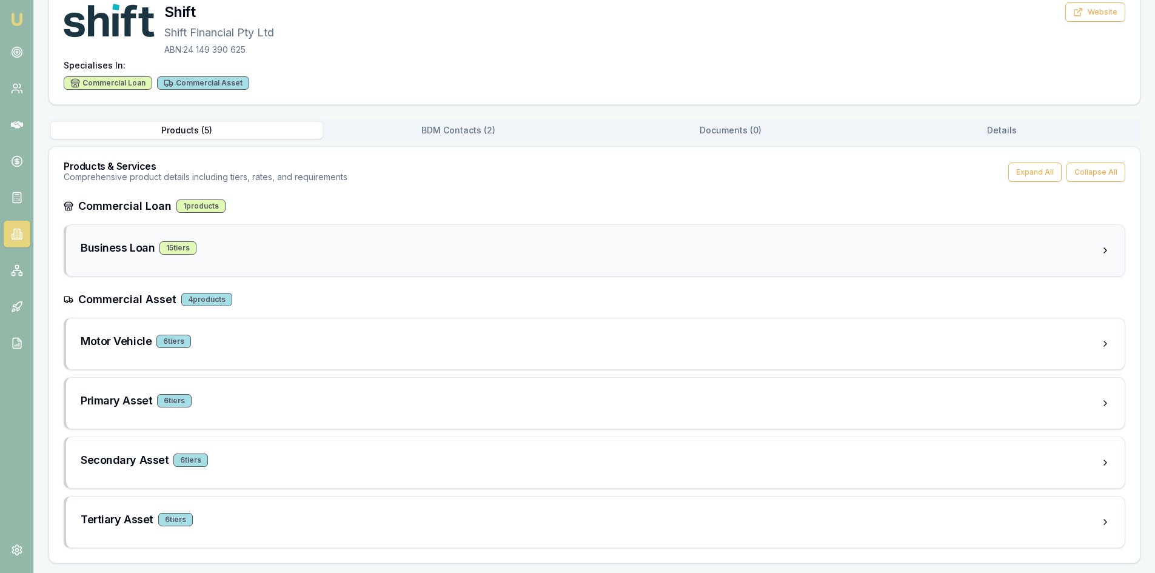
click at [125, 249] on h3 "Business Loan" at bounding box center [118, 247] width 74 height 17
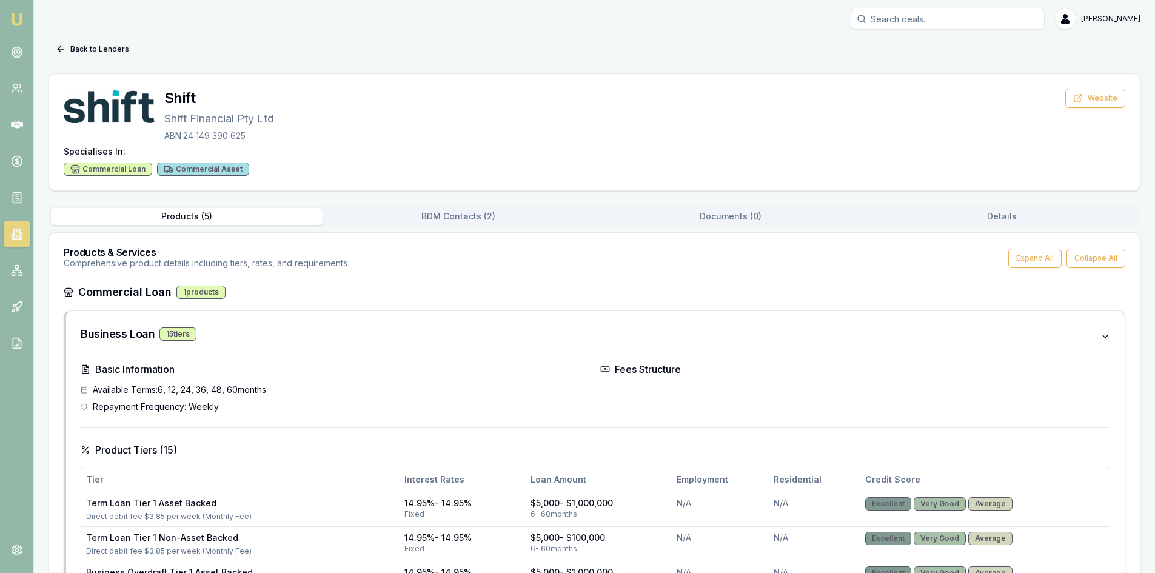
scroll to position [0, 0]
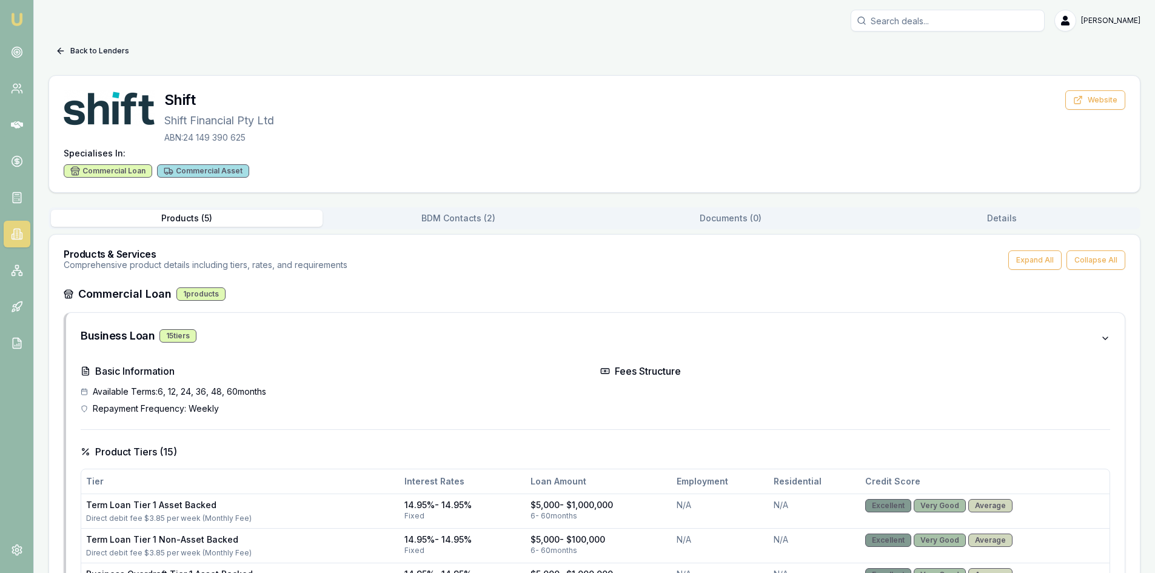
click at [63, 50] on icon at bounding box center [61, 51] width 10 height 10
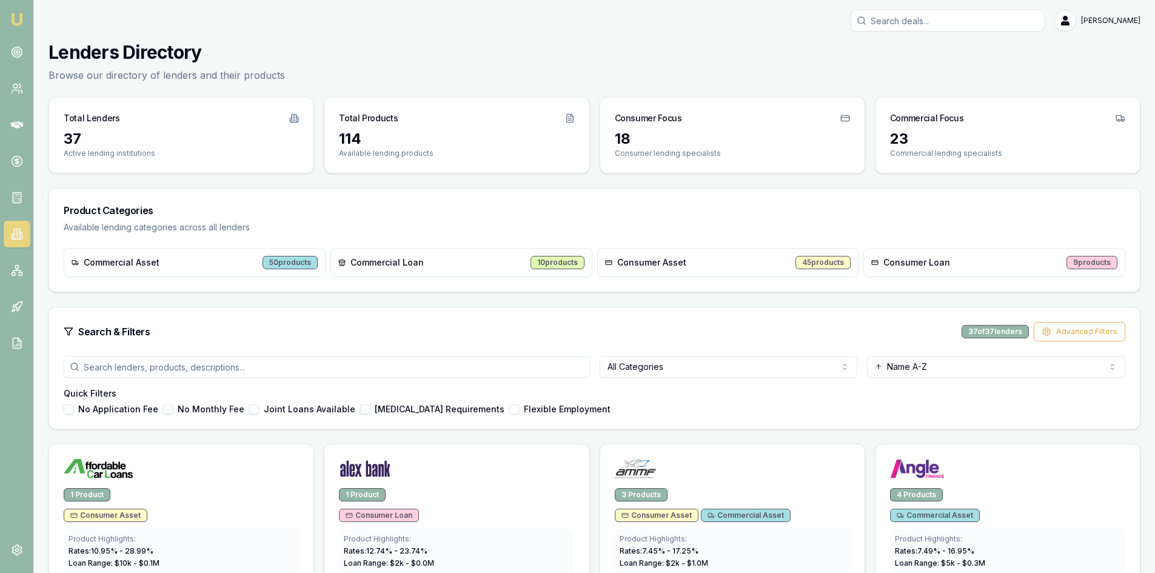
click at [191, 376] on input "search" at bounding box center [327, 367] width 526 height 22
click at [659, 371] on html "Emu Broker Wendy Fonseka Toggle Menu Lenders Directory Browse our directory of …" at bounding box center [577, 286] width 1155 height 573
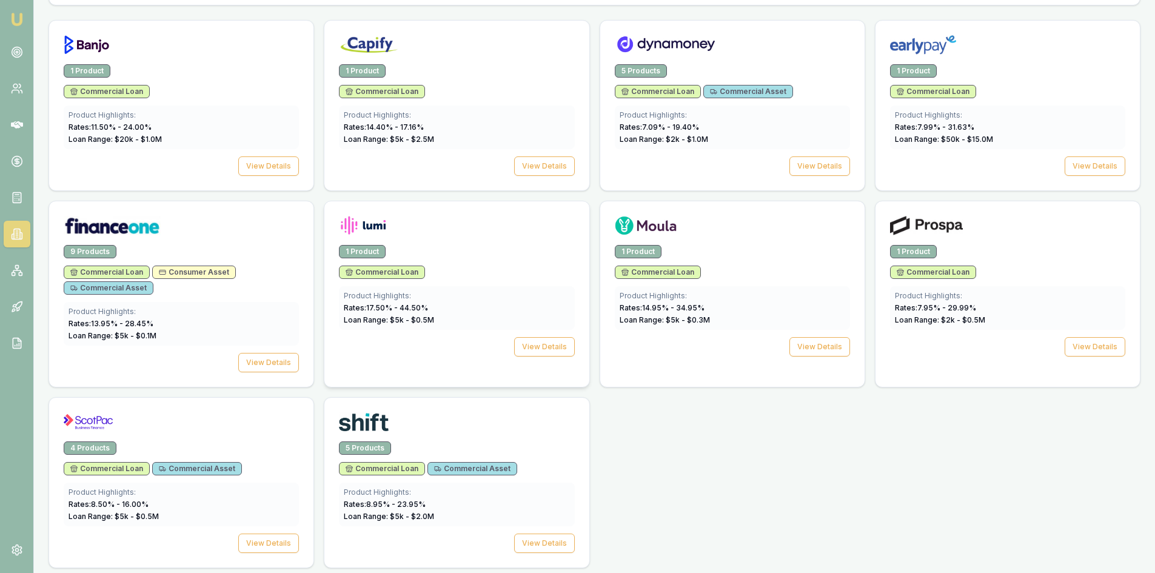
scroll to position [429, 0]
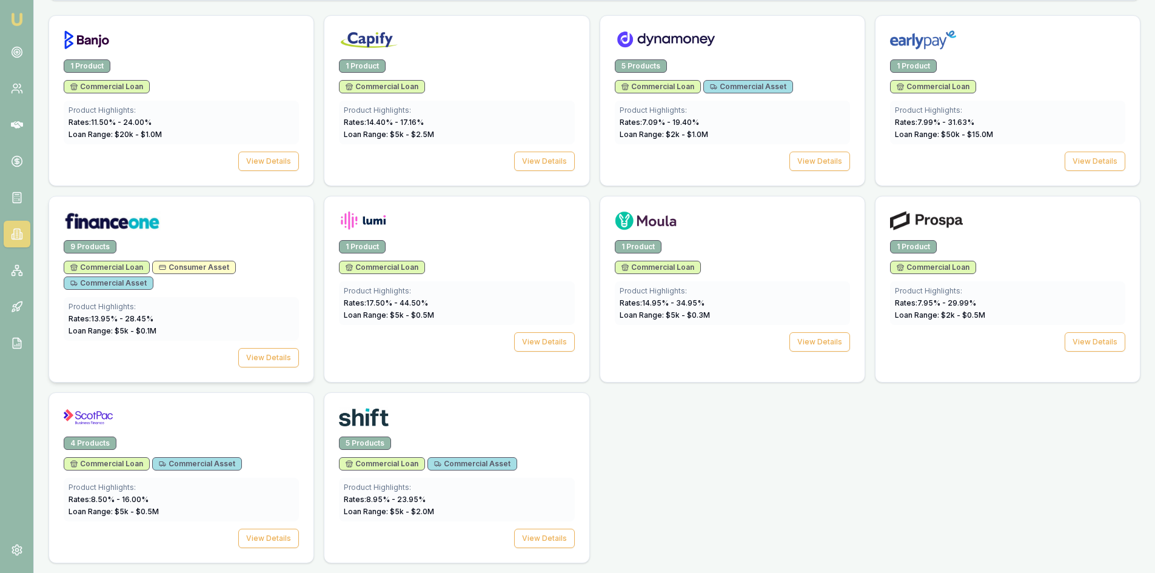
click at [130, 267] on span "Commercial Loan" at bounding box center [106, 268] width 73 height 10
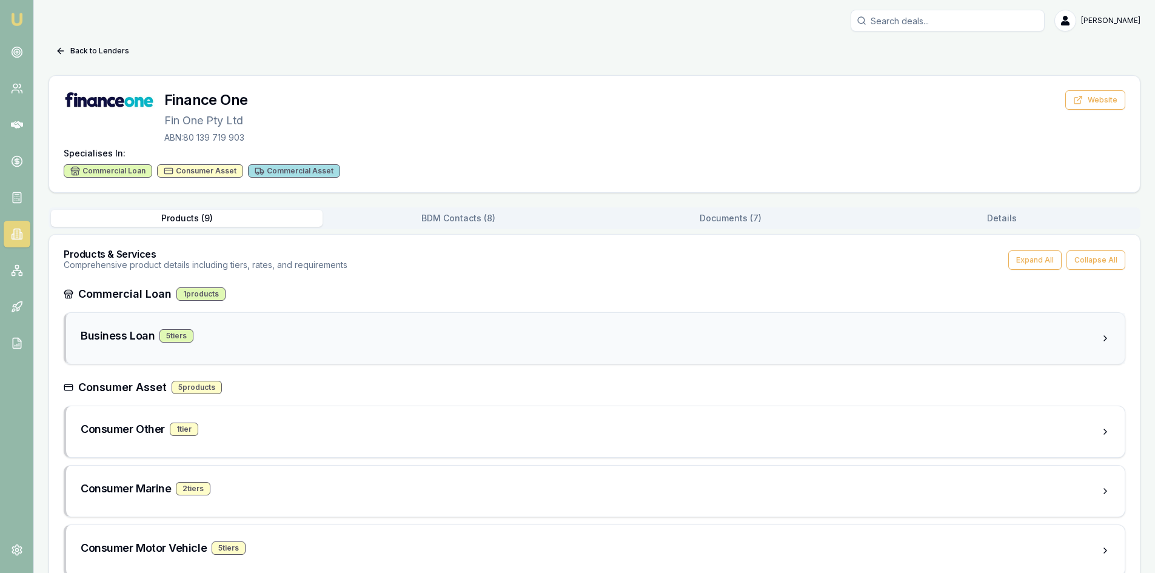
click at [99, 332] on h3 "Business Loan" at bounding box center [118, 335] width 74 height 17
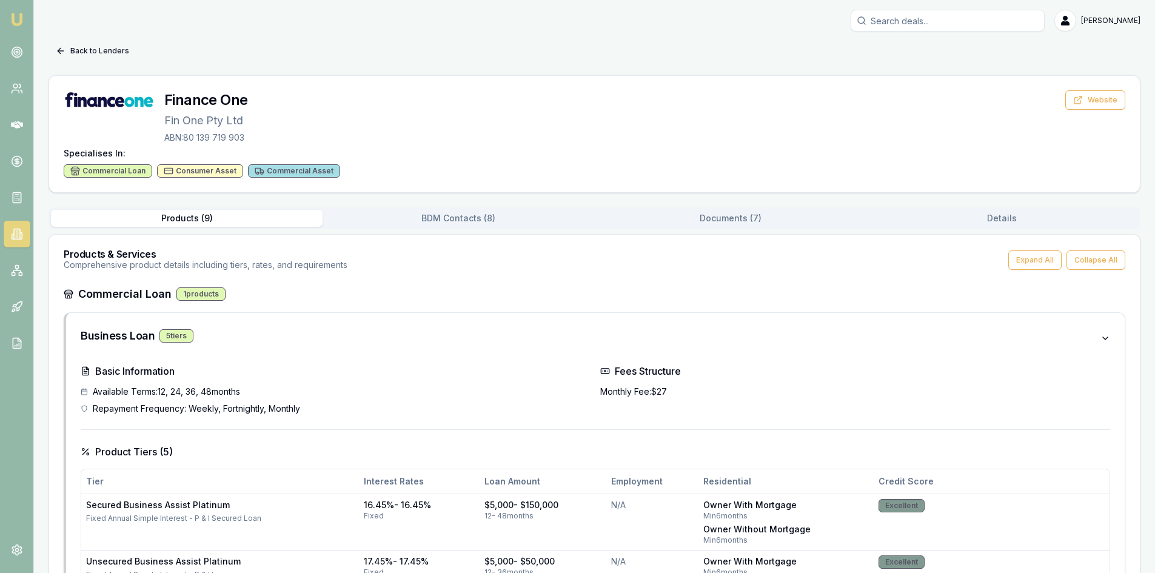
click at [65, 48] on icon at bounding box center [61, 51] width 10 height 10
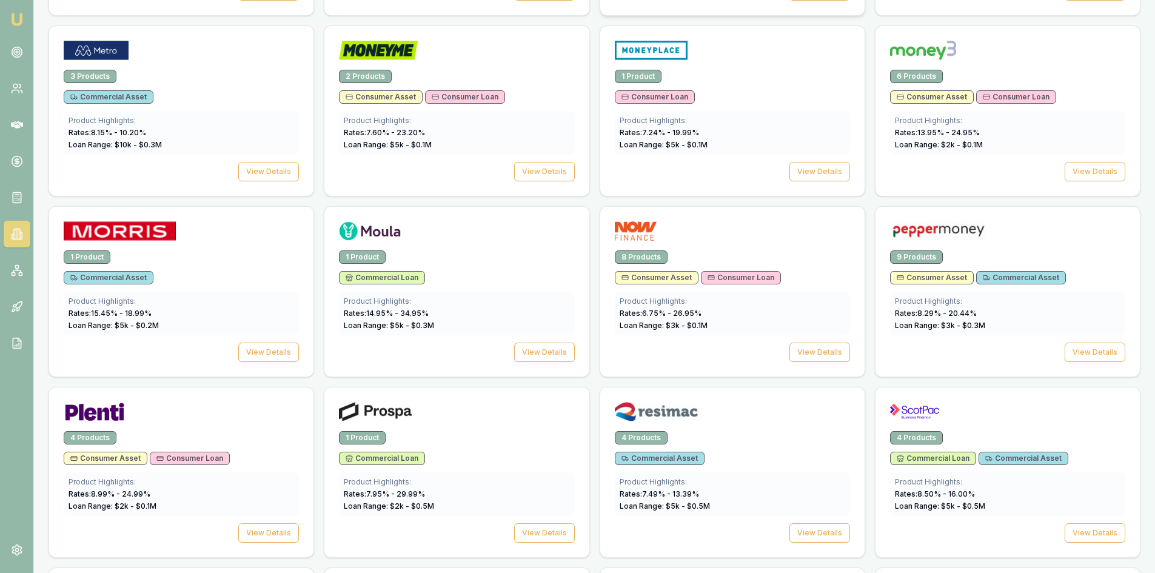
scroll to position [1338, 0]
click at [454, 446] on div "1 Product Commercial Loan Product Highlights: Rates: 7.95 % - 29.99 % Loan Rang…" at bounding box center [456, 493] width 264 height 126
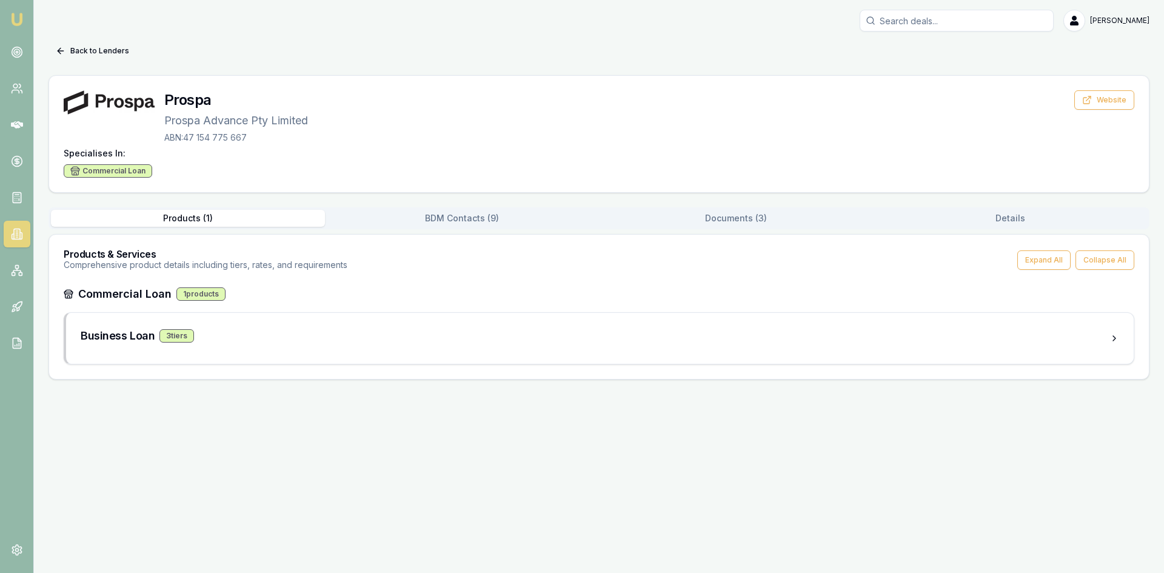
click at [429, 220] on button "BDM Contacts ( 9 )" at bounding box center [462, 218] width 274 height 17
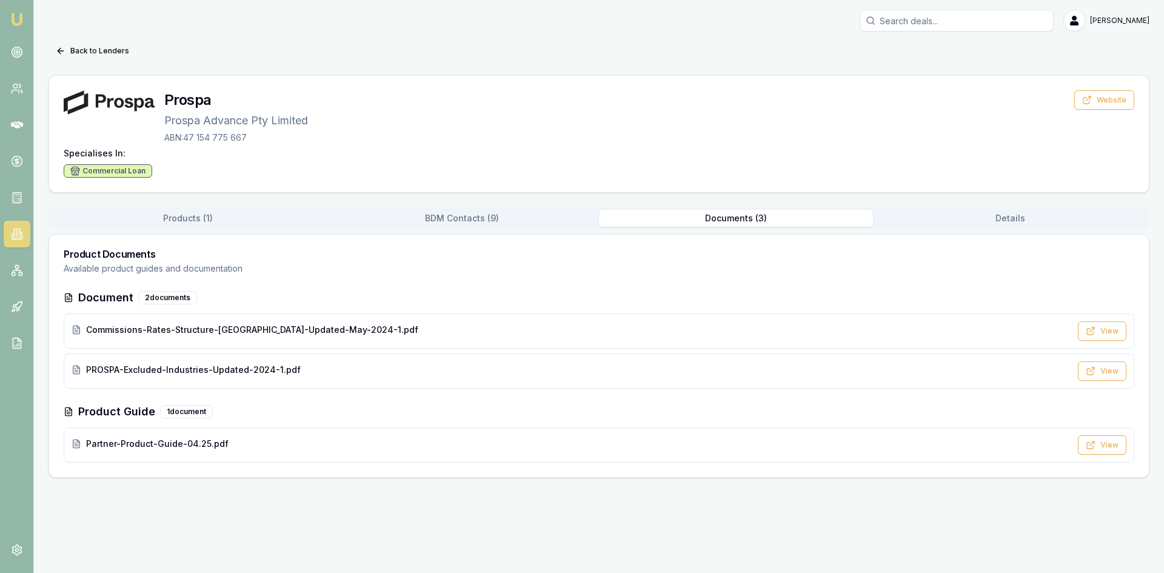
click at [743, 156] on div "Back to Lenders Prospa Prospa Advance Pty Limited ABN: 47 154 775 667 Website S…" at bounding box center [598, 259] width 1101 height 436
click at [1001, 219] on button "Details" at bounding box center [1010, 218] width 274 height 17
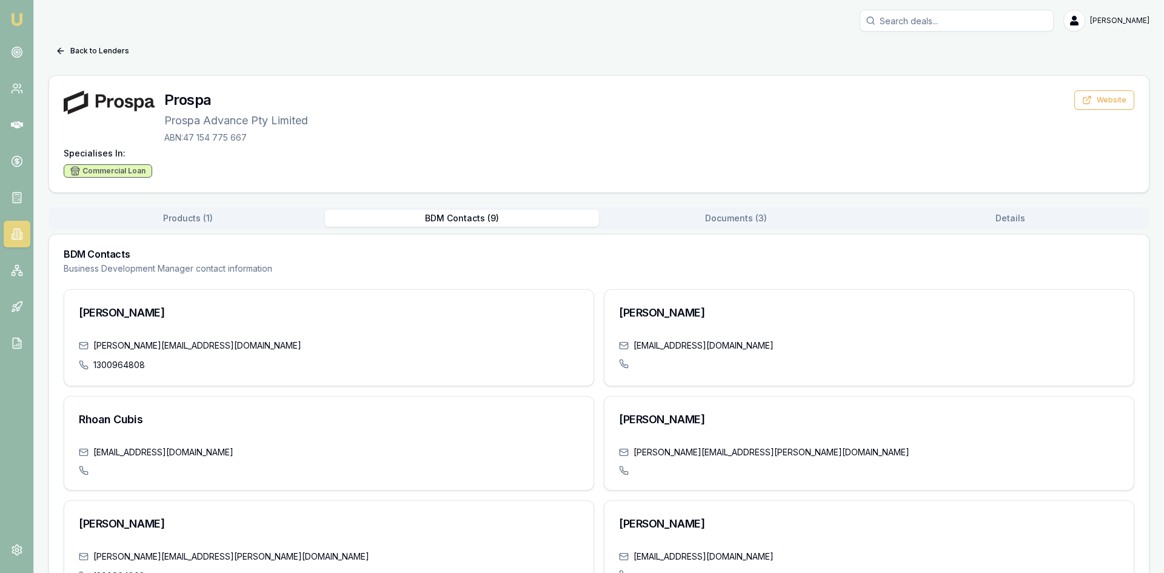
click at [475, 219] on button "BDM Contacts ( 9 )" at bounding box center [462, 218] width 274 height 17
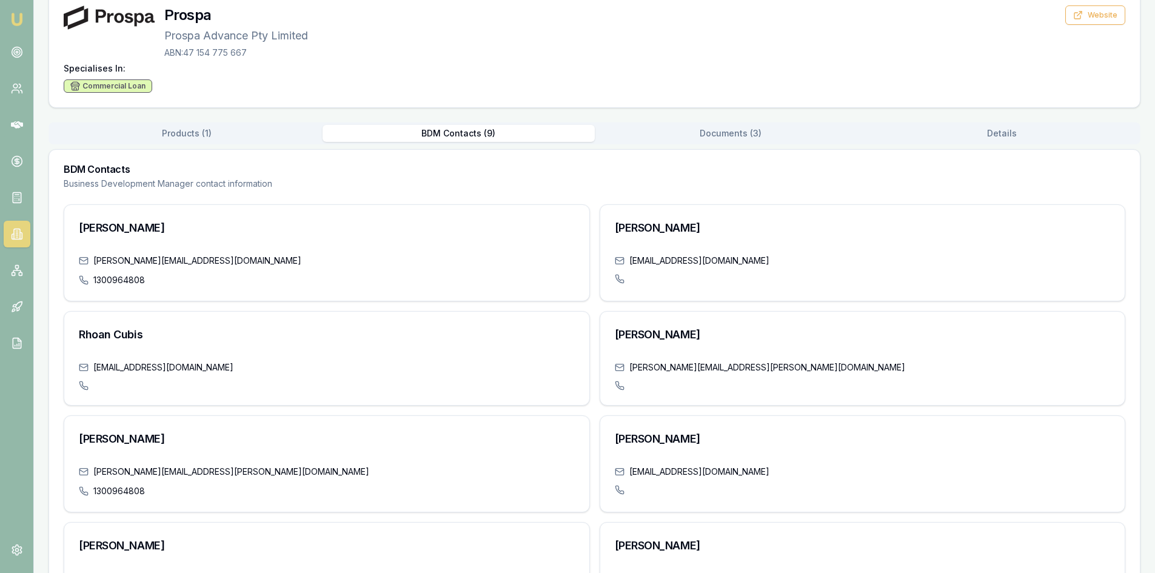
scroll to position [81, 0]
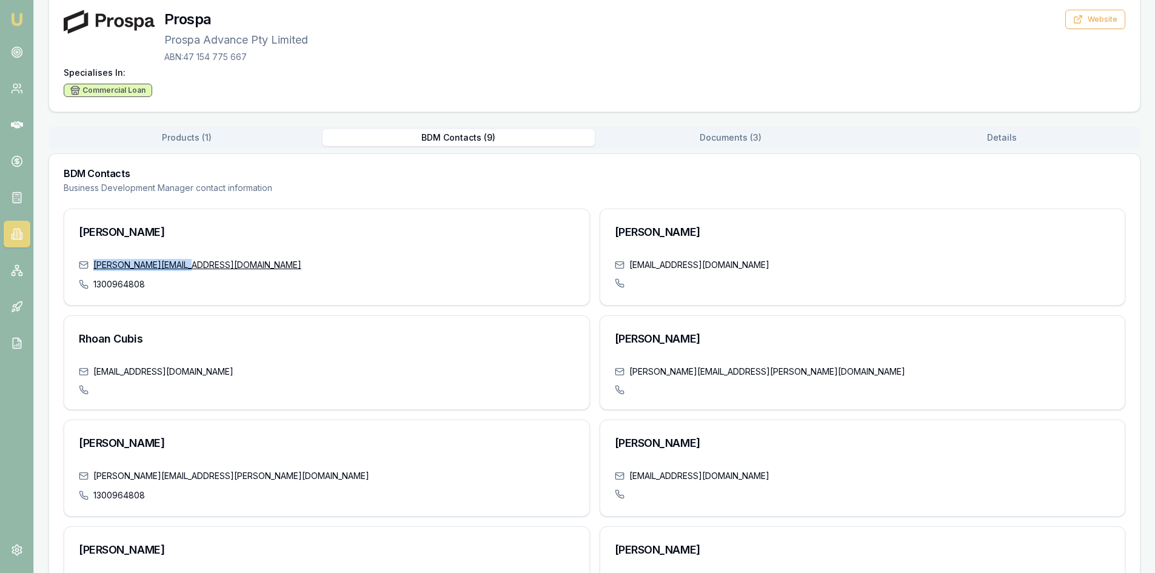
drag, startPoint x: 207, startPoint y: 264, endPoint x: 132, endPoint y: 262, distance: 75.2
click at [95, 262] on div "amy.zhang@prospa.com" at bounding box center [327, 265] width 496 height 12
click at [132, 261] on link "amy.zhang@prospa.com" at bounding box center [197, 265] width 208 height 12
click at [11, 52] on icon at bounding box center [17, 52] width 12 height 12
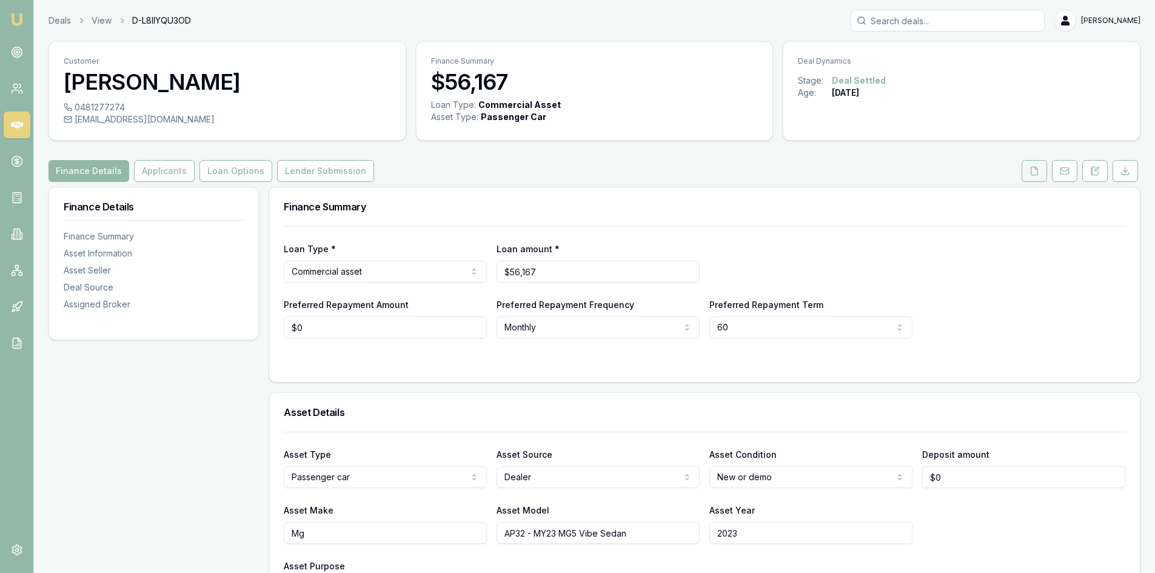
click at [1037, 170] on icon at bounding box center [1034, 171] width 10 height 10
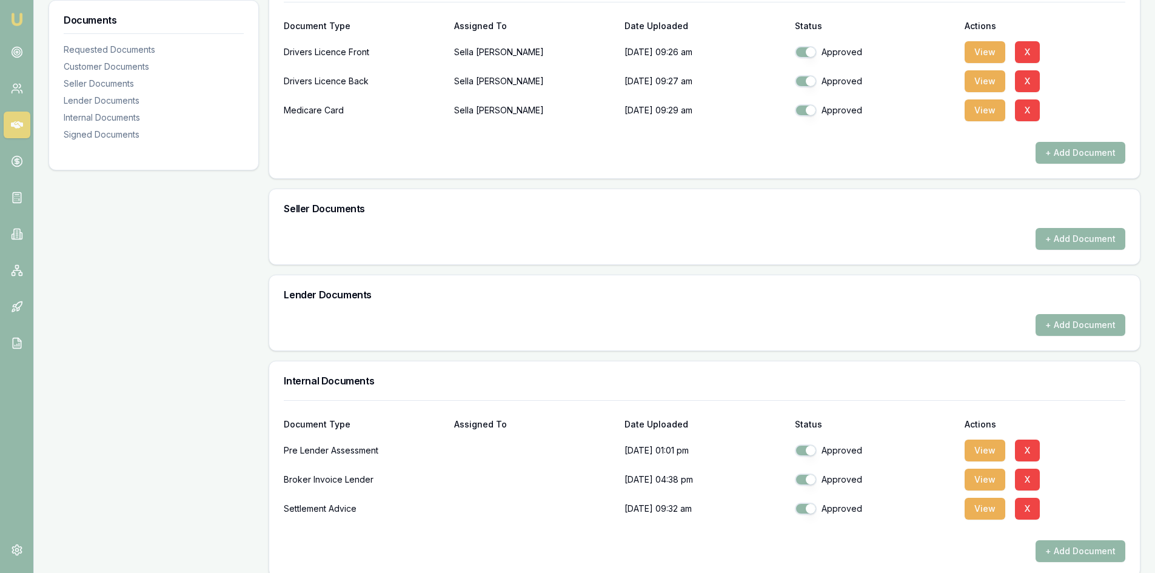
scroll to position [512, 0]
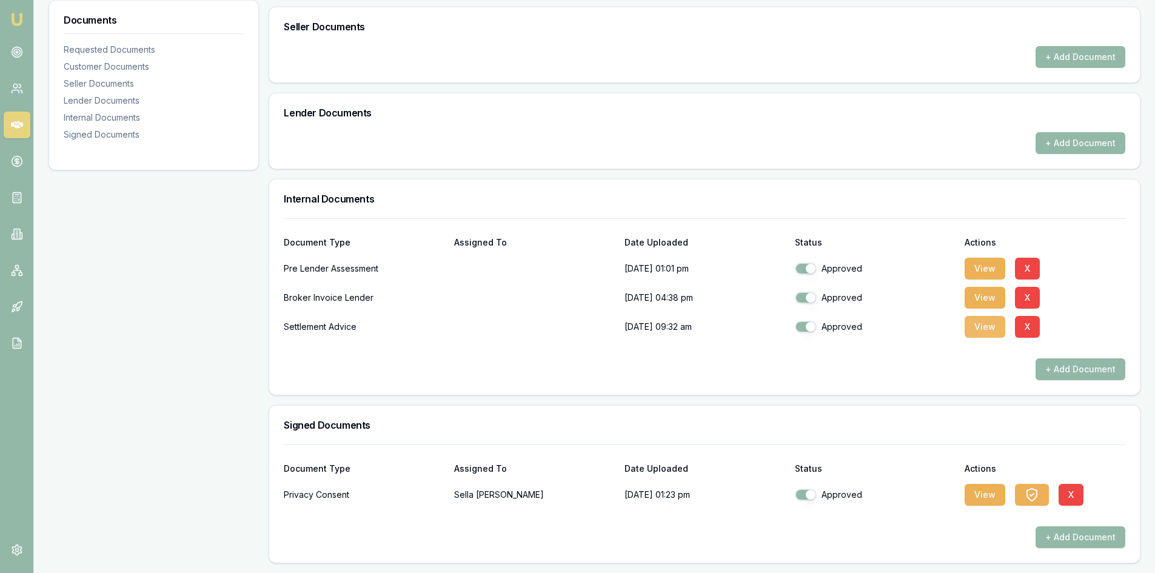
click at [966, 324] on button "View" at bounding box center [985, 327] width 41 height 22
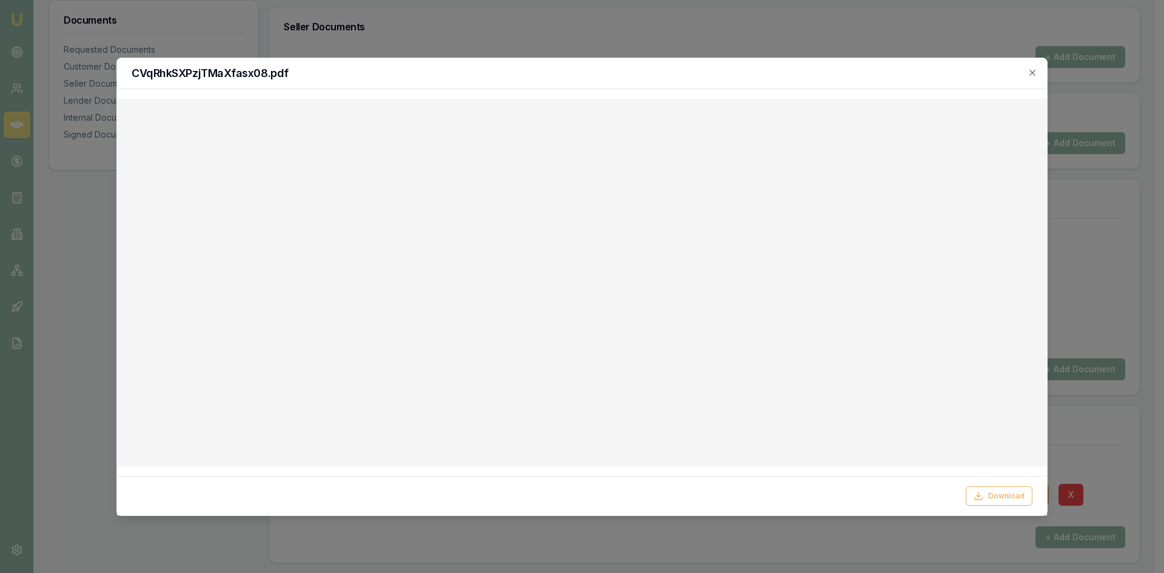
click at [1033, 78] on div "CVqRhkSXPzjTMaXfasx08.pdf" at bounding box center [582, 73] width 930 height 31
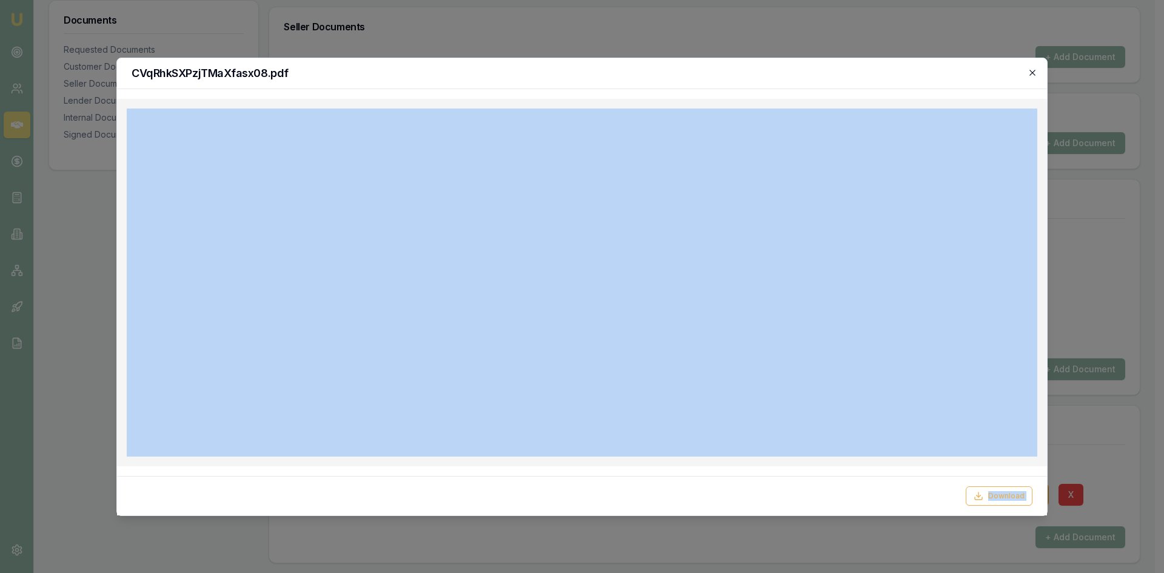
click at [1028, 70] on div "CVqRhkSXPzjTMaXfasx08.pdf Download Close" at bounding box center [581, 287] width 931 height 458
click at [1032, 74] on icon "button" at bounding box center [1033, 73] width 10 height 10
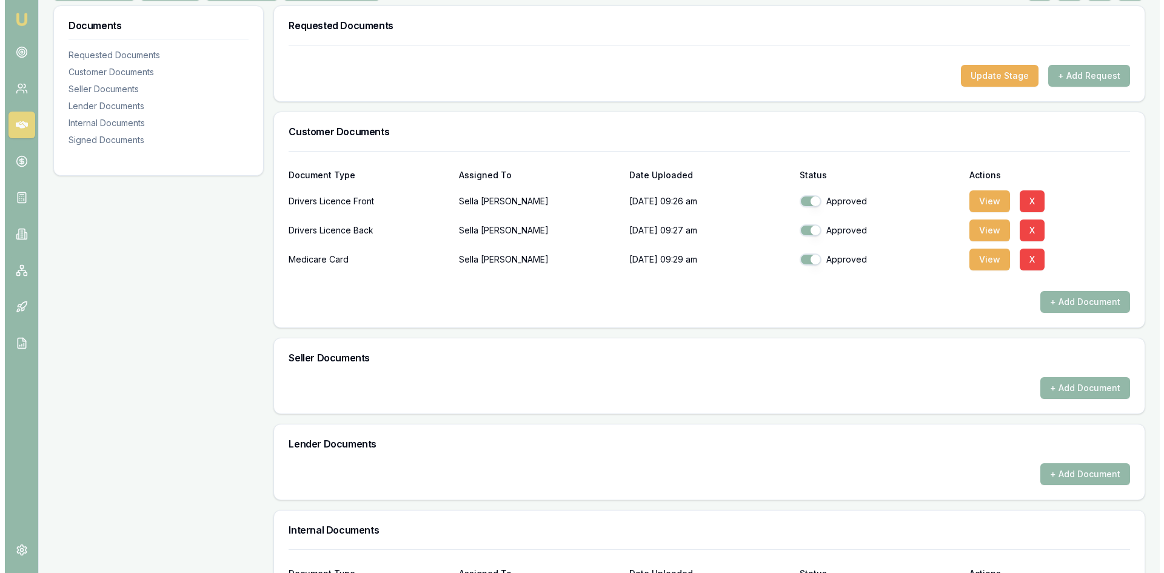
scroll to position [0, 0]
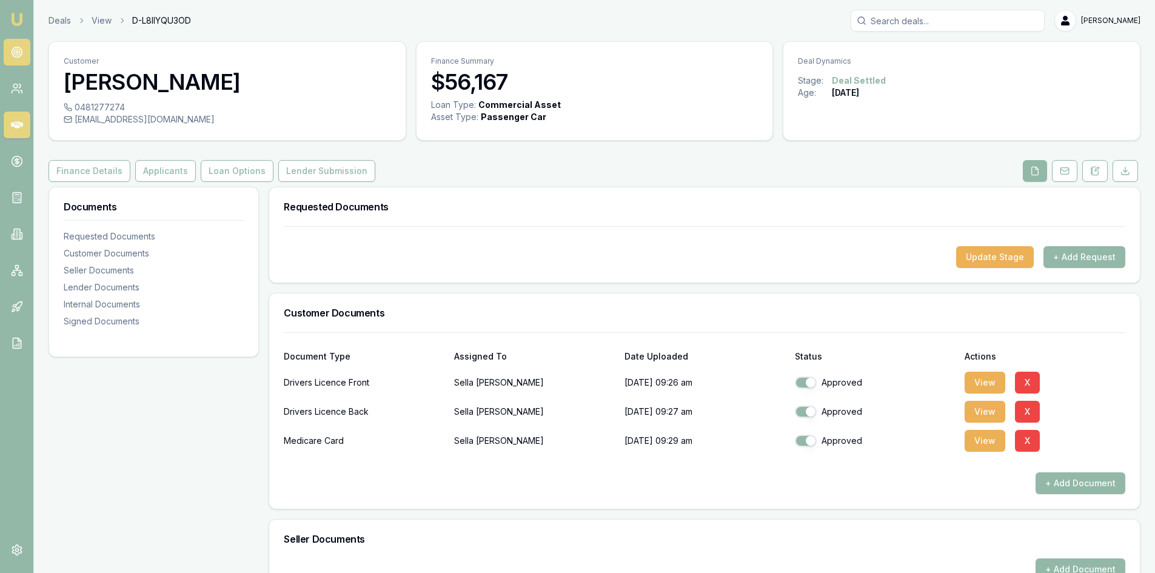
click at [19, 58] on icon at bounding box center [17, 52] width 12 height 12
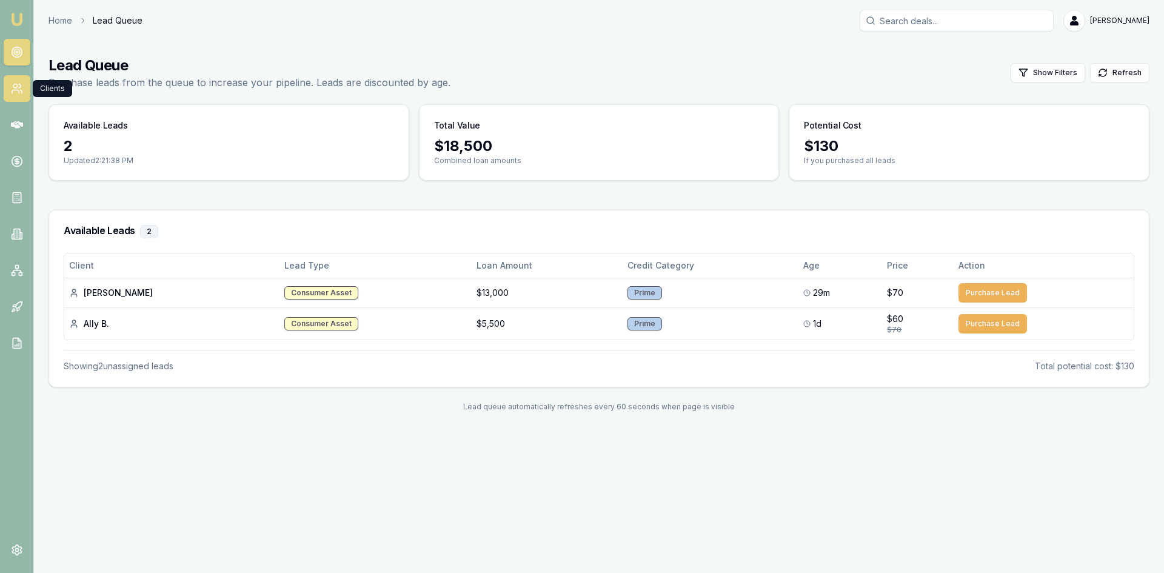
click at [18, 93] on icon at bounding box center [17, 88] width 12 height 12
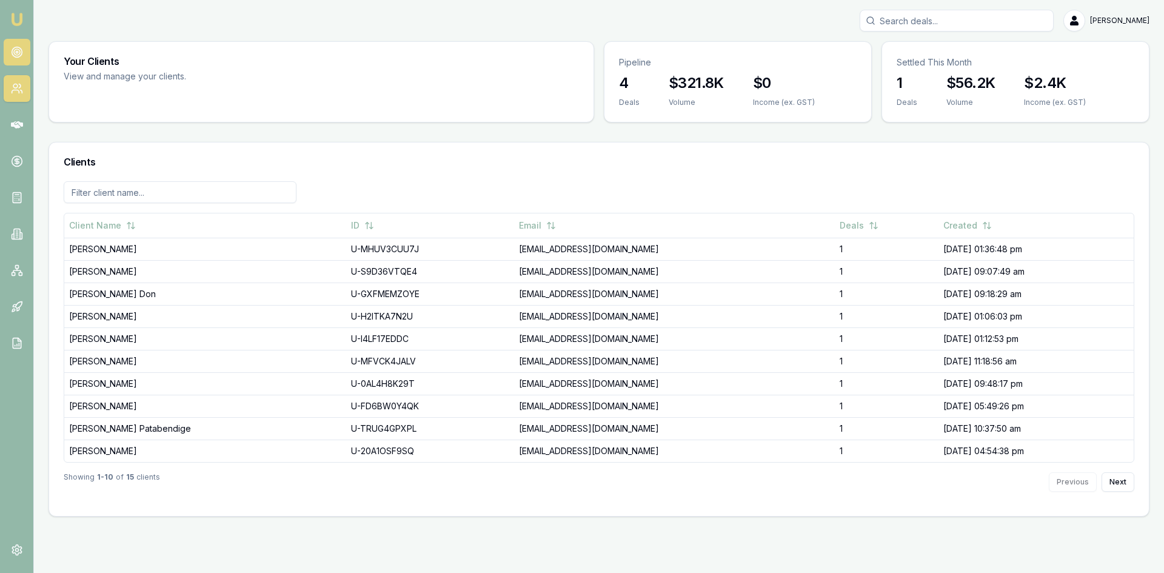
click at [16, 44] on link at bounding box center [17, 52] width 27 height 27
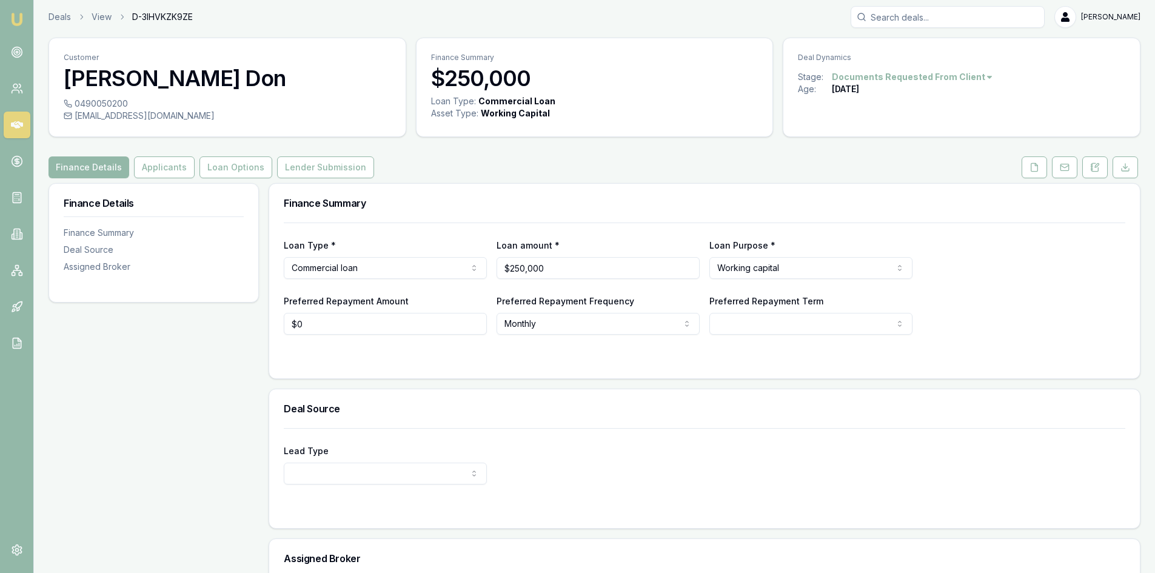
scroll to position [131, 0]
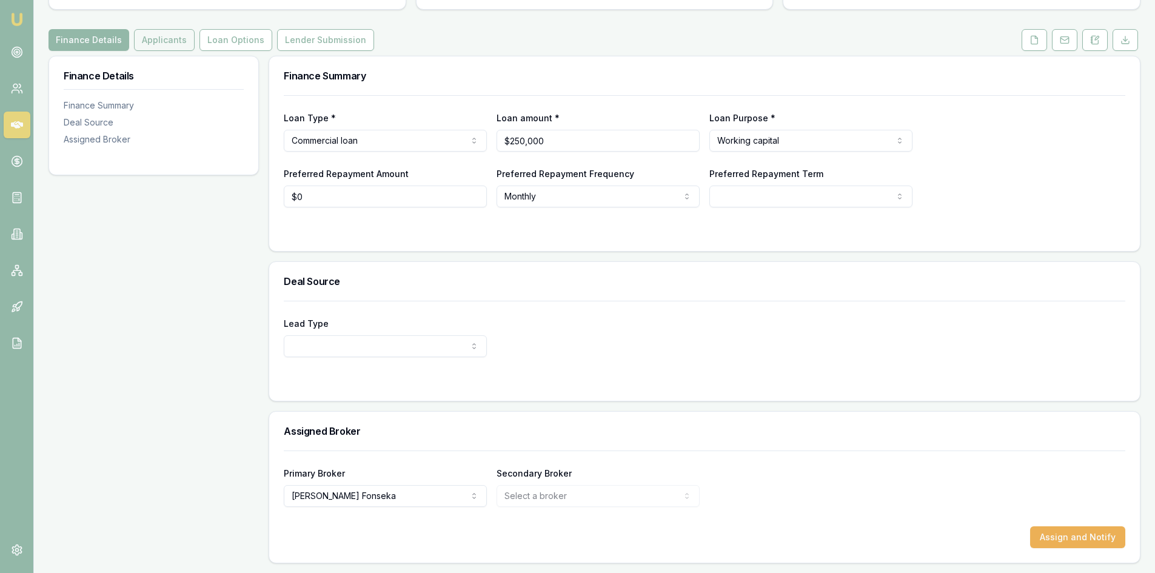
click at [170, 41] on button "Applicants" at bounding box center [164, 40] width 61 height 22
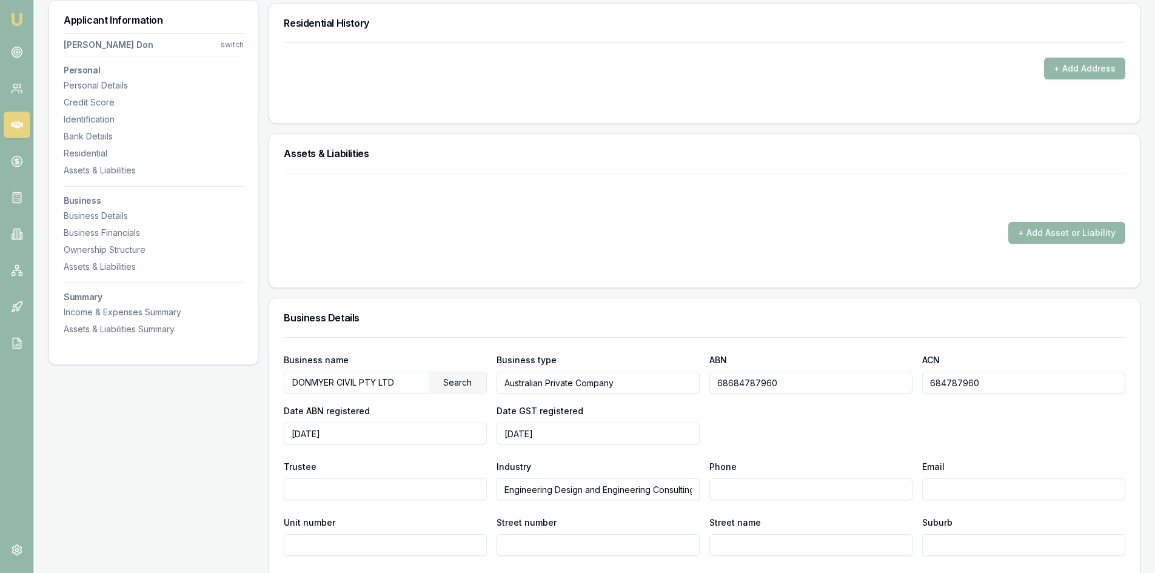
scroll to position [1273, 0]
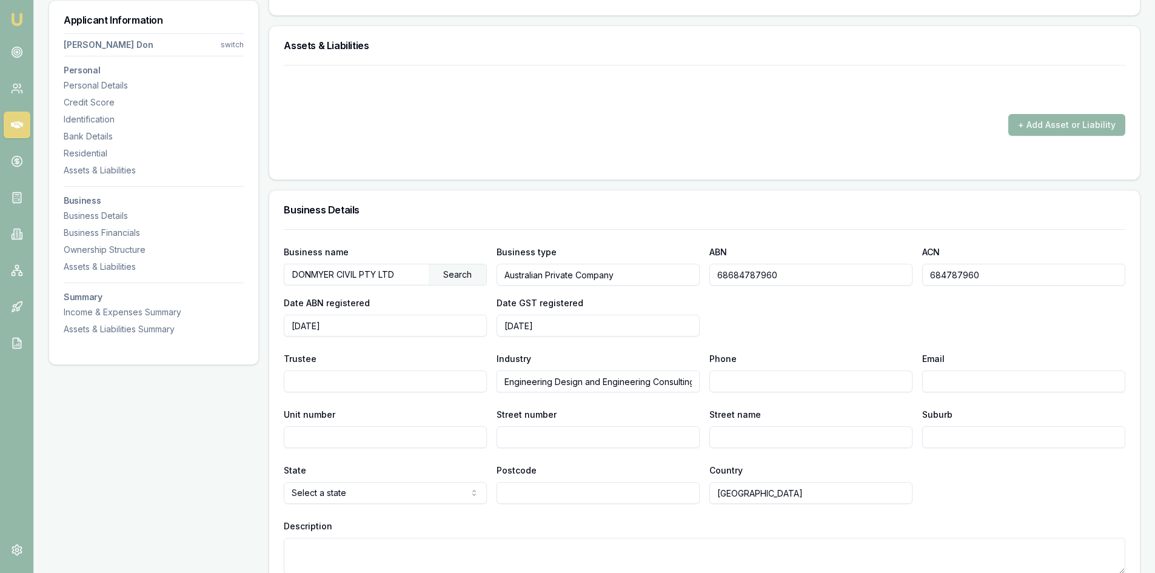
drag, startPoint x: 789, startPoint y: 275, endPoint x: 717, endPoint y: 276, distance: 71.5
click at [717, 276] on input "68684787960" at bounding box center [810, 275] width 203 height 22
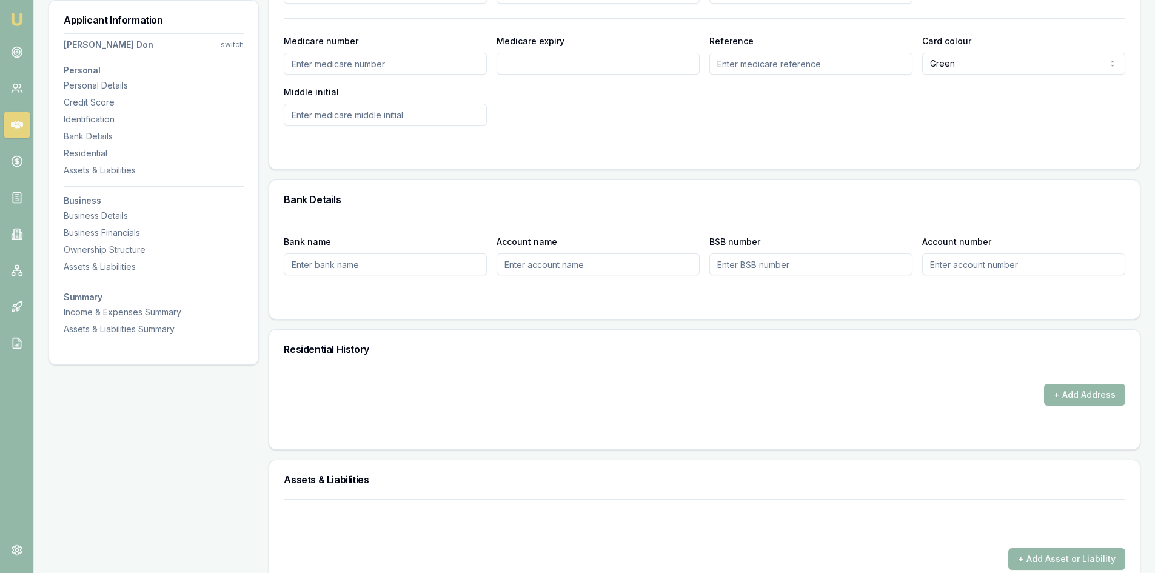
scroll to position [485, 0]
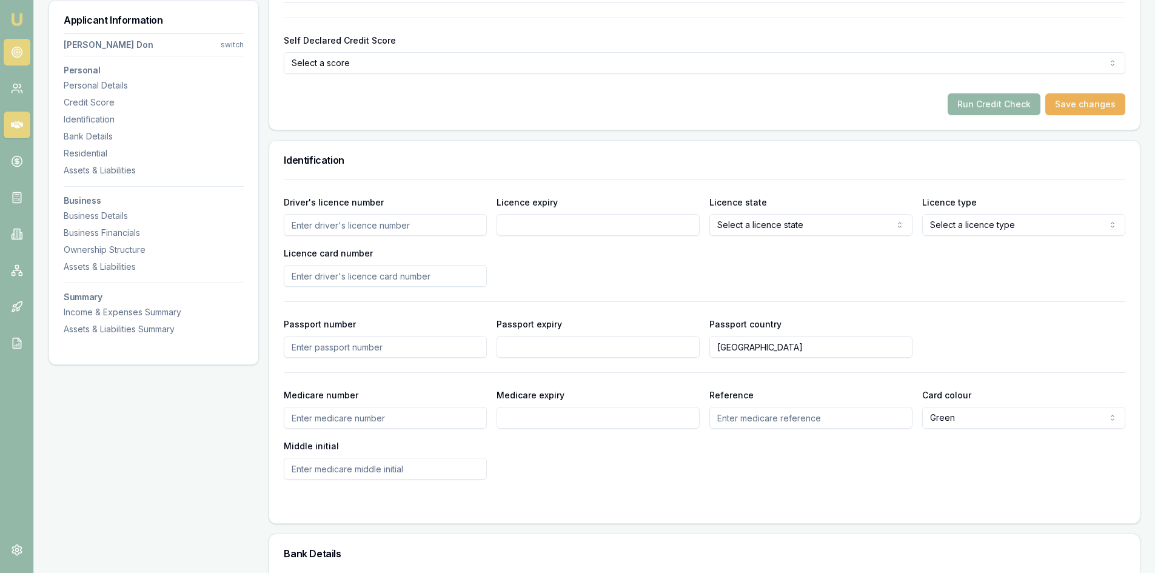
click at [8, 51] on link at bounding box center [17, 52] width 27 height 27
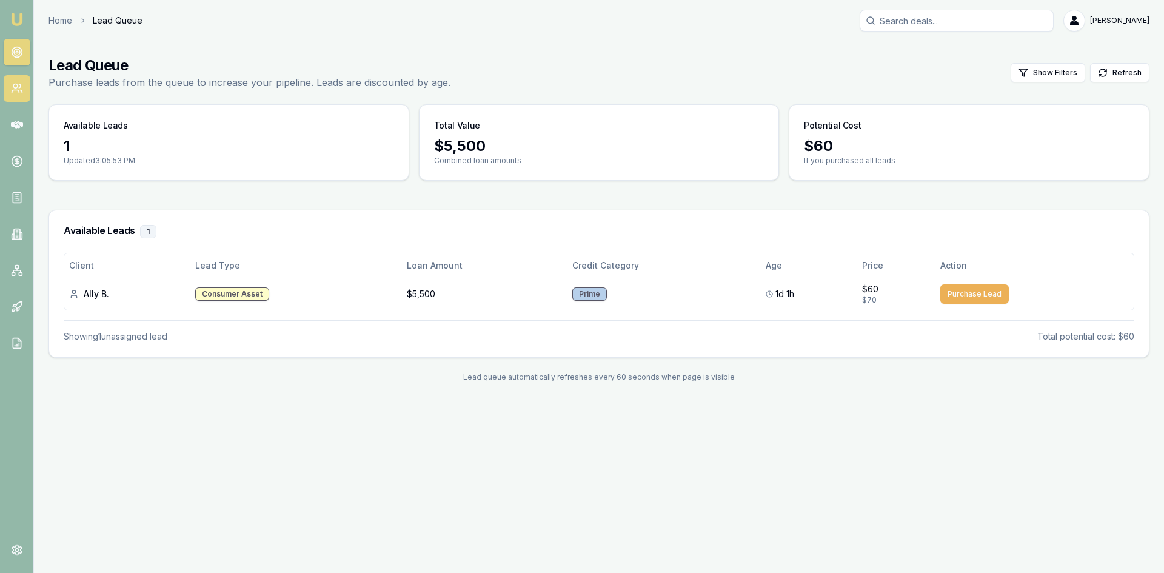
click at [25, 96] on link at bounding box center [17, 88] width 27 height 27
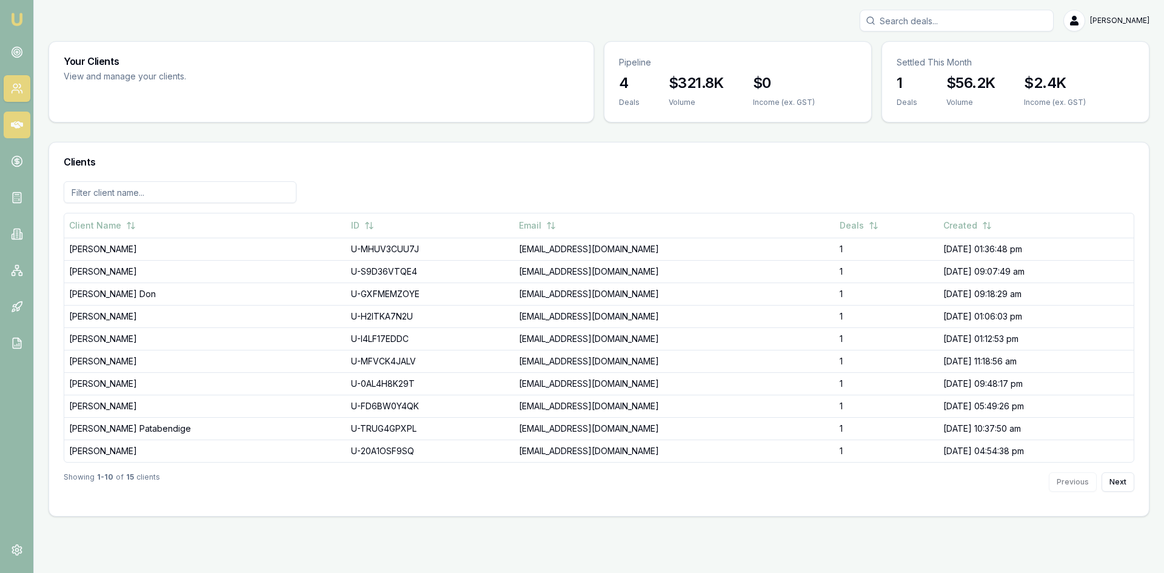
click at [16, 123] on icon at bounding box center [17, 124] width 12 height 7
